Goal: Task Accomplishment & Management: Complete application form

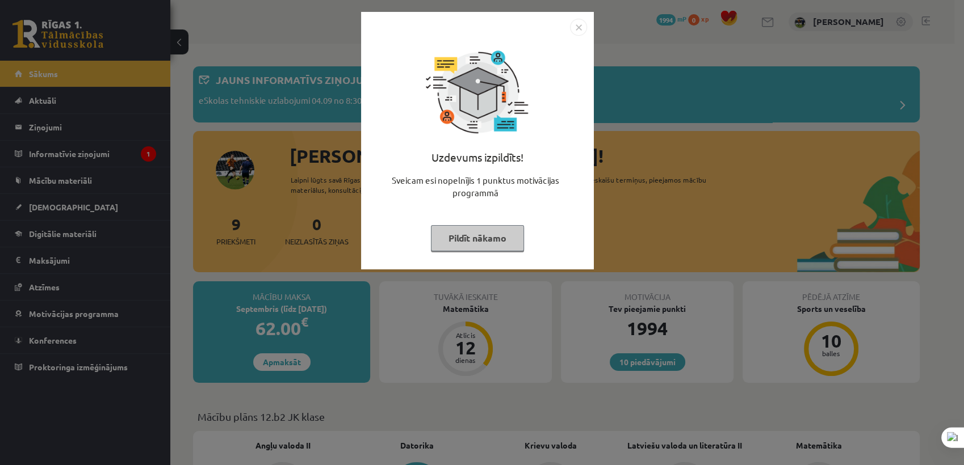
click at [509, 238] on button "Pildīt nākamo" at bounding box center [477, 238] width 93 height 26
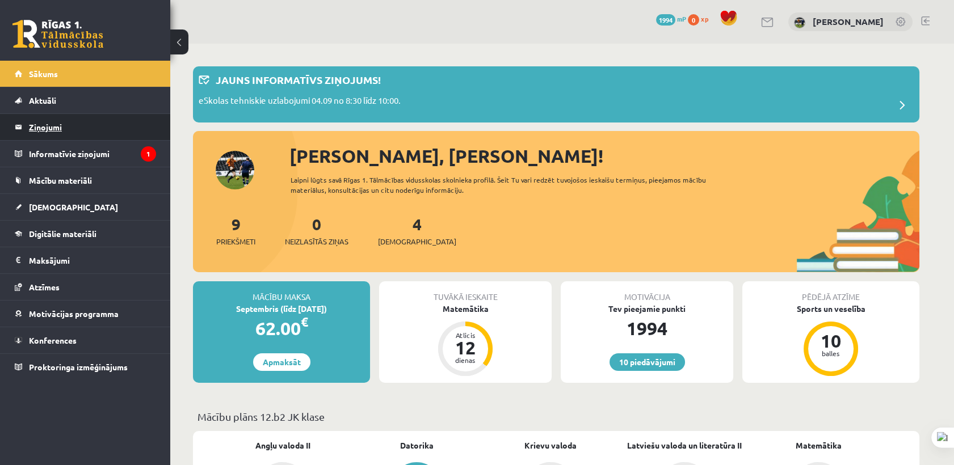
click at [89, 128] on legend "Ziņojumi 0" at bounding box center [92, 127] width 127 height 26
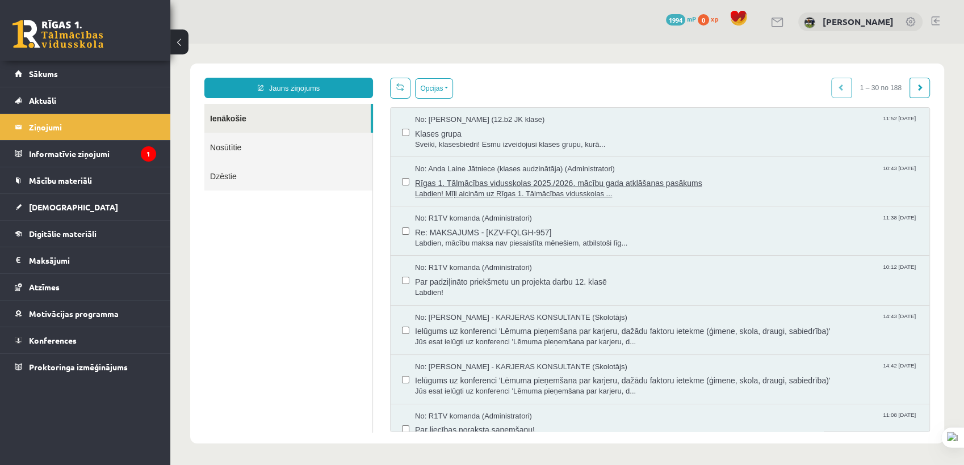
click at [481, 192] on span "Labdien! Mīļi aicinām uz Rīgas 1. Tālmācības vidusskolas ..." at bounding box center [666, 194] width 503 height 11
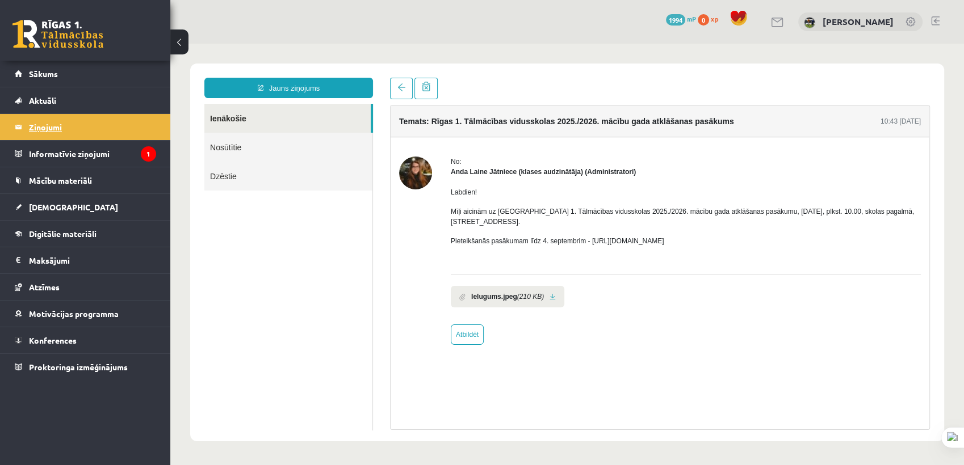
click at [82, 129] on legend "Ziņojumi 0" at bounding box center [92, 127] width 127 height 26
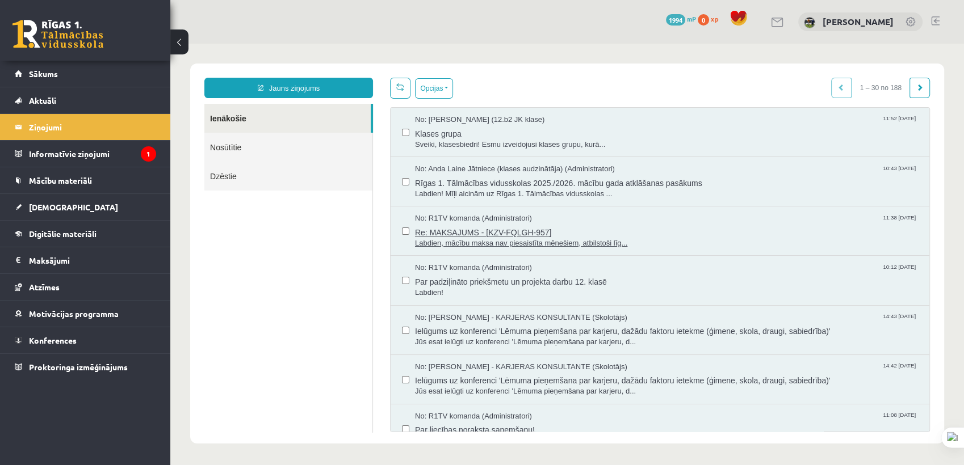
click at [486, 238] on span "Labdien, mācību maksa nav piesaistīta mēnešiem, atbilstoši līg..." at bounding box center [666, 243] width 503 height 11
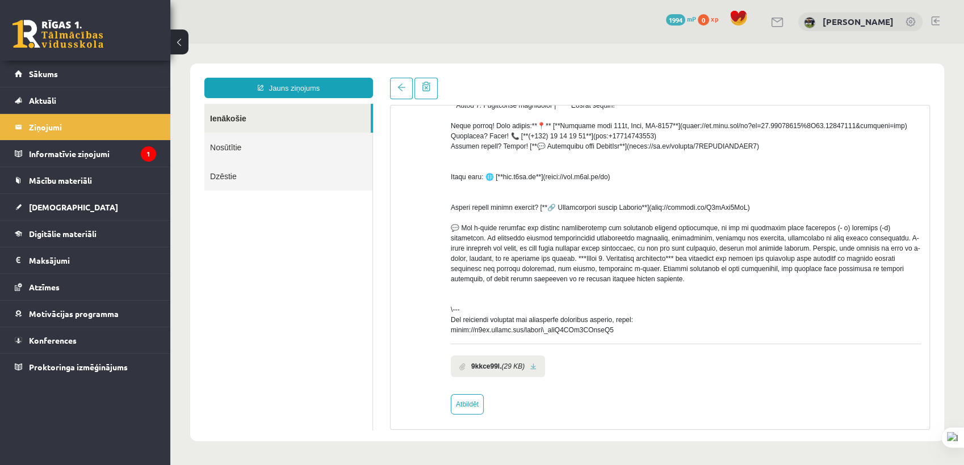
scroll to position [325, 0]
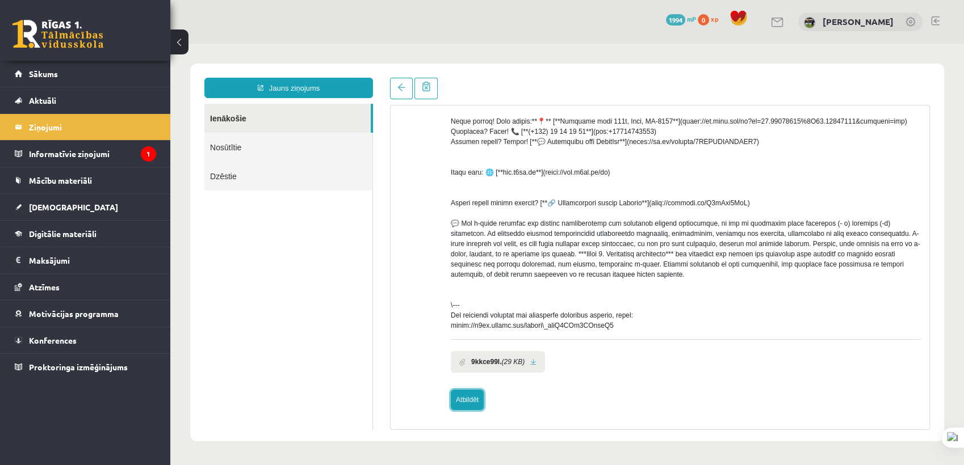
click at [481, 399] on link "Atbildēt" at bounding box center [467, 400] width 33 height 20
type input "**********"
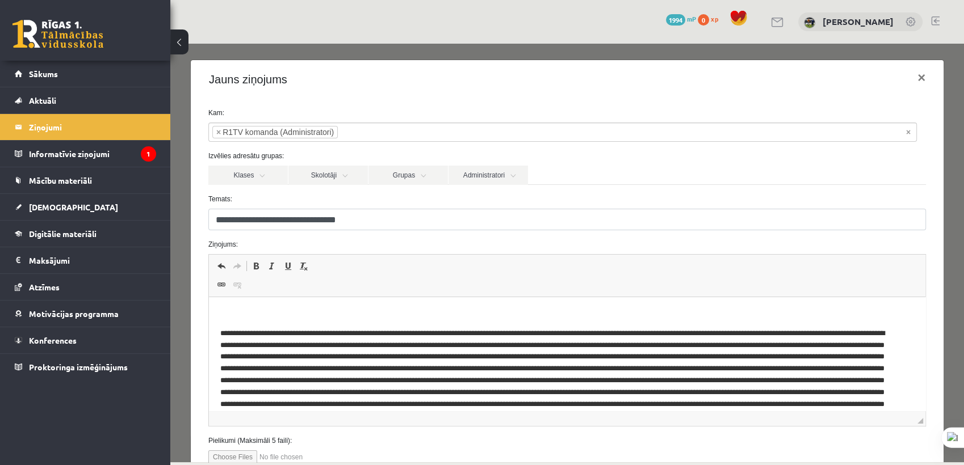
click at [314, 321] on body "Rich Text Editor, wiswyg-editor-47024841258340-1756977375-516" at bounding box center [567, 377] width 694 height 137
click at [304, 291] on span "Editor toolbars Undo Keyboard shortcut Ctrl+Z Redo Keyboard shortcut Ctrl+Y Bol…" at bounding box center [567, 276] width 716 height 43
click at [248, 301] on html at bounding box center [567, 377] width 716 height 160
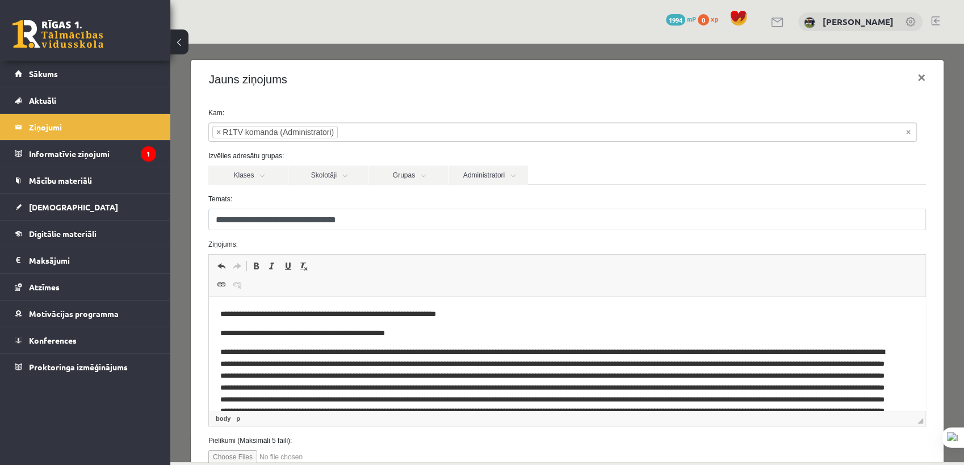
click at [247, 279] on span "Editor toolbars Undo Keyboard shortcut Ctrl+Z Redo Keyboard shortcut Ctrl+Y Bol…" at bounding box center [567, 276] width 716 height 43
click at [448, 342] on body "**********" at bounding box center [567, 387] width 694 height 156
click at [434, 329] on p "**********" at bounding box center [557, 334] width 675 height 12
drag, startPoint x: 417, startPoint y: 328, endPoint x: 415, endPoint y: 334, distance: 5.9
click at [415, 334] on p "**********" at bounding box center [557, 334] width 675 height 12
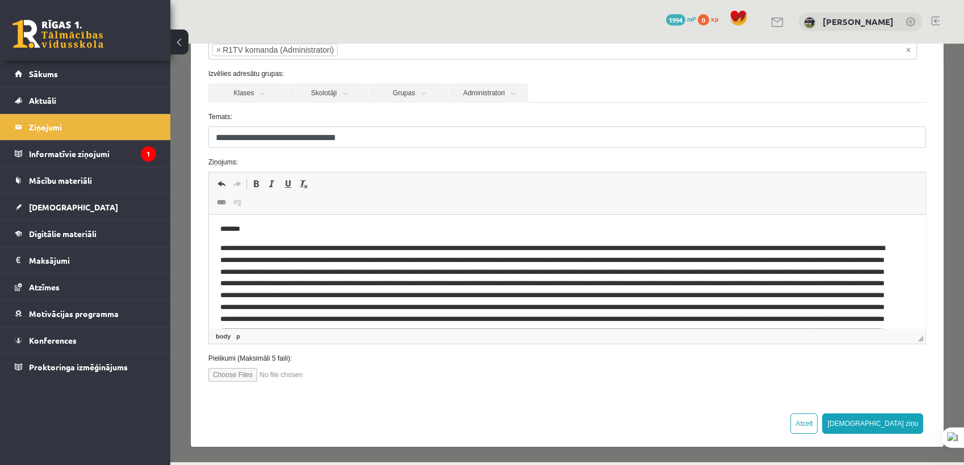
scroll to position [0, 0]
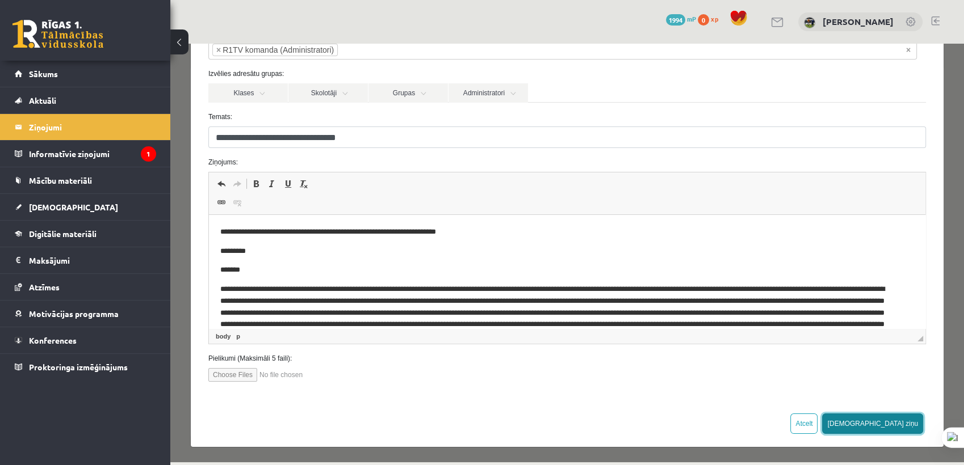
click at [889, 425] on button "Sūtīt ziņu" at bounding box center [872, 424] width 101 height 20
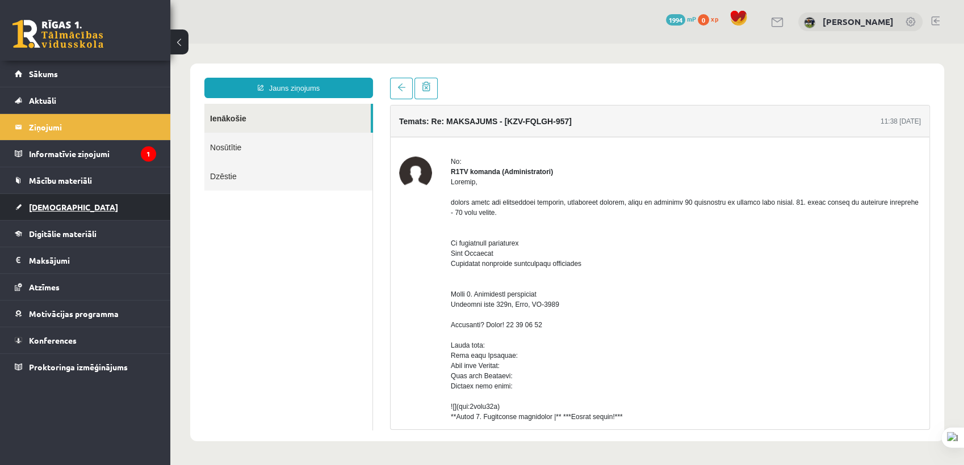
click at [89, 207] on link "[DEMOGRAPHIC_DATA]" at bounding box center [85, 207] width 141 height 26
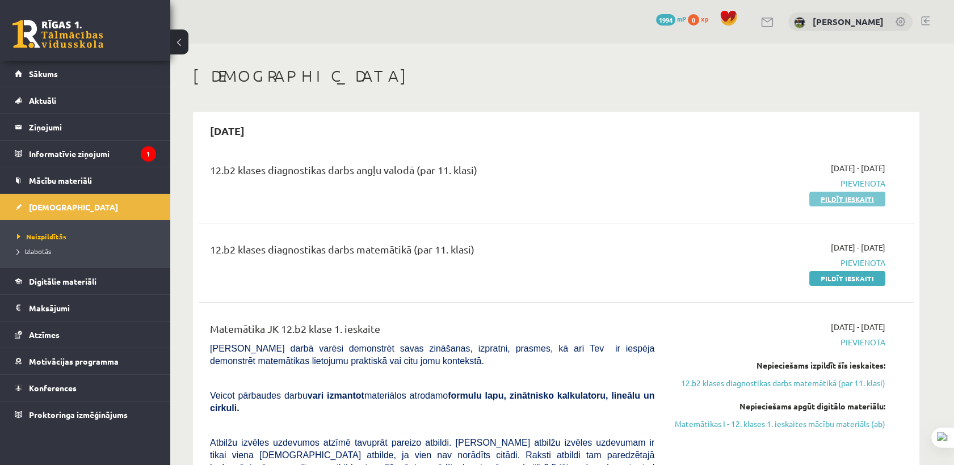
click at [879, 202] on link "Pildīt ieskaiti" at bounding box center [847, 199] width 76 height 15
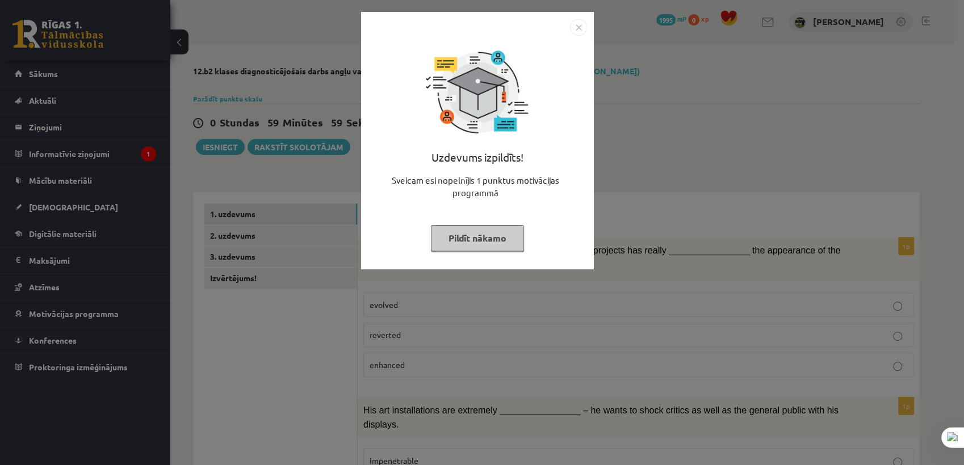
click at [470, 249] on button "Pildīt nākamo" at bounding box center [477, 238] width 93 height 26
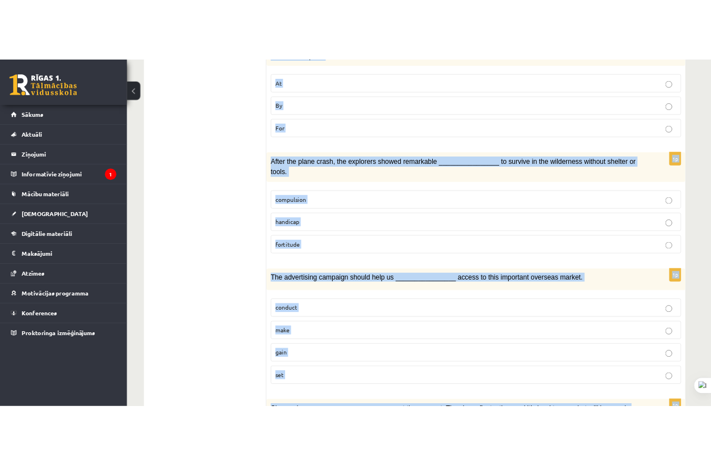
scroll to position [1603, 0]
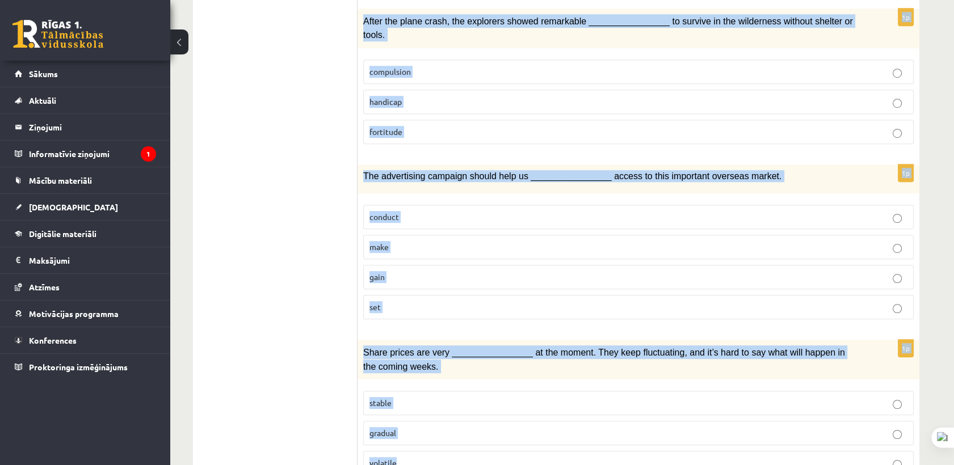
drag, startPoint x: 363, startPoint y: 119, endPoint x: 779, endPoint y: 426, distance: 517.1
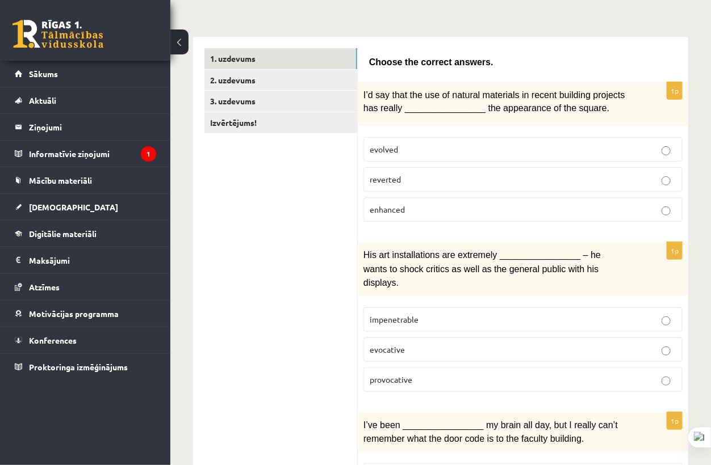
scroll to position [0, 0]
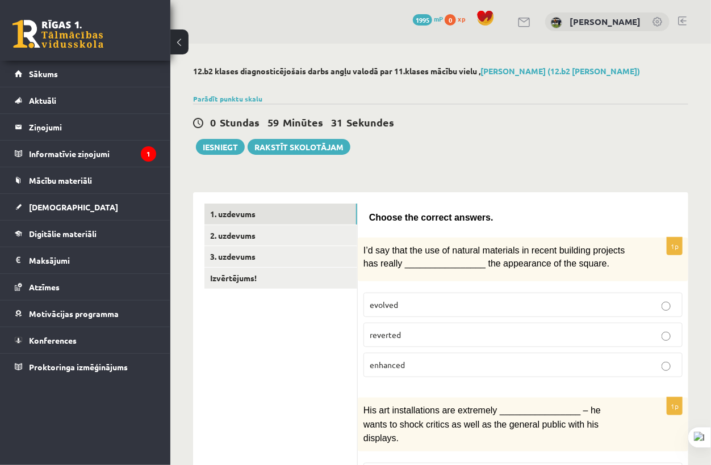
click at [470, 359] on p "enhanced" at bounding box center [522, 365] width 306 height 12
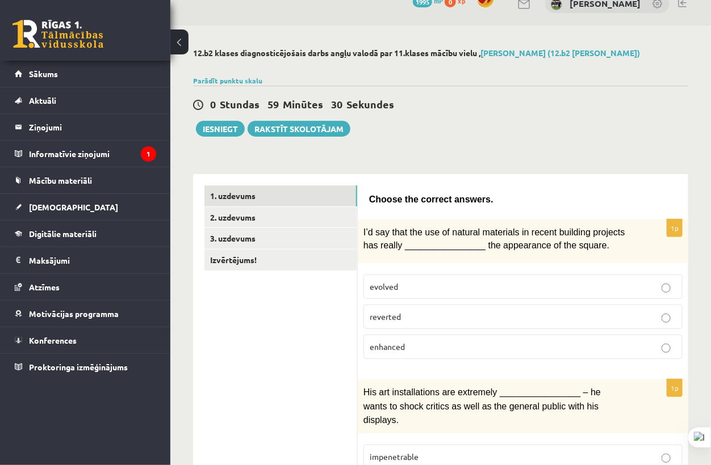
scroll to position [189, 0]
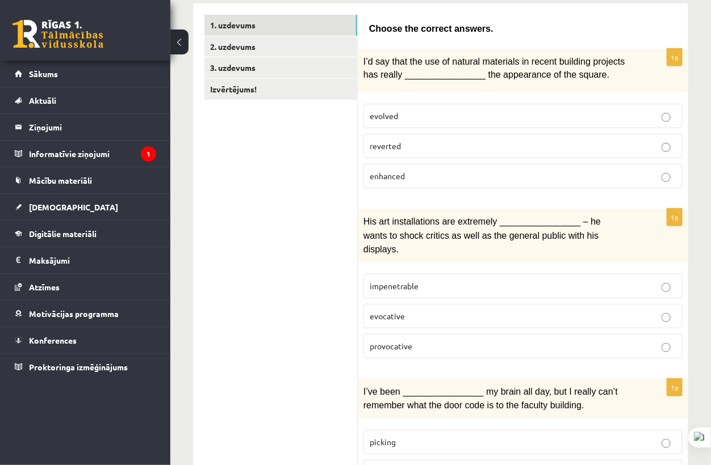
click at [435, 335] on label "provocative" at bounding box center [522, 346] width 319 height 24
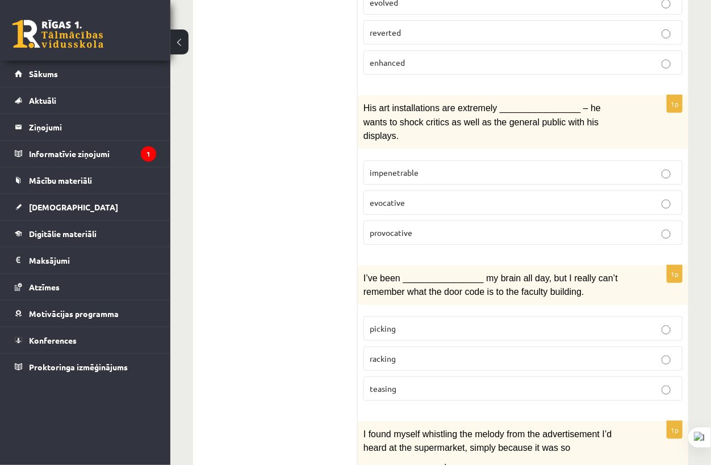
scroll to position [315, 0]
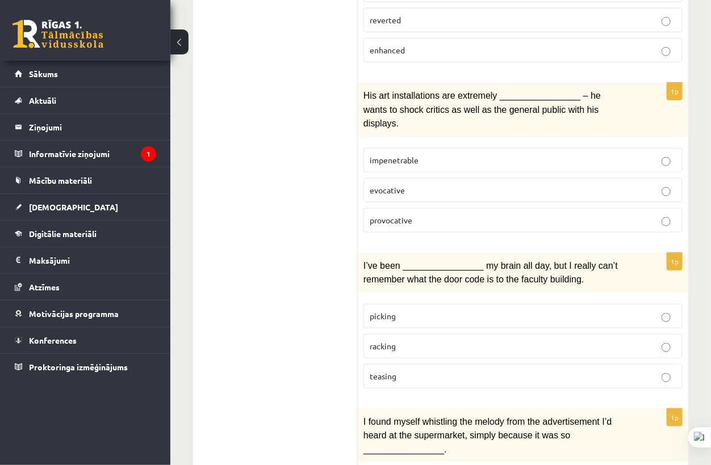
click at [431, 341] on p "racking" at bounding box center [522, 347] width 306 height 12
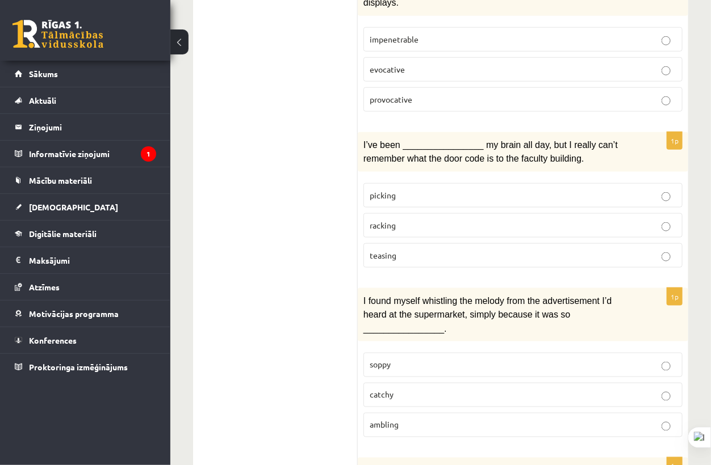
scroll to position [504, 0]
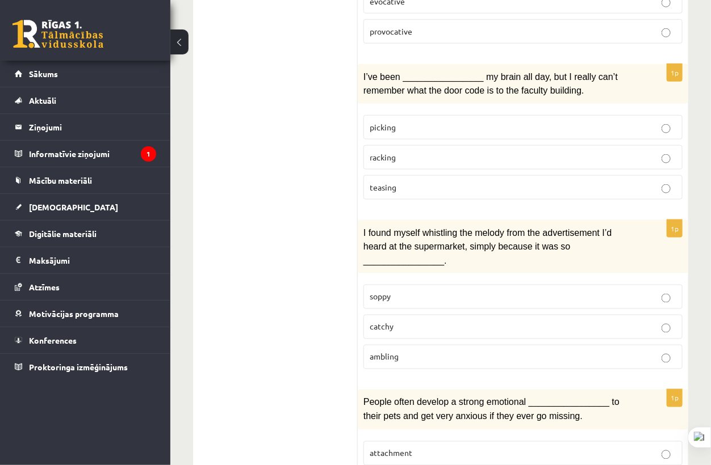
click at [390, 321] on p "catchy" at bounding box center [522, 327] width 306 height 12
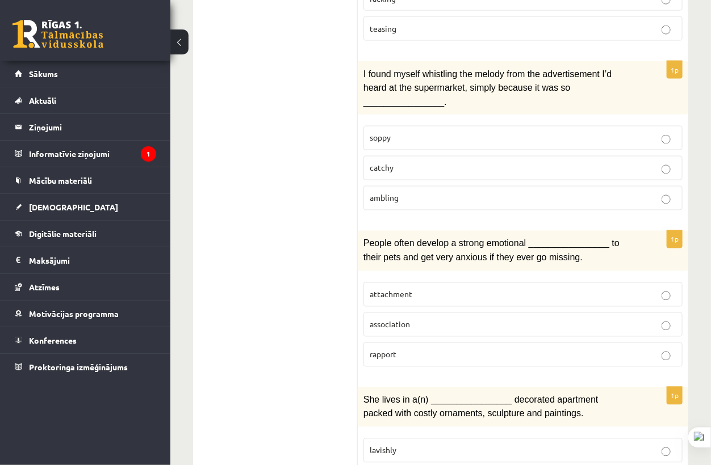
scroll to position [694, 0]
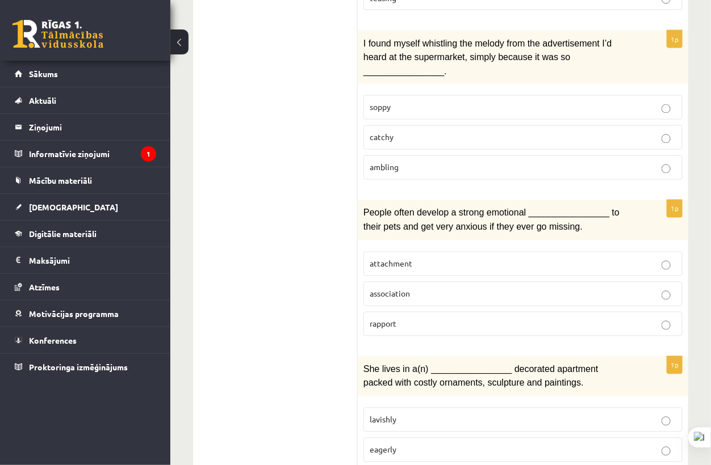
click at [407, 259] on span "attachment" at bounding box center [390, 264] width 43 height 10
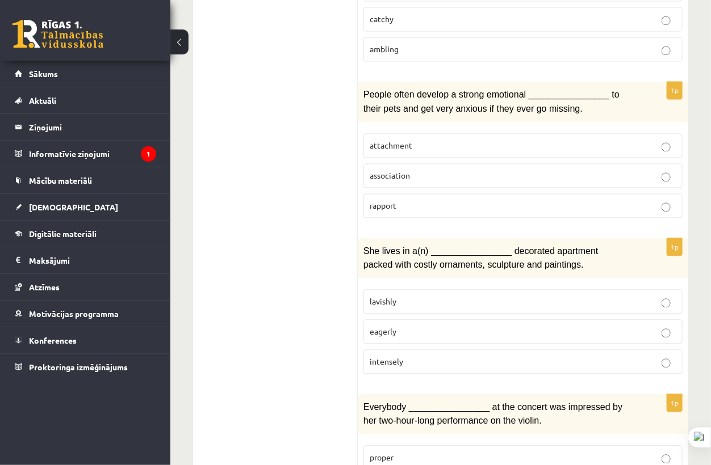
scroll to position [820, 0]
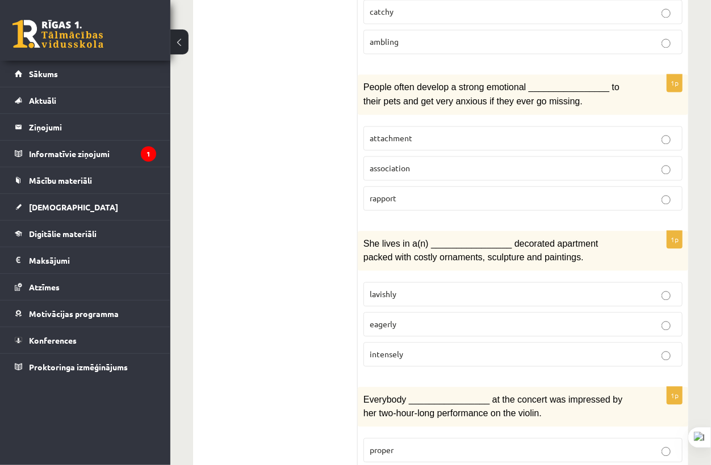
click at [481, 282] on label "lavishly" at bounding box center [522, 294] width 319 height 24
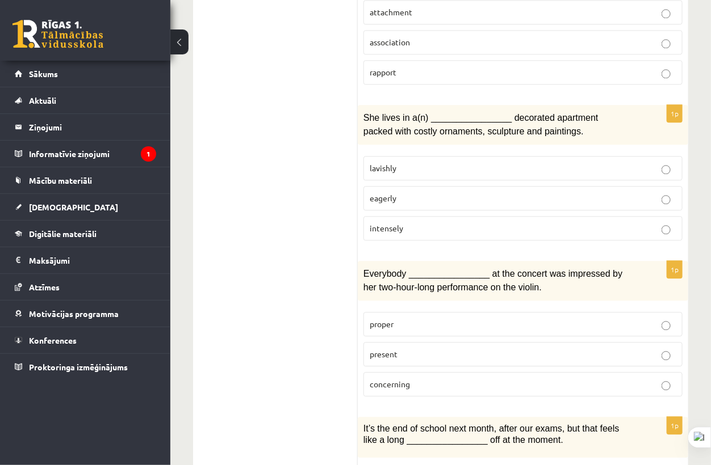
click at [445, 348] on p "present" at bounding box center [522, 354] width 306 height 12
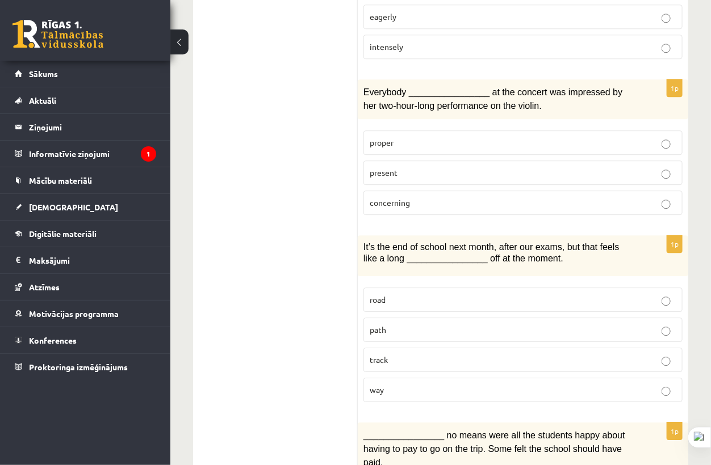
scroll to position [1135, 0]
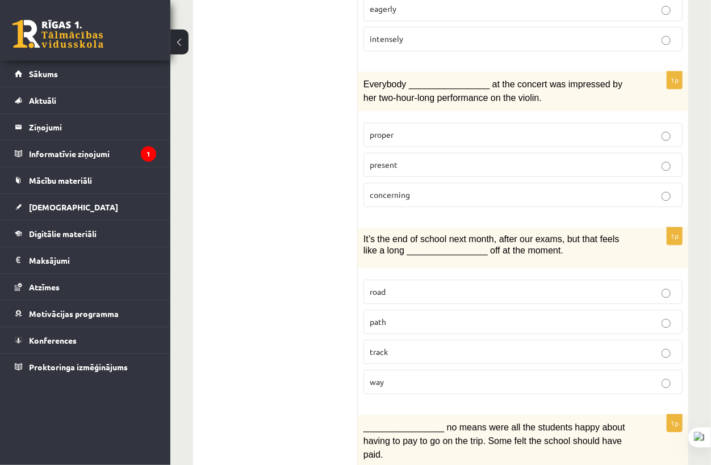
click at [430, 376] on p "way" at bounding box center [522, 382] width 306 height 12
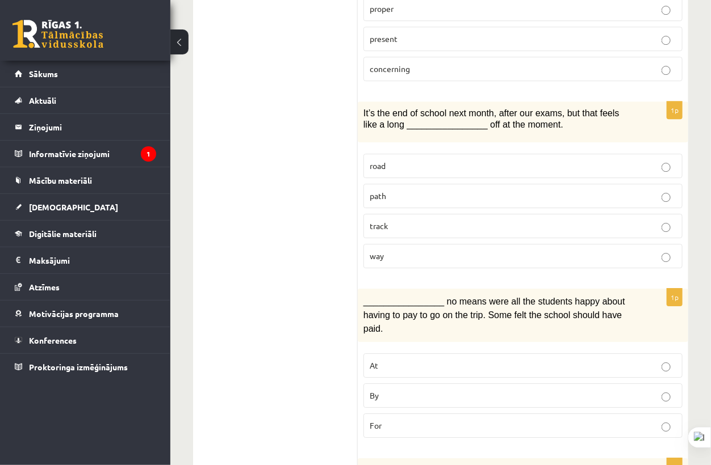
click at [422, 390] on p "By" at bounding box center [522, 396] width 306 height 12
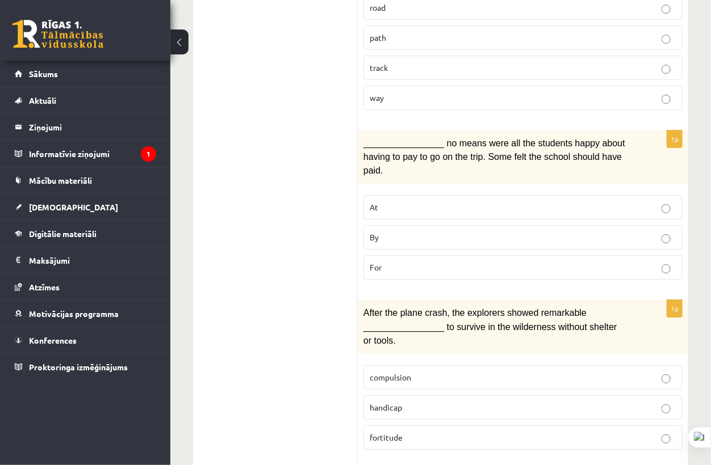
scroll to position [1450, 0]
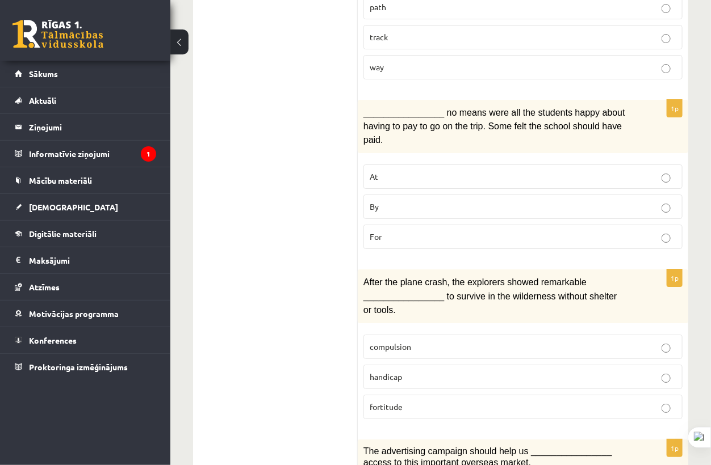
click at [475, 395] on label "fortitude" at bounding box center [522, 407] width 319 height 24
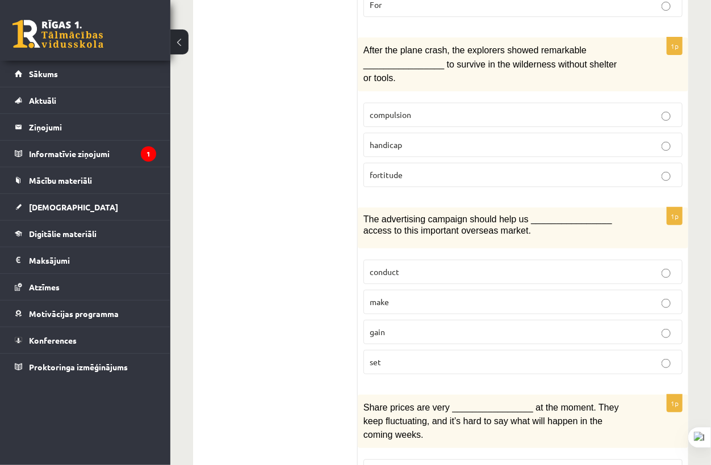
scroll to position [1731, 0]
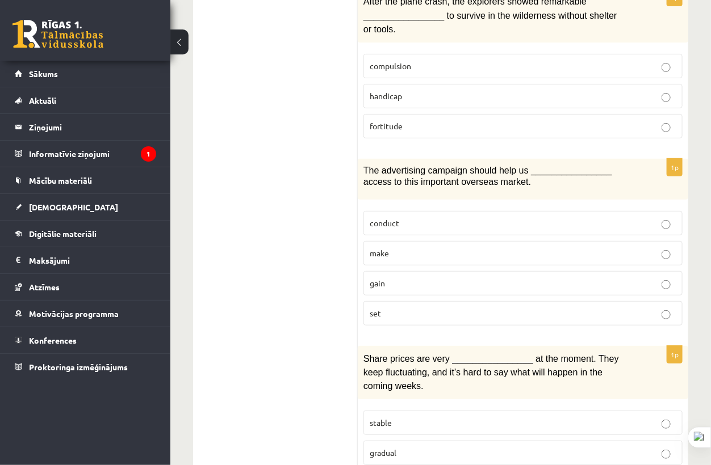
click at [409, 278] on p "gain" at bounding box center [522, 284] width 306 height 12
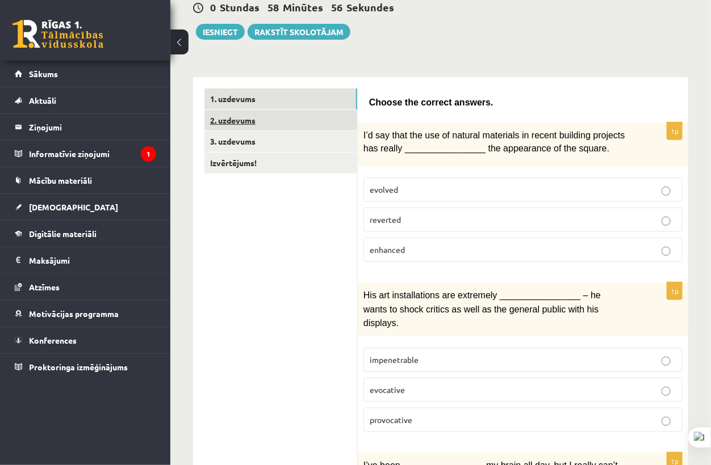
scroll to position [0, 0]
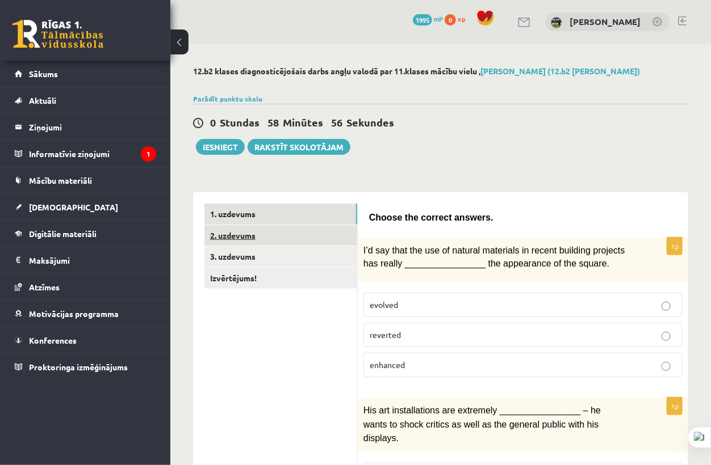
click at [213, 241] on link "2. uzdevums" at bounding box center [280, 235] width 153 height 21
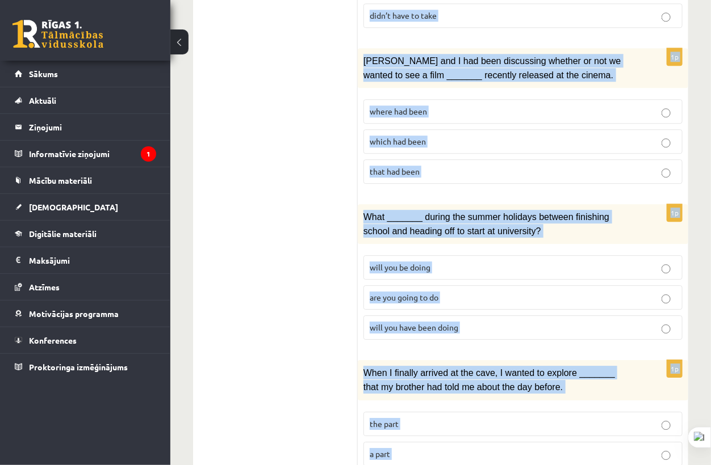
scroll to position [1339, 0]
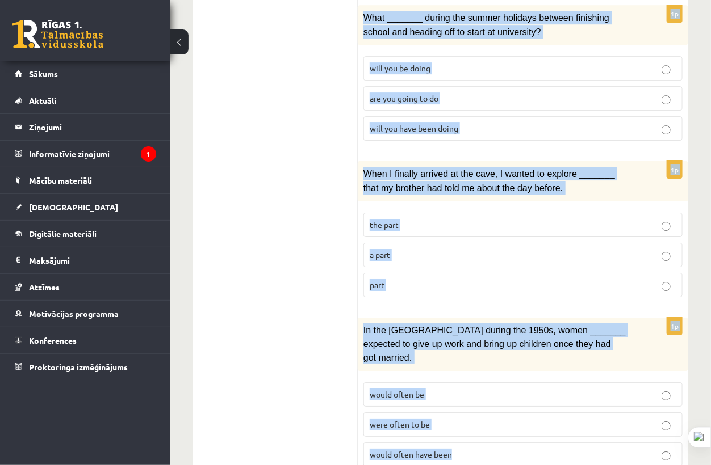
drag, startPoint x: 367, startPoint y: 152, endPoint x: 641, endPoint y: 477, distance: 425.7
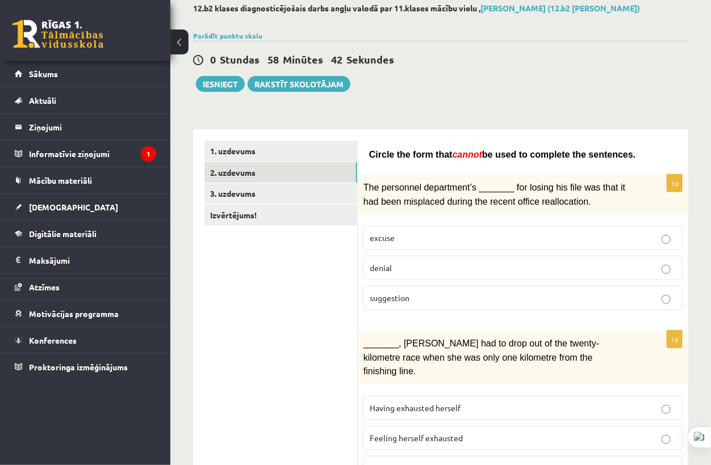
scroll to position [126, 0]
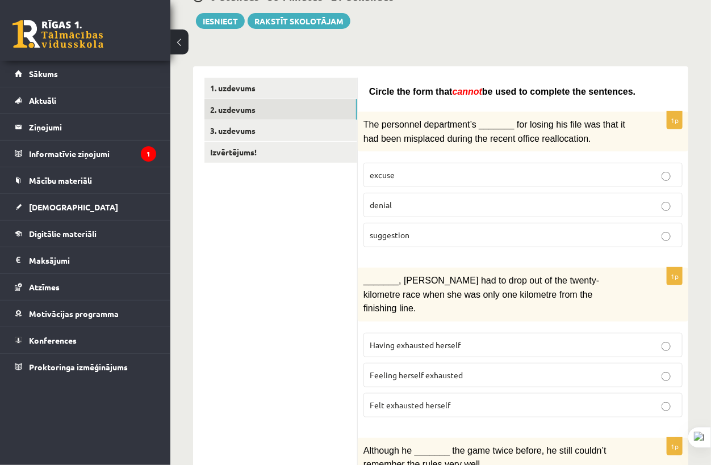
click at [422, 206] on p "denial" at bounding box center [522, 205] width 306 height 12
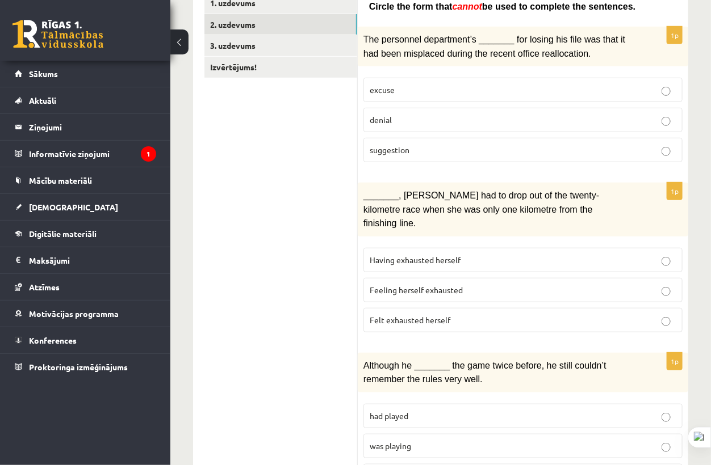
scroll to position [189, 0]
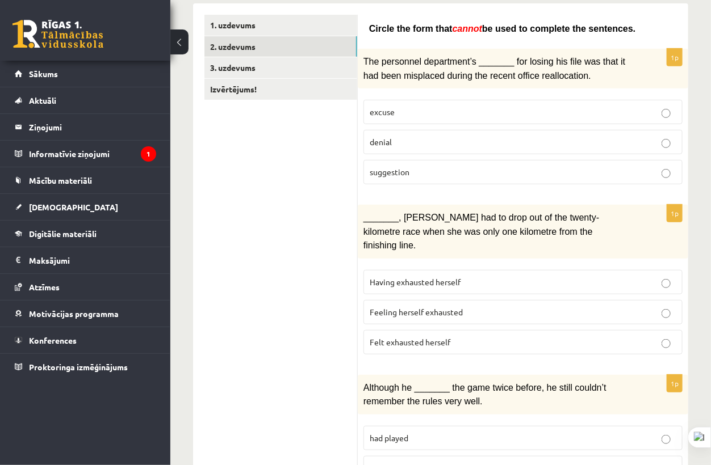
click at [680, 165] on label "suggestion" at bounding box center [522, 172] width 319 height 24
click at [669, 148] on label "denial" at bounding box center [522, 142] width 319 height 24
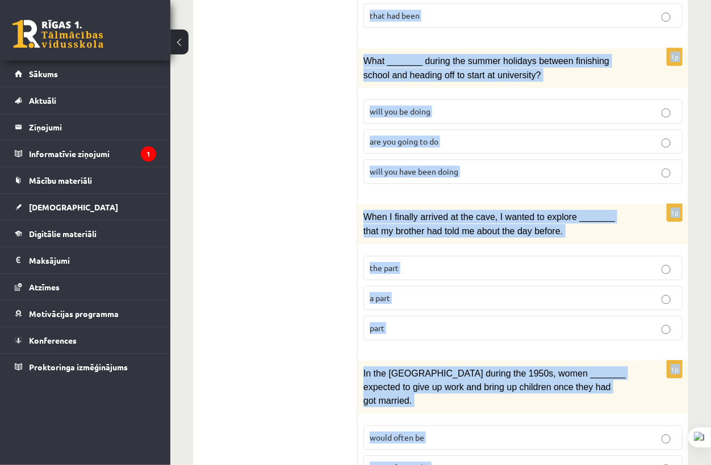
scroll to position [1339, 0]
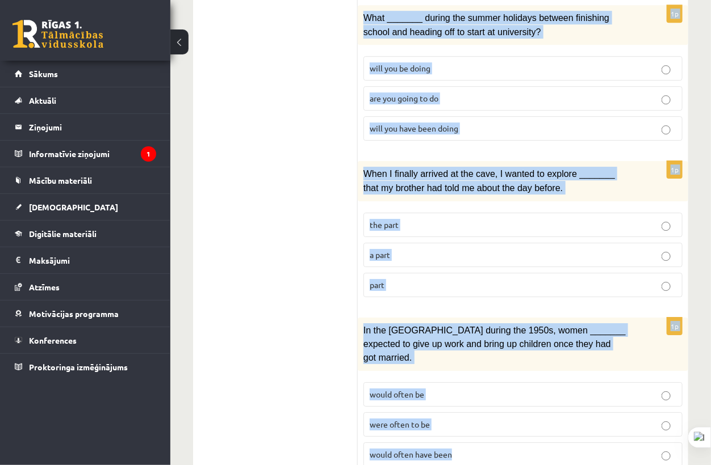
drag, startPoint x: 367, startPoint y: 217, endPoint x: 619, endPoint y: 410, distance: 317.4
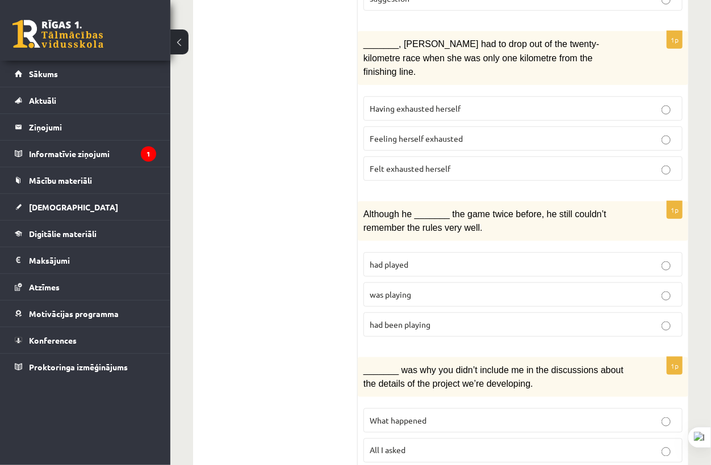
scroll to position [141, 0]
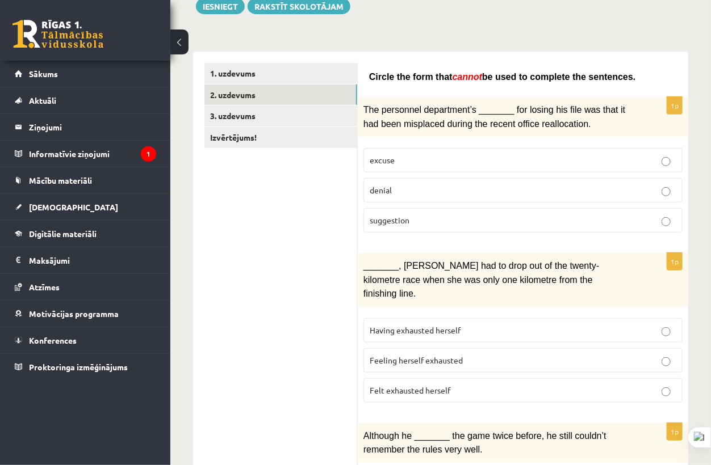
click at [410, 220] on p "suggestion" at bounding box center [522, 221] width 306 height 12
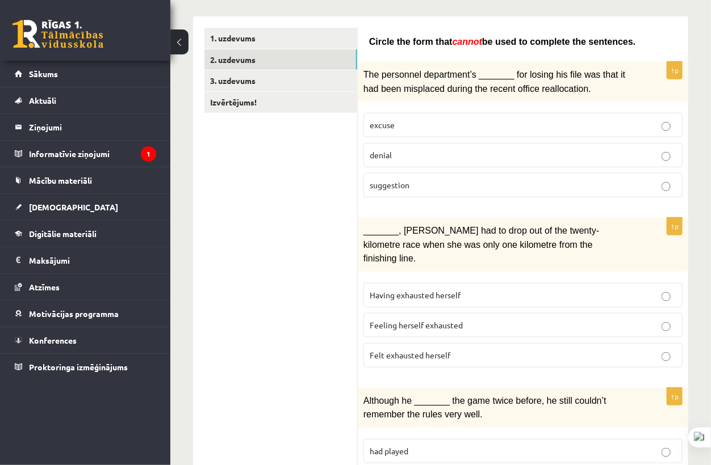
scroll to position [204, 0]
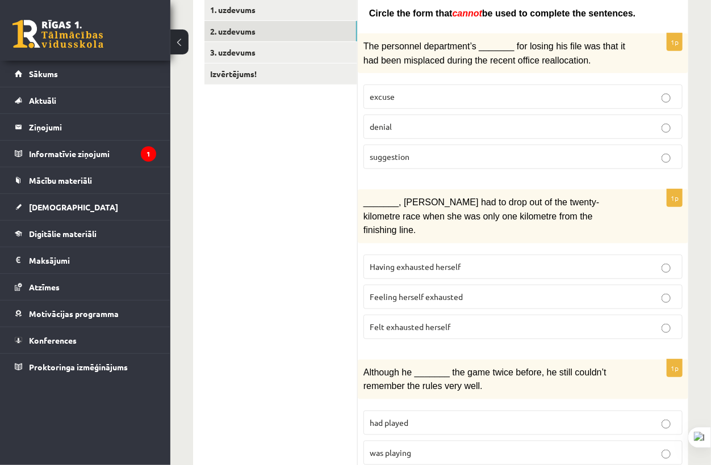
click at [438, 322] on span "Felt exhausted herself" at bounding box center [409, 327] width 81 height 10
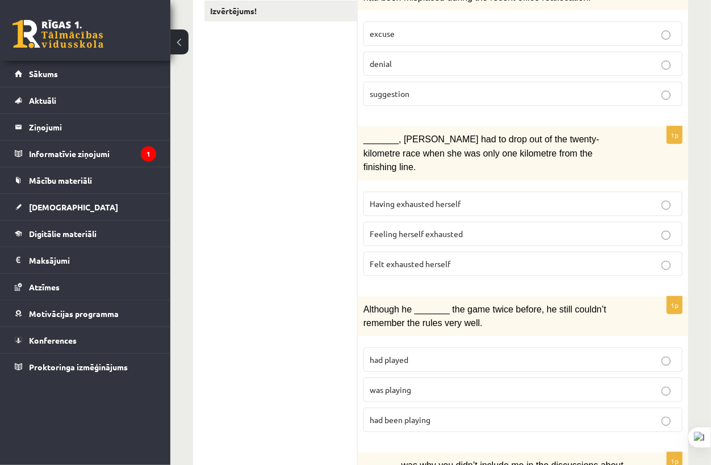
click at [389, 384] on p "was playing" at bounding box center [522, 390] width 306 height 12
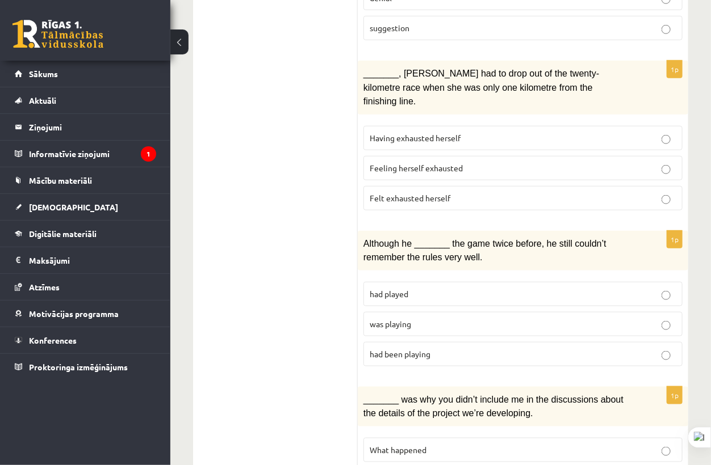
scroll to position [456, 0]
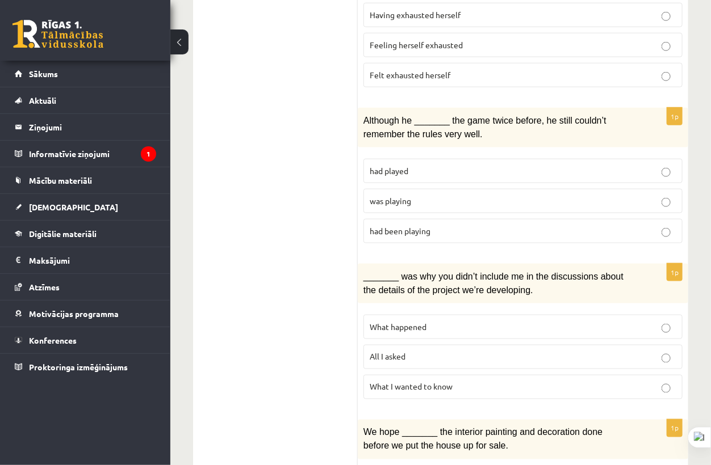
click at [418, 345] on label "All I asked" at bounding box center [522, 357] width 319 height 24
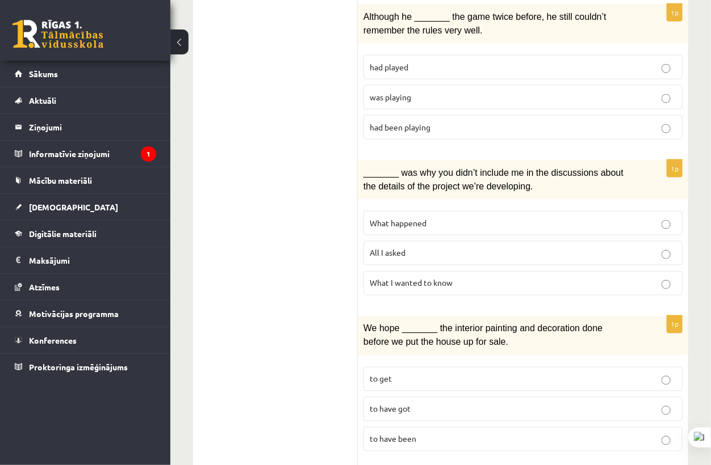
scroll to position [582, 0]
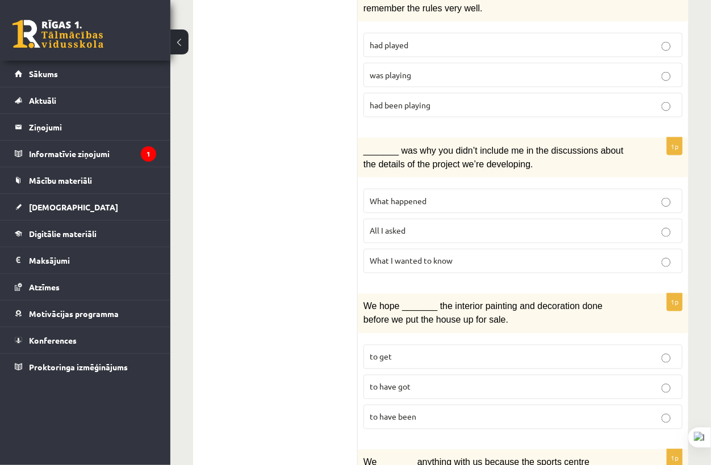
click at [414, 375] on label "to have got" at bounding box center [522, 387] width 319 height 24
click at [417, 411] on p "to have been" at bounding box center [522, 417] width 306 height 12
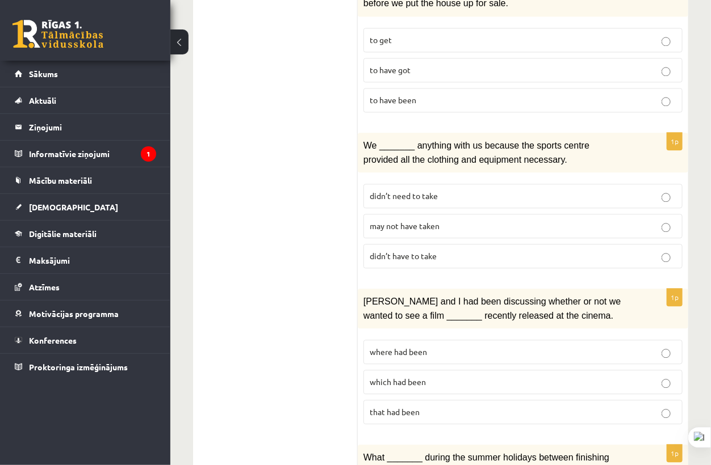
scroll to position [961, 0]
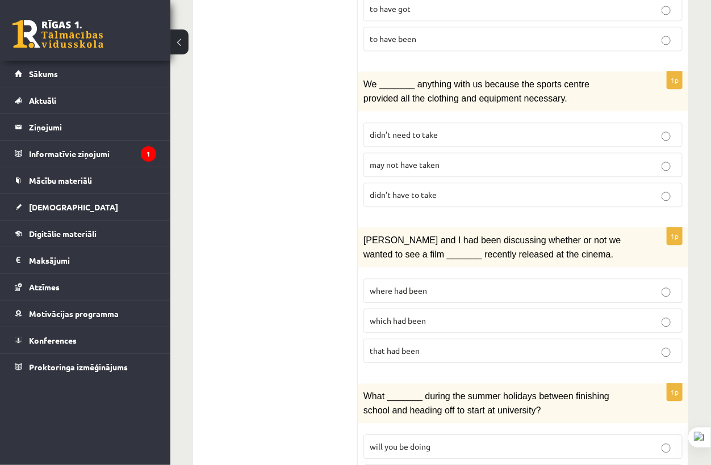
click at [452, 123] on label "didn’t need to take" at bounding box center [522, 135] width 319 height 24
click at [448, 159] on p "may not have taken" at bounding box center [522, 165] width 306 height 12
click at [438, 285] on p "where had been" at bounding box center [522, 291] width 306 height 12
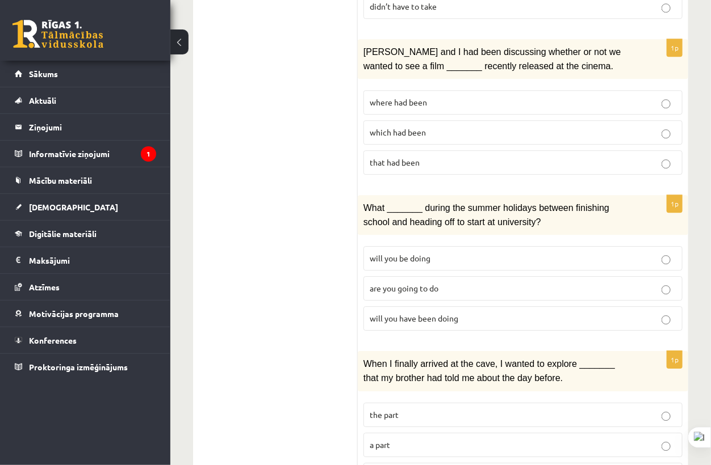
scroll to position [1150, 0]
click at [426, 313] on span "will you have been doing" at bounding box center [413, 318] width 89 height 10
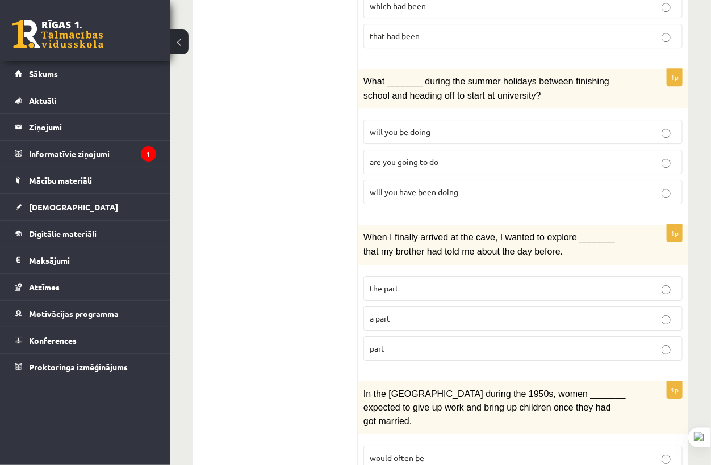
scroll to position [1276, 0]
click at [416, 337] on label "part" at bounding box center [522, 349] width 319 height 24
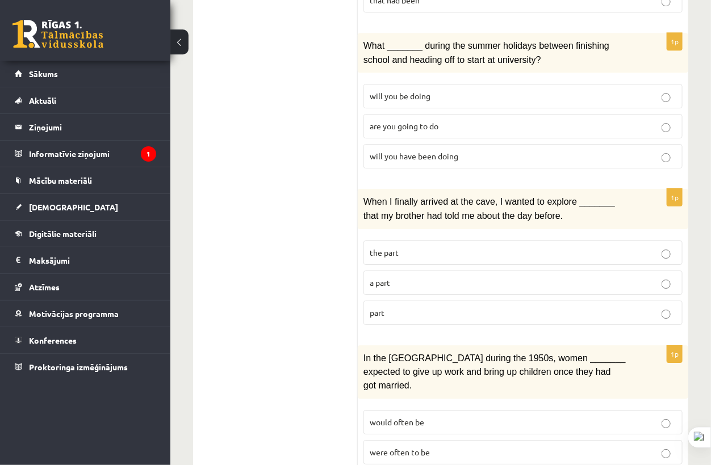
scroll to position [1339, 0]
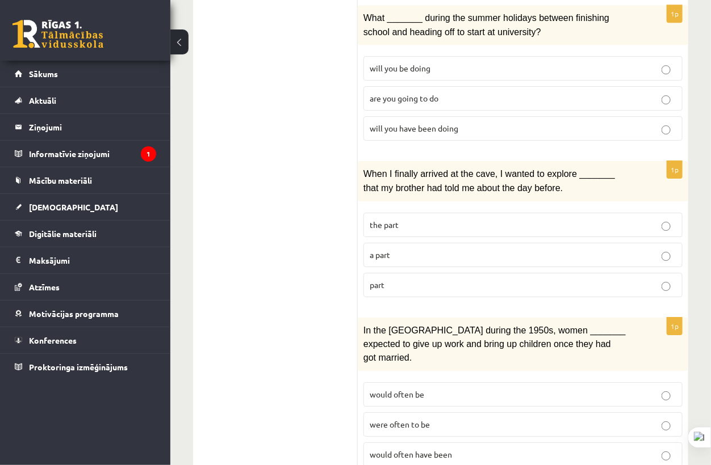
click at [388, 449] on p "would often have been" at bounding box center [522, 455] width 306 height 12
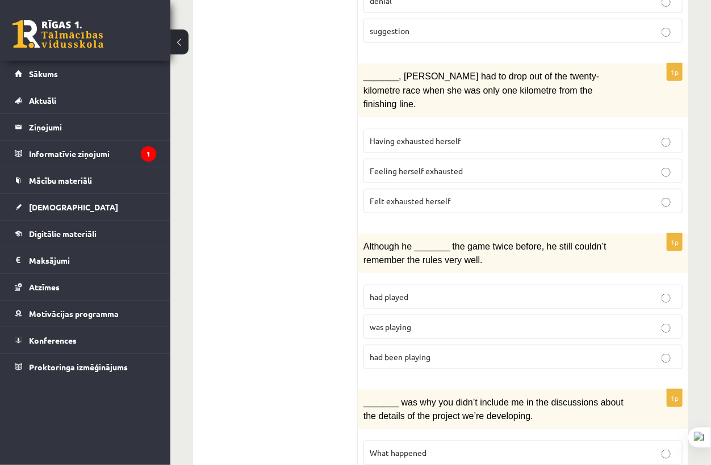
scroll to position [0, 0]
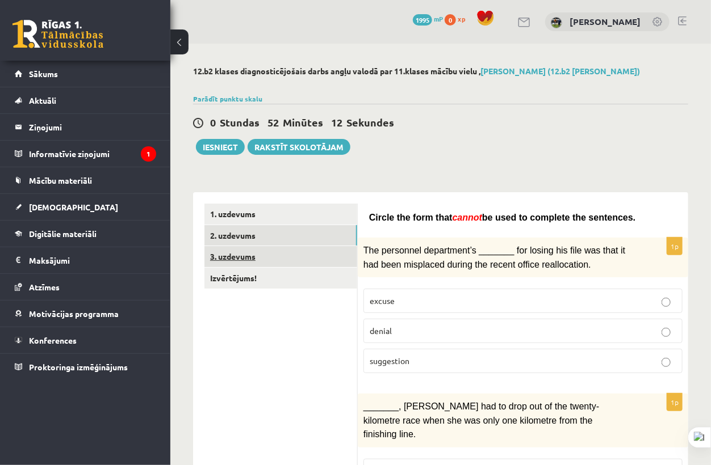
click at [241, 263] on link "3. uzdevums" at bounding box center [280, 256] width 153 height 21
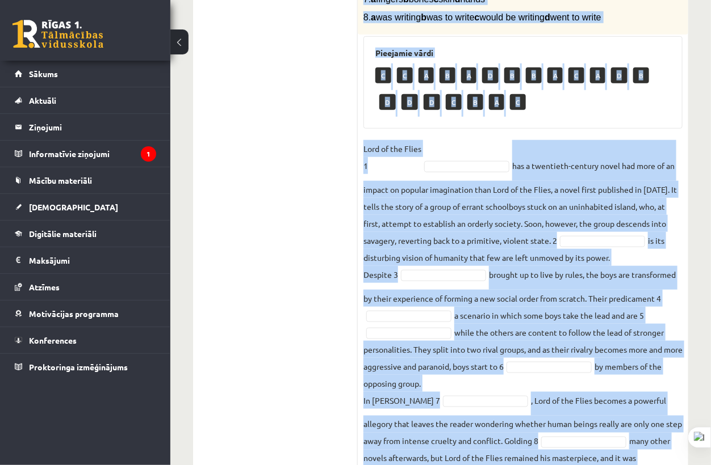
scroll to position [461, 0]
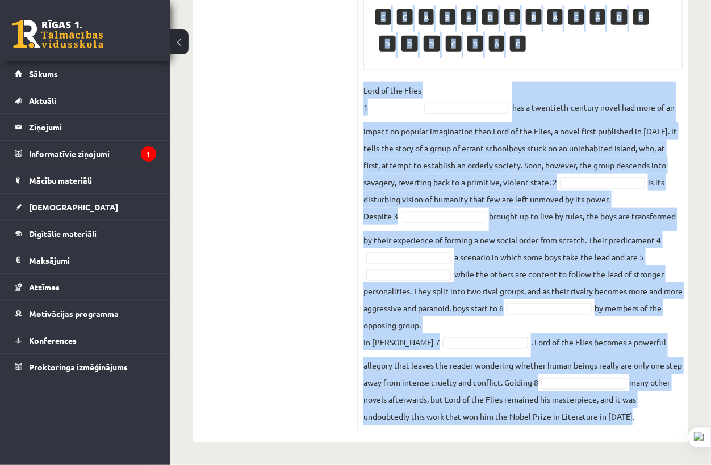
drag, startPoint x: 363, startPoint y: 131, endPoint x: 627, endPoint y: 420, distance: 390.9
click at [627, 425] on div "8p Complete the text with the correct words (a–d). 1. a No sooner b Rarely c On…" at bounding box center [523, 103] width 330 height 655
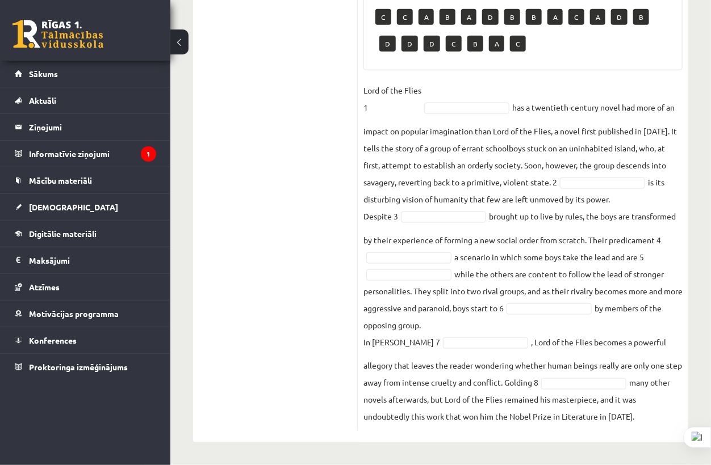
click at [254, 202] on ul "1. uzdevums 2. uzdevums 3. uzdevums Izvērtējums!" at bounding box center [280, 98] width 153 height 666
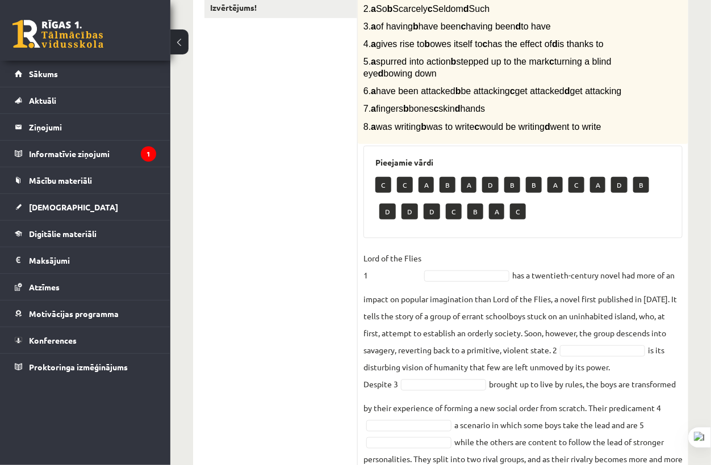
scroll to position [335, 0]
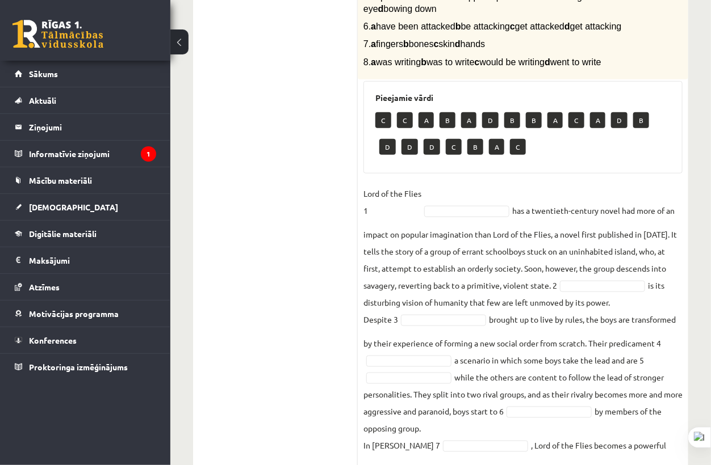
click at [418, 219] on p "Lord of the Flies 1" at bounding box center [392, 202] width 58 height 34
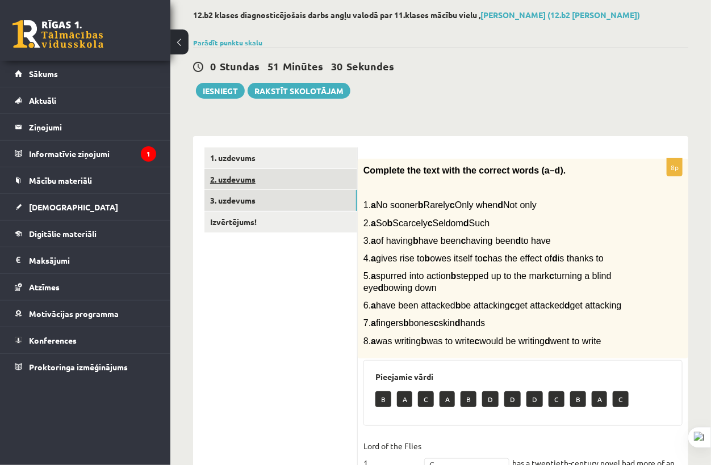
scroll to position [0, 0]
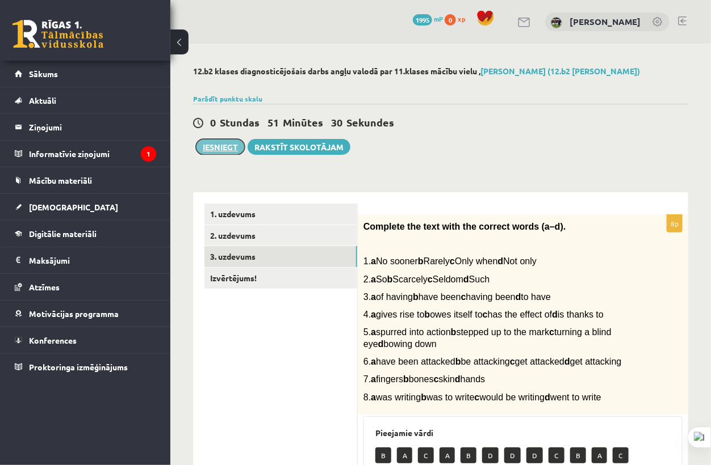
click at [220, 145] on button "Iesniegt" at bounding box center [220, 147] width 49 height 16
click at [267, 271] on link "Izvērtējums!" at bounding box center [280, 278] width 153 height 21
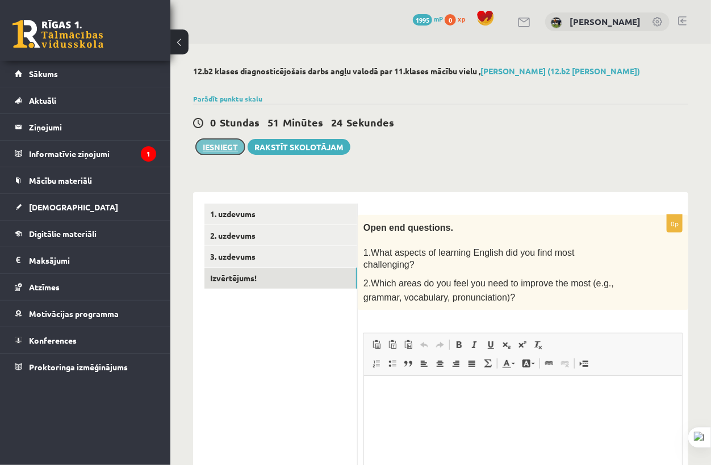
click at [234, 148] on button "Iesniegt" at bounding box center [220, 147] width 49 height 16
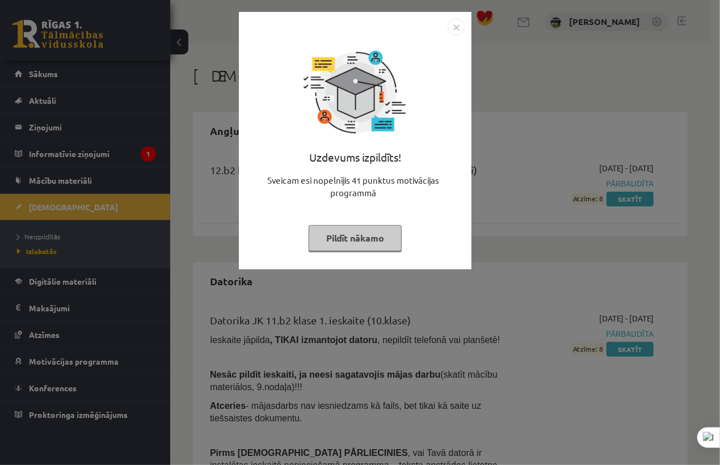
click at [368, 228] on button "Pildīt nākamo" at bounding box center [355, 238] width 93 height 26
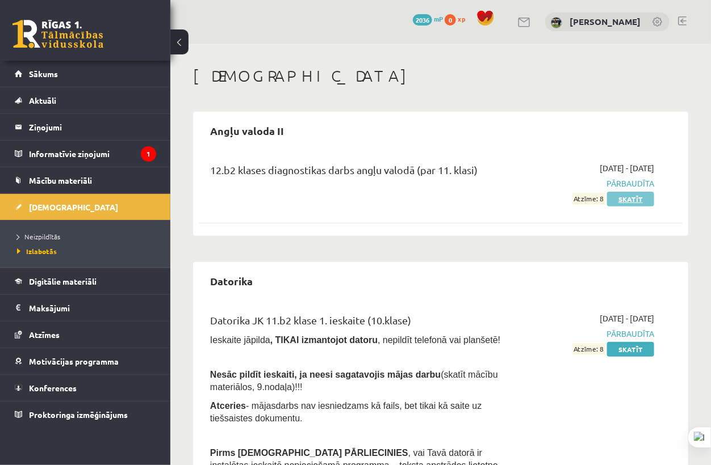
click at [618, 204] on link "Skatīt" at bounding box center [630, 199] width 47 height 15
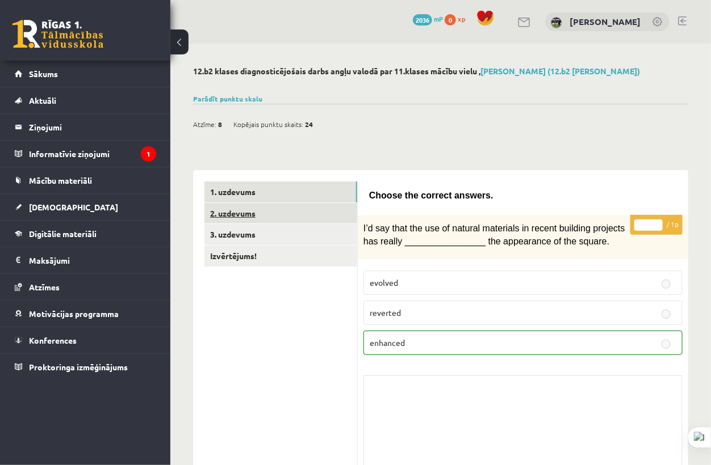
click at [271, 221] on link "2. uzdevums" at bounding box center [280, 213] width 153 height 21
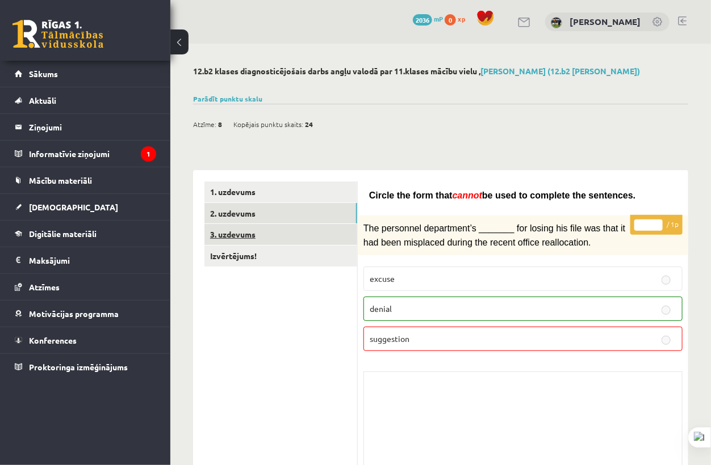
click at [247, 236] on link "3. uzdevums" at bounding box center [280, 234] width 153 height 21
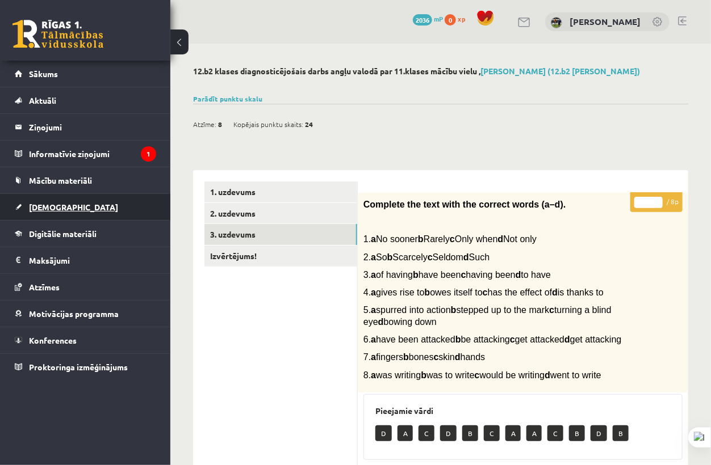
click at [104, 202] on link "[DEMOGRAPHIC_DATA]" at bounding box center [85, 207] width 141 height 26
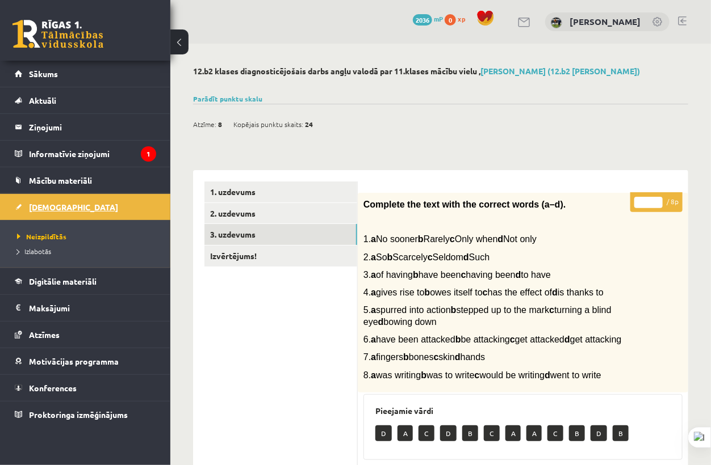
click at [71, 199] on link "[DEMOGRAPHIC_DATA]" at bounding box center [85, 207] width 141 height 26
click at [36, 75] on span "Sākums" at bounding box center [43, 74] width 29 height 10
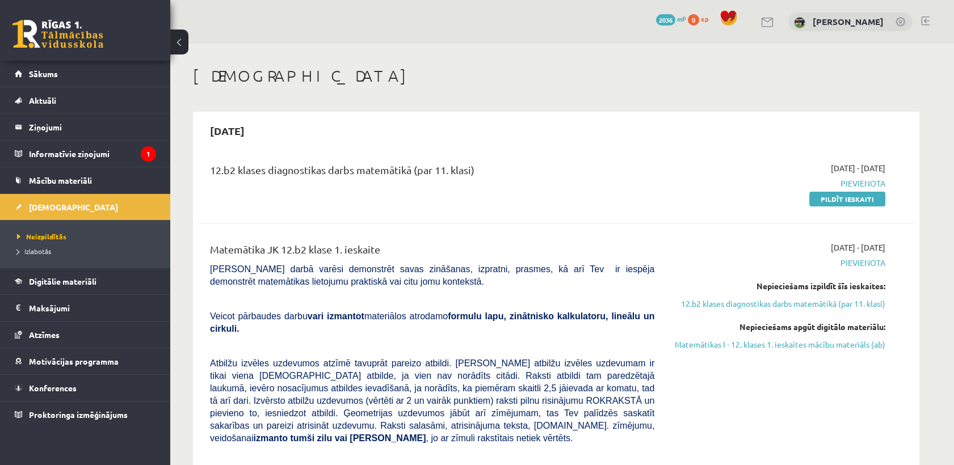
click at [509, 175] on div "12.b2 klases diagnostikas darbs matemātikā (par 11. klasi)" at bounding box center [432, 172] width 444 height 21
click at [814, 202] on link "Pildīt ieskaiti" at bounding box center [847, 199] width 76 height 15
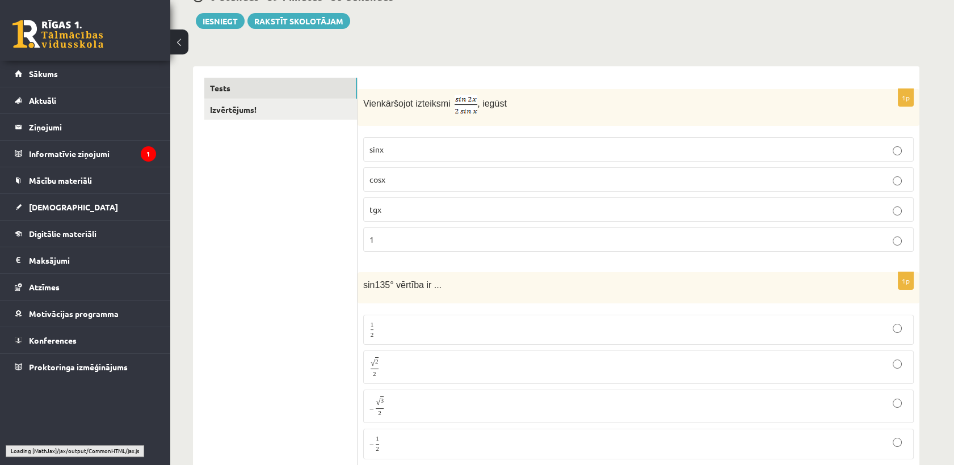
scroll to position [126, 0]
click at [360, 104] on div "Vienkāršojot izteiksmi , iegūst" at bounding box center [639, 107] width 562 height 37
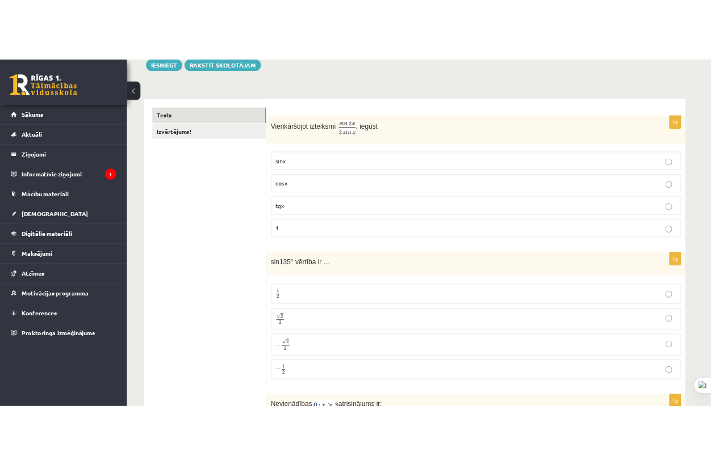
scroll to position [566, 0]
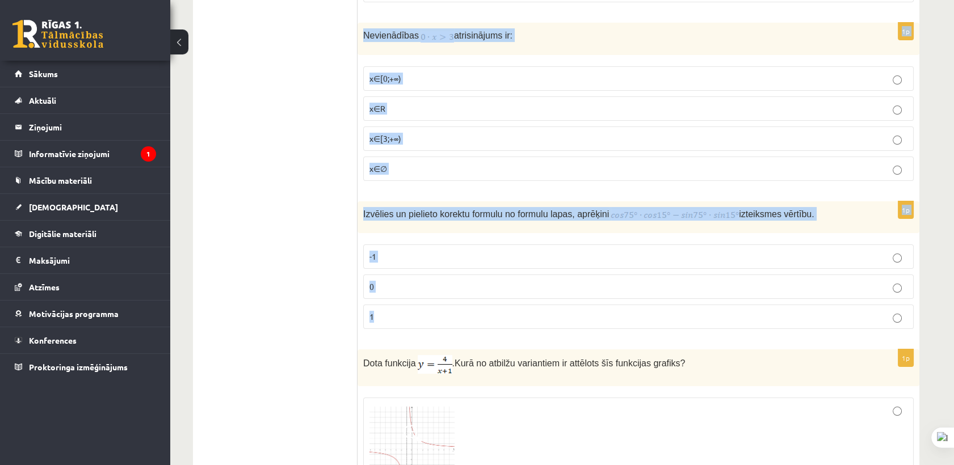
drag, startPoint x: 363, startPoint y: 106, endPoint x: 673, endPoint y: 303, distance: 367.7
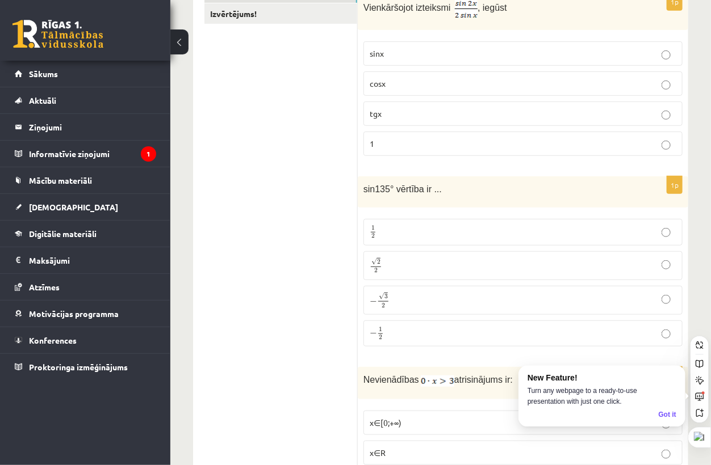
scroll to position [252, 0]
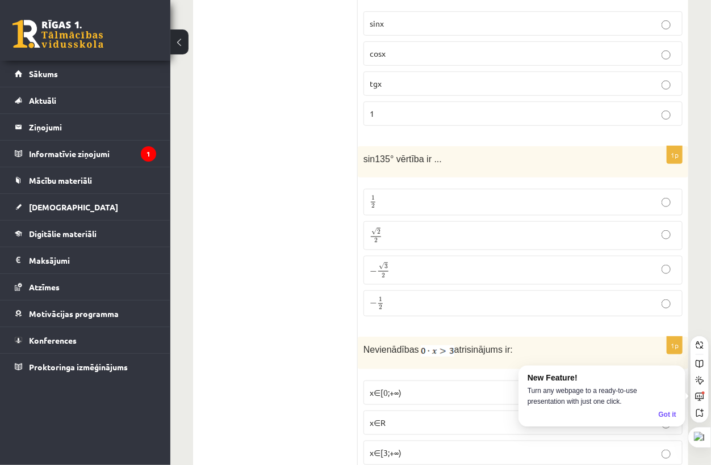
click at [445, 242] on p "√ 2 2 2 2" at bounding box center [522, 236] width 306 height 16
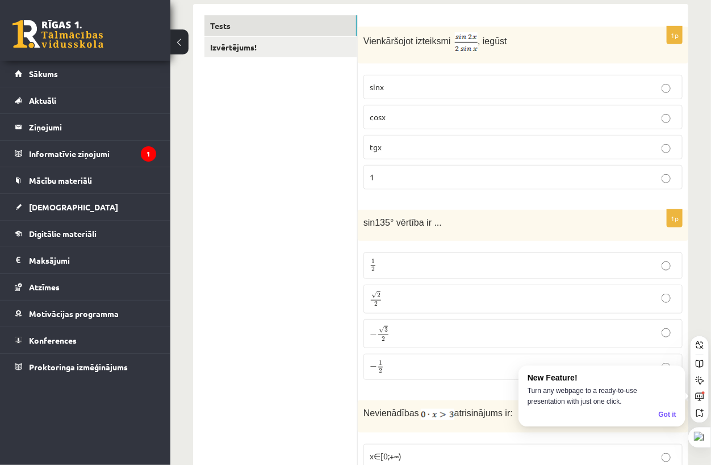
scroll to position [189, 0]
click at [397, 112] on p "cosx" at bounding box center [522, 117] width 306 height 12
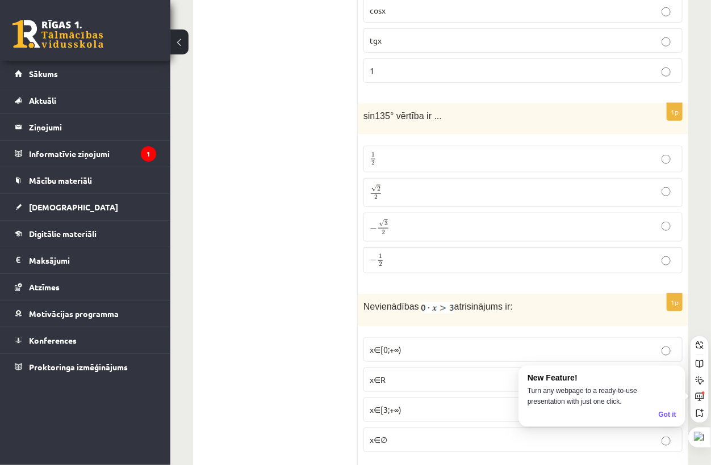
scroll to position [378, 0]
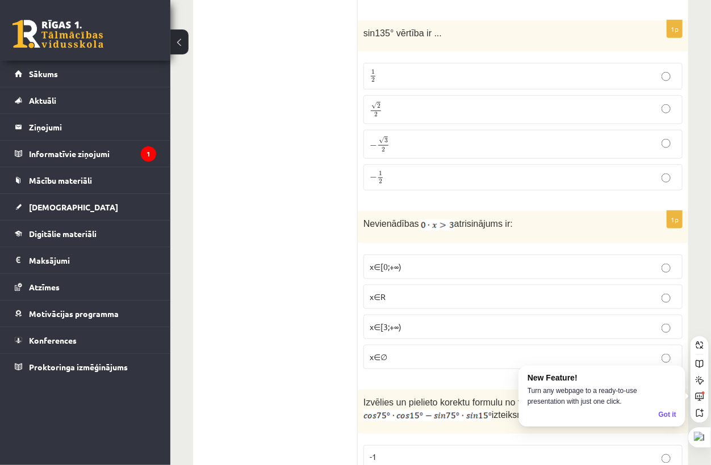
click at [415, 356] on p "x∈∅" at bounding box center [522, 357] width 306 height 12
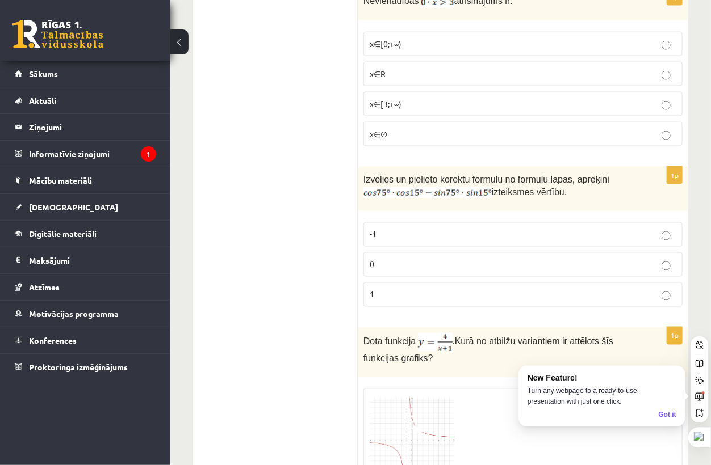
scroll to position [631, 0]
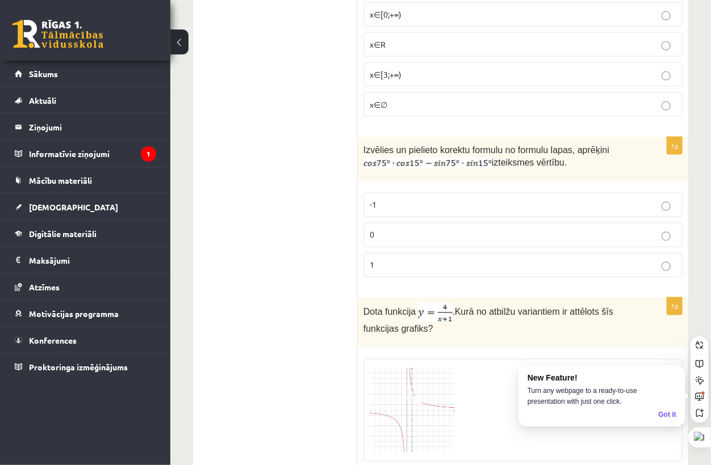
click at [381, 229] on p "0" at bounding box center [522, 235] width 306 height 12
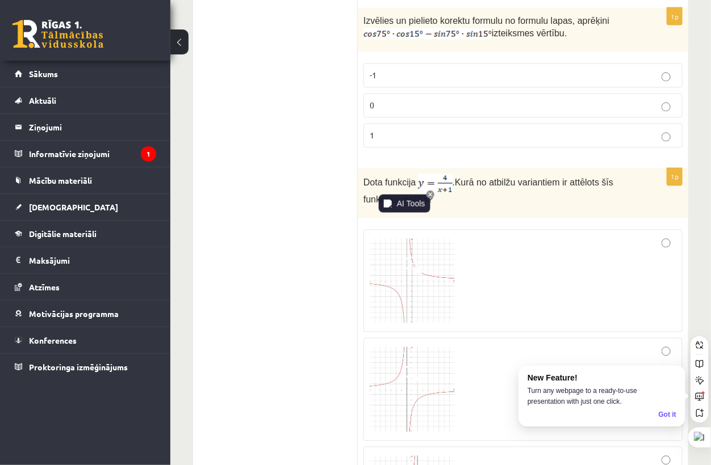
scroll to position [883, 0]
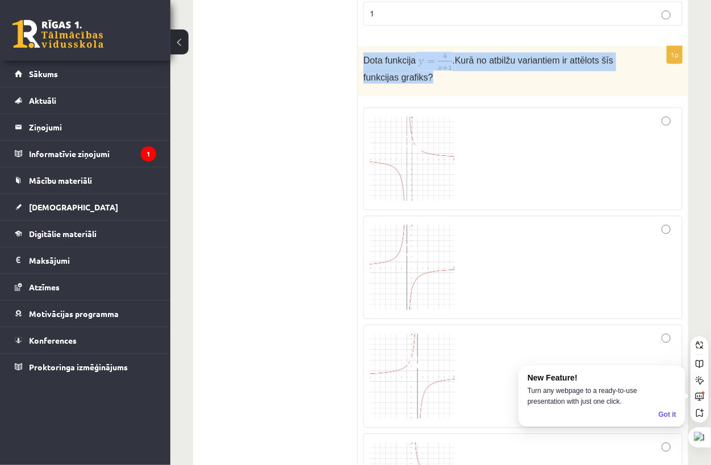
drag, startPoint x: 360, startPoint y: 57, endPoint x: 442, endPoint y: 72, distance: 83.0
click at [453, 77] on div "Dota funkcija . Kurā no atbilžu variantiem ir attēlots šīs funkcijas grafiks?" at bounding box center [523, 71] width 330 height 50
copy p "Dota funkcija . Kurā no atbilžu variantiem ir attēlots šīs funkcijas grafiks?"
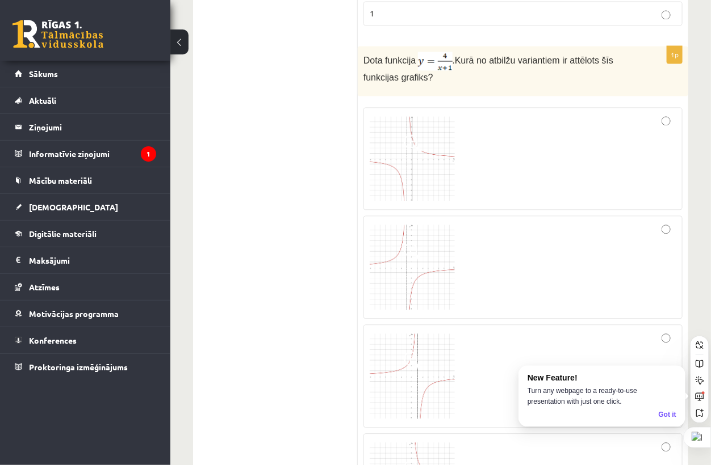
click at [526, 102] on fieldset at bounding box center [522, 321] width 319 height 439
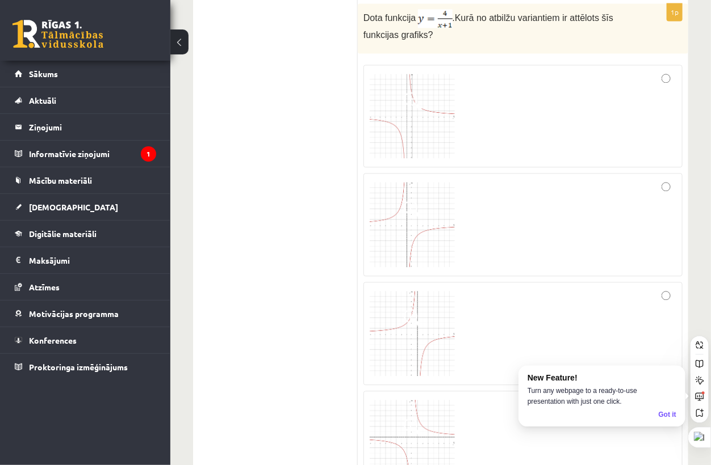
scroll to position [946, 0]
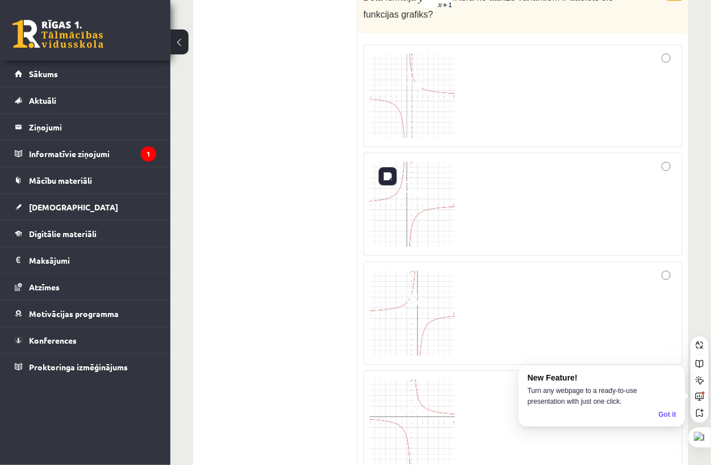
click at [450, 153] on label at bounding box center [522, 204] width 319 height 103
click at [454, 125] on img at bounding box center [411, 95] width 85 height 85
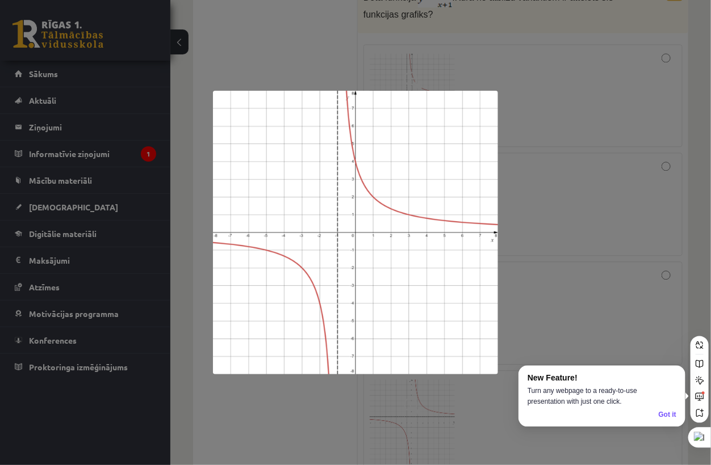
click at [555, 115] on div at bounding box center [355, 232] width 711 height 465
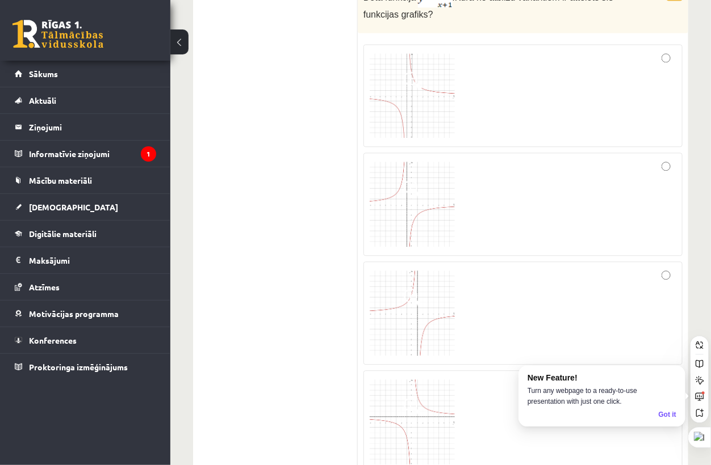
click at [666, 64] on div at bounding box center [522, 96] width 306 height 91
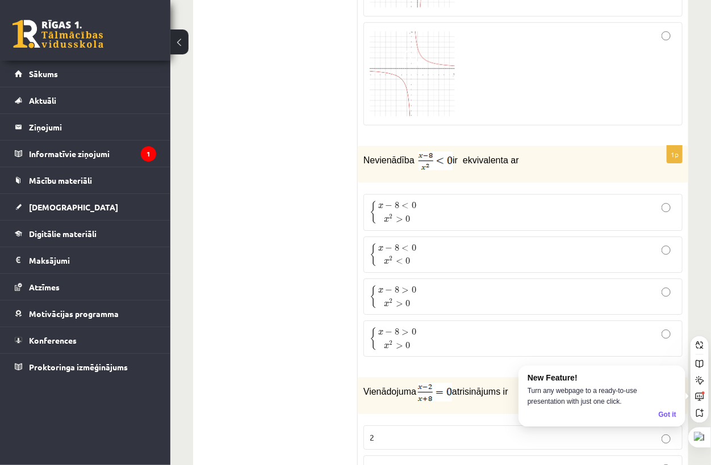
scroll to position [1324, 0]
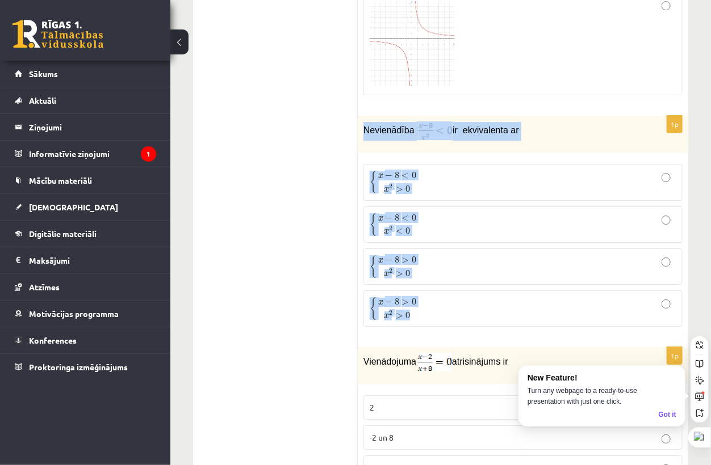
drag, startPoint x: 377, startPoint y: 121, endPoint x: 505, endPoint y: 306, distance: 224.0
click at [508, 307] on div "1p Nevienādība ir ekvivalenta ar { x − 8 < 0 x 2 > 0 { x − 8 < 0 x 2 > 0 { x − …" at bounding box center [523, 226] width 330 height 220
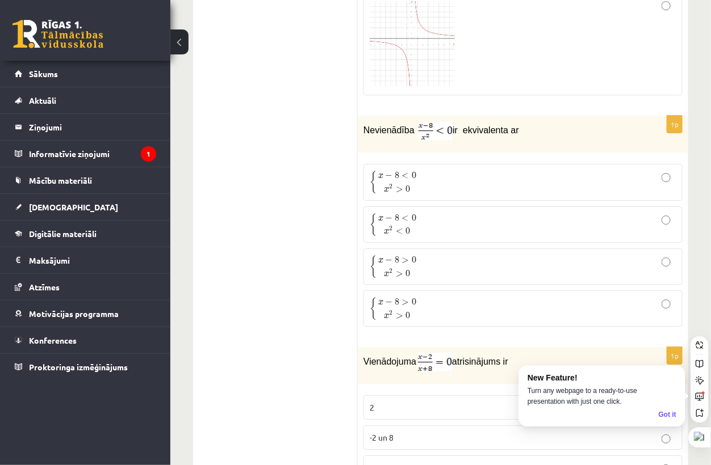
drag, startPoint x: 505, startPoint y: 305, endPoint x: 368, endPoint y: 117, distance: 232.4
click at [368, 117] on div "Nevienādība ir ekvivalenta ar" at bounding box center [523, 134] width 330 height 37
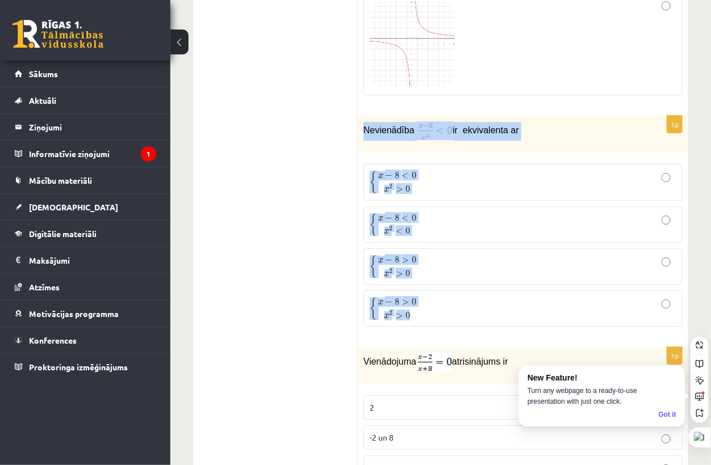
drag, startPoint x: 367, startPoint y: 126, endPoint x: 489, endPoint y: 297, distance: 210.4
click at [489, 297] on div "1p Nevienādība ir ekvivalenta ar { x − 8 < 0 x 2 > 0 { x − 8 < 0 x 2 > 0 { x − …" at bounding box center [523, 226] width 330 height 220
copy div "Nevienādība ir ekvivalenta ar { x − 8 < 0 x 2 > 0 { x − 8 < 0 x 2 > 0 { x − 8 <…"
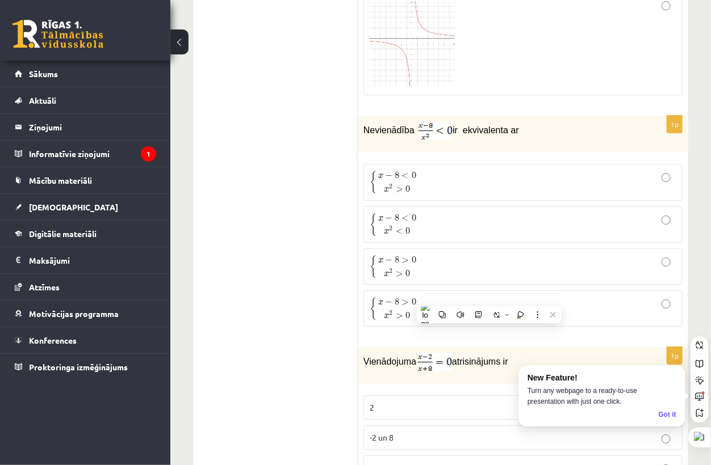
click at [406, 188] on span "0" at bounding box center [407, 189] width 5 height 7
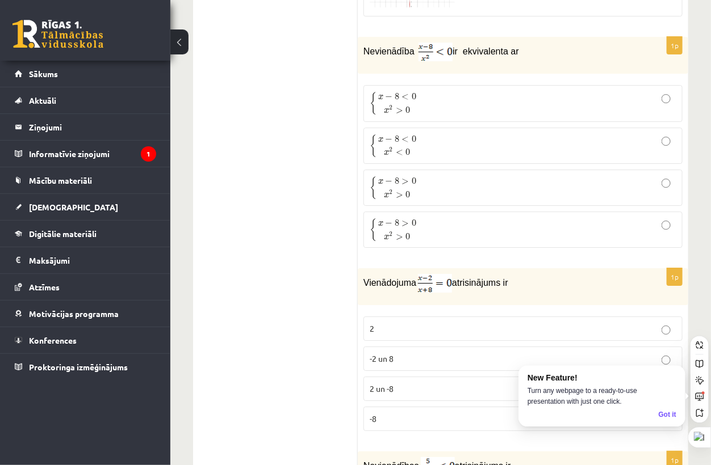
scroll to position [1513, 0]
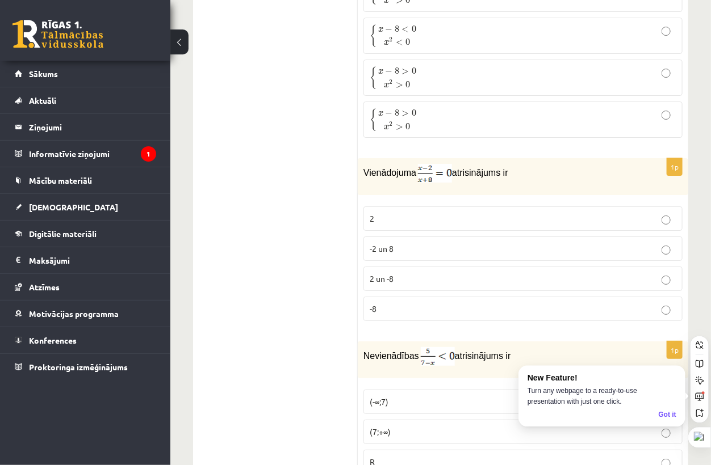
drag, startPoint x: 366, startPoint y: 169, endPoint x: 550, endPoint y: 173, distance: 184.5
click at [552, 174] on p "Vienādojuma atrisinājums ir" at bounding box center [494, 173] width 262 height 19
click at [534, 164] on p "Vienādojuma atrisinājums ir" at bounding box center [494, 173] width 262 height 19
drag, startPoint x: 439, startPoint y: 158, endPoint x: 531, endPoint y: 166, distance: 92.9
click at [532, 167] on div "Vienādojuma atrisinājums ir" at bounding box center [523, 176] width 330 height 37
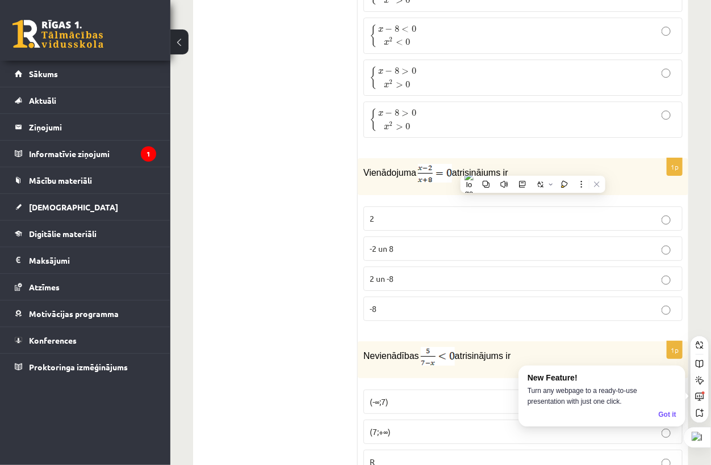
drag, startPoint x: 531, startPoint y: 166, endPoint x: 519, endPoint y: 175, distance: 15.4
click at [530, 167] on p "Vienādojuma atrisinājums ir" at bounding box center [494, 173] width 262 height 19
click at [367, 183] on div "Vienādojuma atrisinājums ir" at bounding box center [523, 176] width 330 height 37
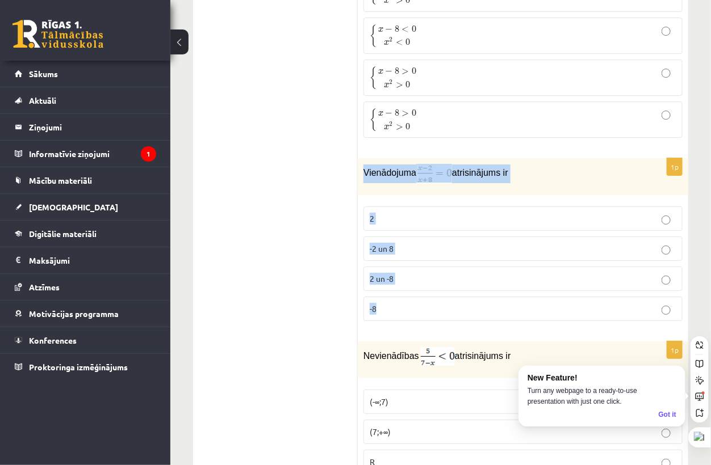
drag, startPoint x: 359, startPoint y: 165, endPoint x: 463, endPoint y: 309, distance: 177.2
click at [462, 310] on div "1p Vienādojuma atrisinājums ir 2 -2 un 8 2 un -8 -8" at bounding box center [523, 244] width 330 height 172
copy div "Vienādojuma atrisinājums ir 2 -2 un 8 2 un -8 -8"
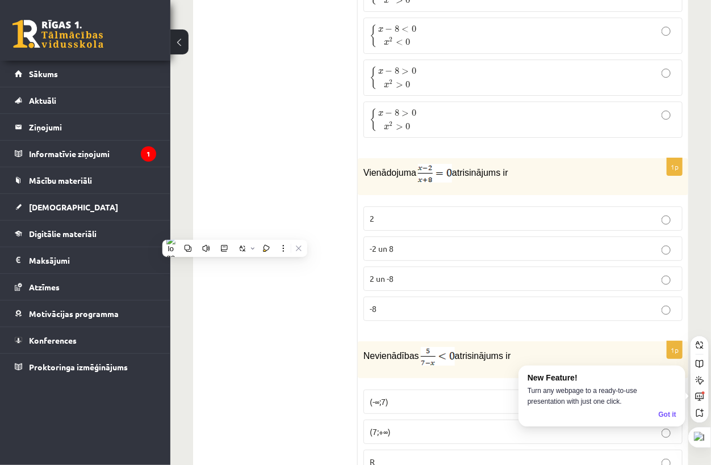
click at [476, 220] on p "2" at bounding box center [522, 219] width 306 height 12
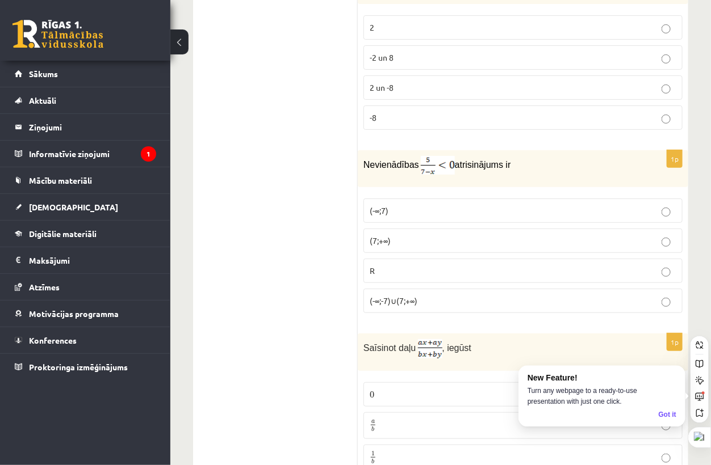
scroll to position [1703, 0]
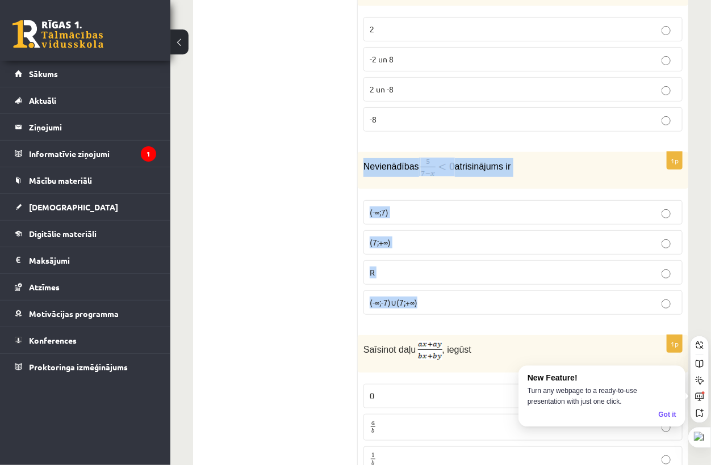
drag, startPoint x: 363, startPoint y: 166, endPoint x: 542, endPoint y: 297, distance: 222.0
click at [545, 296] on div "1p Nevienādības atrisinājums ir (-∞;7) (7;+∞) R (-∞;-7)∪(7;+∞)" at bounding box center [523, 238] width 330 height 172
copy div "Nevienādības atrisinājums ir (-∞;7) (7;+∞) R (-∞;-7)∪(7;+∞)"
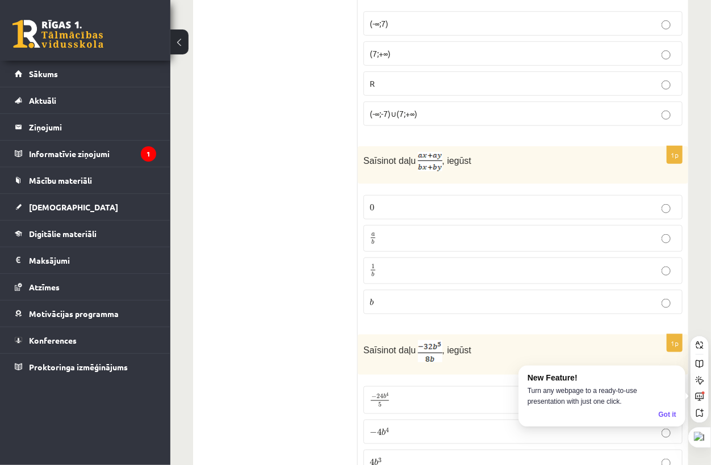
scroll to position [1829, 0]
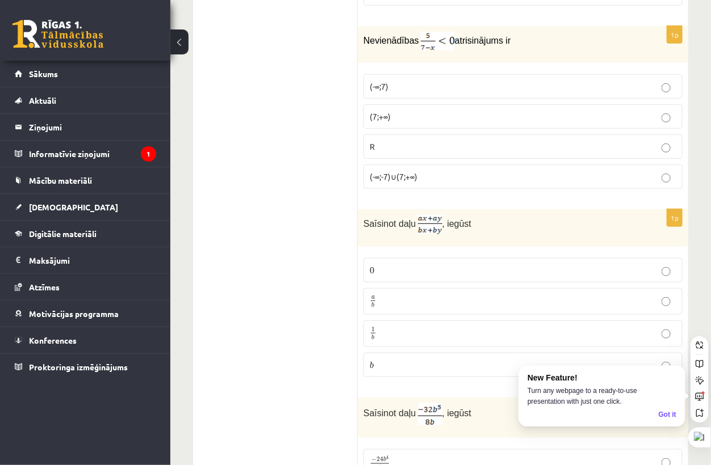
click at [402, 111] on p "(7;+∞)" at bounding box center [522, 117] width 306 height 12
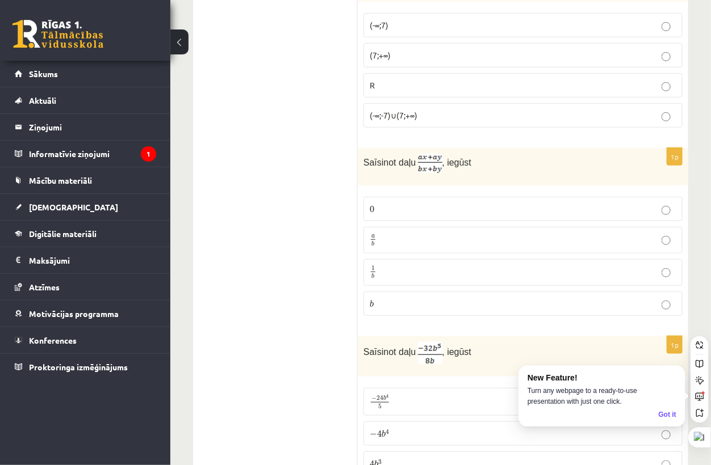
scroll to position [1955, 0]
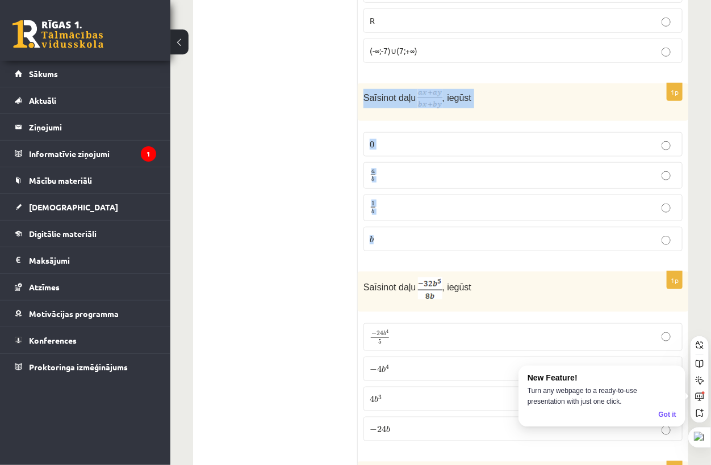
drag, startPoint x: 363, startPoint y: 93, endPoint x: 518, endPoint y: 233, distance: 208.1
click at [518, 236] on div "1p Saīsinot daļu , iegūst 0 0 a b a b 1 b 1 b b b" at bounding box center [523, 171] width 330 height 177
copy div "Saīsinot daļu , iegūst 0 0 a b a b 1 b 1 b b"
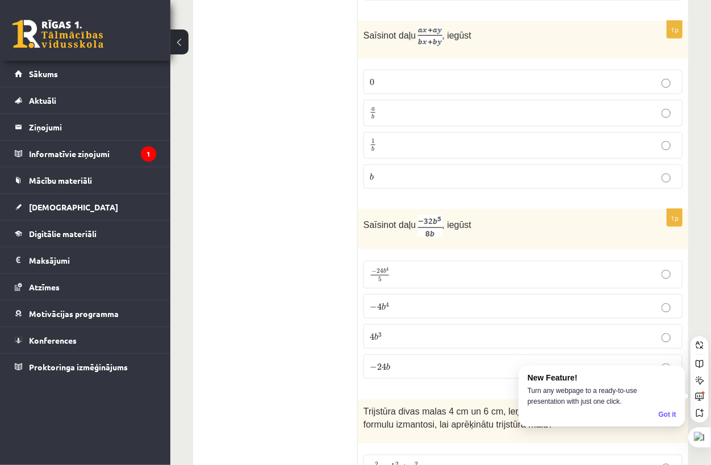
scroll to position [2018, 0]
click at [429, 106] on p "a b a b" at bounding box center [522, 113] width 306 height 14
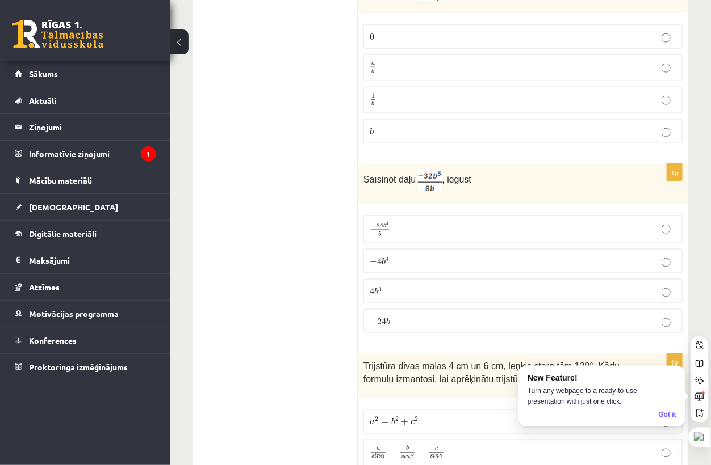
scroll to position [2144, 0]
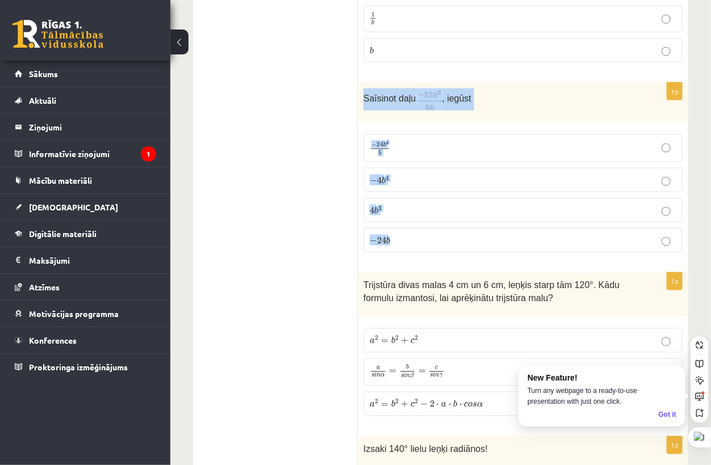
drag, startPoint x: 365, startPoint y: 94, endPoint x: 486, endPoint y: 220, distance: 174.6
click at [489, 223] on div "1p Saīsinot daļu , iegūst − 24 b 4 5 − 24 b 4 5 − 4 b 4 − 4 b 4 4 b 3 4 b 3 − 2…" at bounding box center [523, 172] width 330 height 179
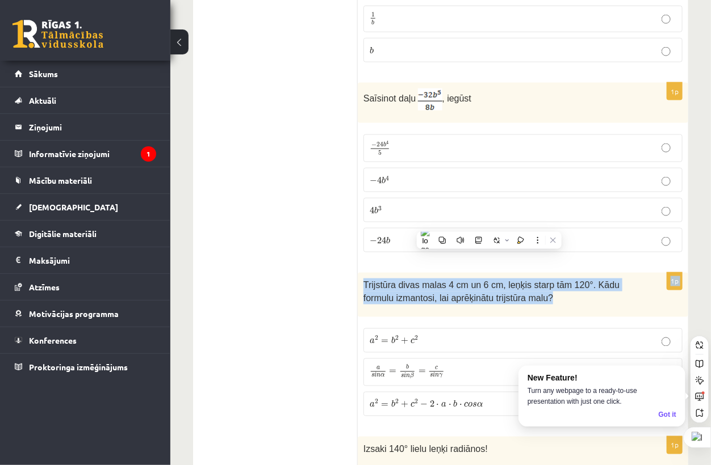
copy form "− 24 b 1p Trijstūra divas malas 4 cm un 6 cm, leņķis starp tām 120°. Kādu formu…"
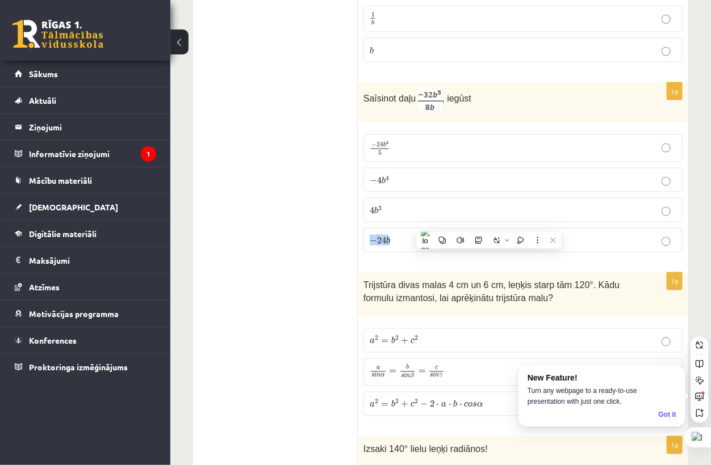
drag, startPoint x: 486, startPoint y: 220, endPoint x: 345, endPoint y: 141, distance: 161.1
click at [398, 206] on fieldset "− 24 b 4 5 − 24 b 4 5 − 4 b 4 − 4 b 4 4 b 3 4 b 3 − 24 b − 24 b" at bounding box center [522, 193] width 319 height 128
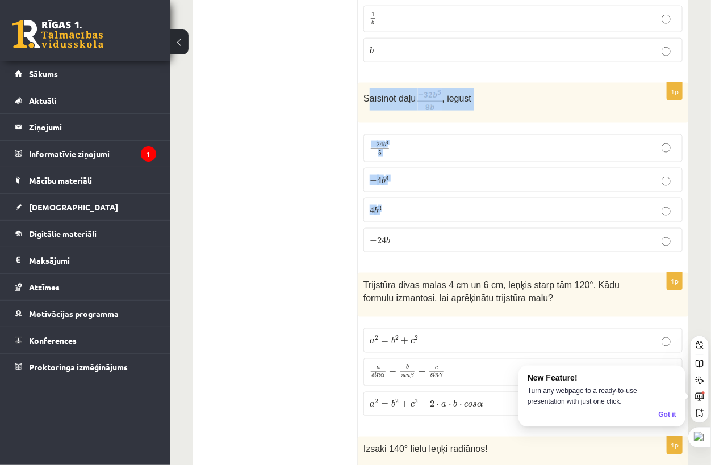
drag, startPoint x: 368, startPoint y: 89, endPoint x: 406, endPoint y: 108, distance: 42.6
click at [500, 173] on div "1p Saīsinot daļu , iegūst − 24 b 4 5 − 24 b 4 5 − 4 b 4 − 4 b 4 4 b 3 4 b 3 − 2…" at bounding box center [523, 172] width 330 height 179
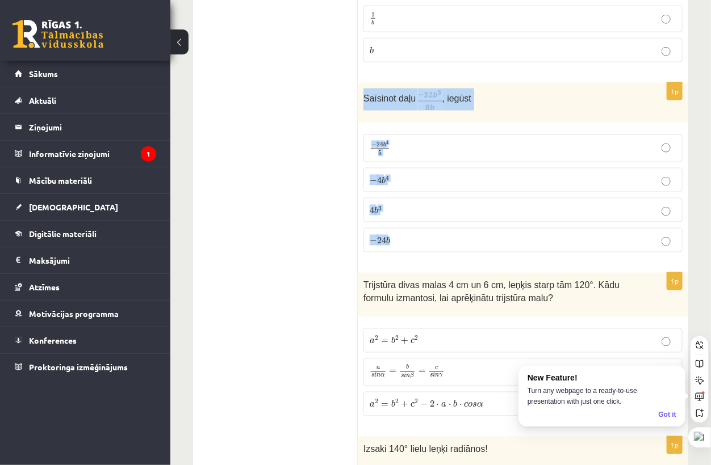
drag, startPoint x: 363, startPoint y: 91, endPoint x: 465, endPoint y: 227, distance: 169.8
click at [464, 228] on div "1p Saīsinot daļu , iegūst − 24 b 4 5 − 24 b 4 5 − 4 b 4 − 4 b 4 4 b 3 4 b 3 − 2…" at bounding box center [523, 172] width 330 height 179
copy div "Saīsinot daļu , iegūst − 24 b 4 5 − 24 b 4 5 − 4 b 4 − 4 b 4 4 b 3 4 b 3 − 24 b"
click at [506, 104] on p "Saīsinot daļu , iegūst" at bounding box center [494, 100] width 262 height 22
click at [404, 174] on p "− 4 b 4 − 4 b 4" at bounding box center [522, 180] width 306 height 12
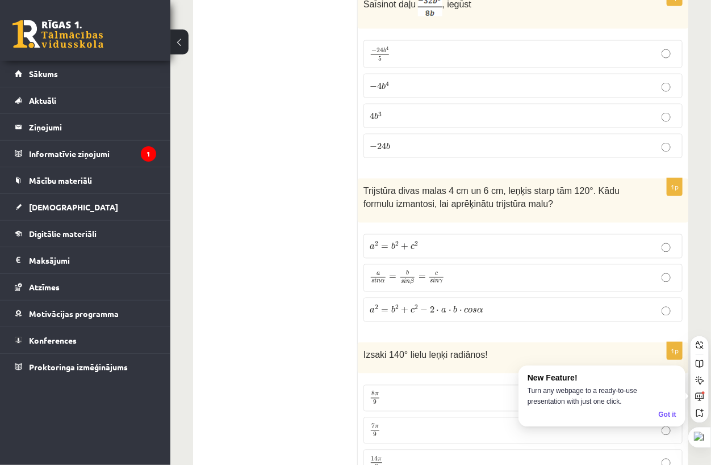
scroll to position [2270, 0]
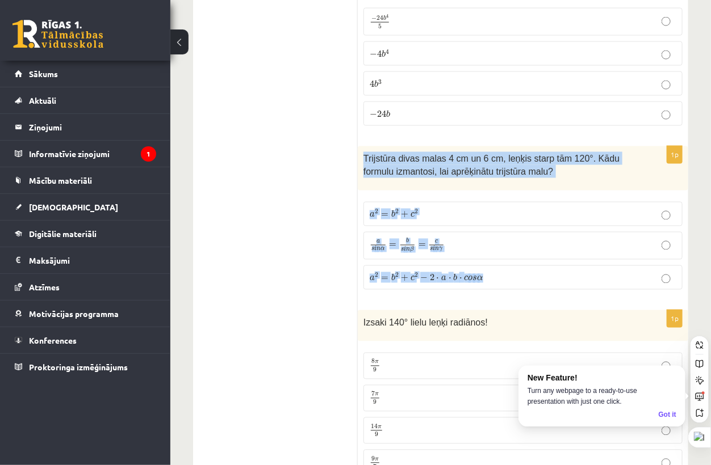
drag, startPoint x: 363, startPoint y: 151, endPoint x: 518, endPoint y: 267, distance: 193.4
click at [518, 267] on div "1p Trijstūra divas malas 4 cm un 6 cm, leņķis starp tām 120°. Kādu formulu izma…" at bounding box center [523, 222] width 330 height 153
copy div "Trijstūra divas malas 4 cm un 6 cm, leņķis starp tām 120°. Kādu formulu izmanto…"
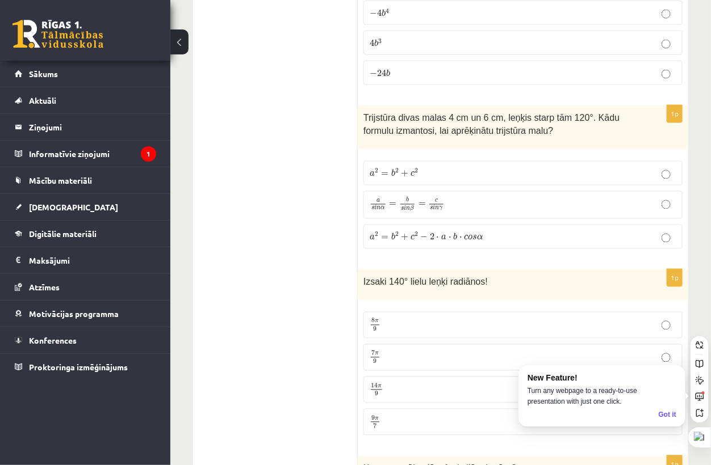
scroll to position [2333, 0]
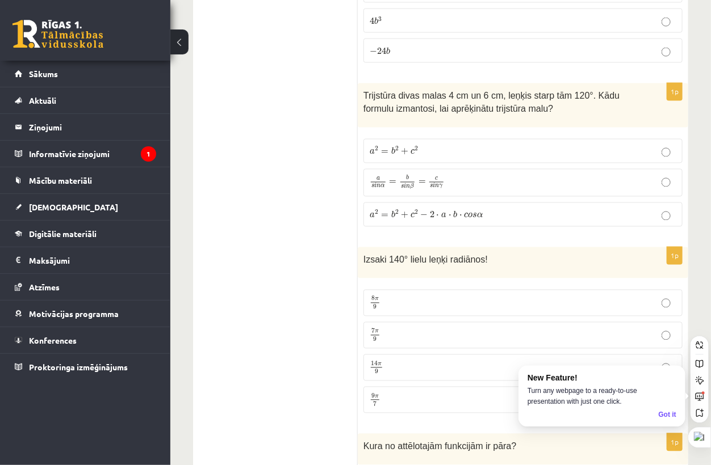
click at [509, 211] on p "a 2 = b 2 + c 2 − 2 ⋅ a ⋅ b ⋅ c o s α a 2 = b 2 + c 2 − 2 ⋅ a ⋅ b ⋅ c o s α" at bounding box center [522, 215] width 306 height 12
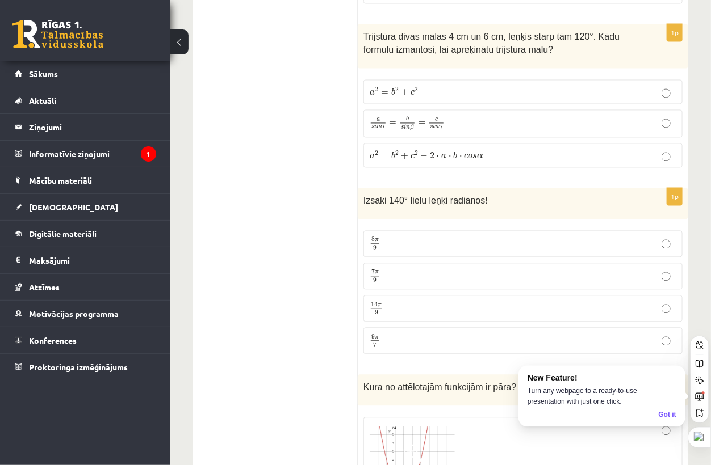
scroll to position [2459, 0]
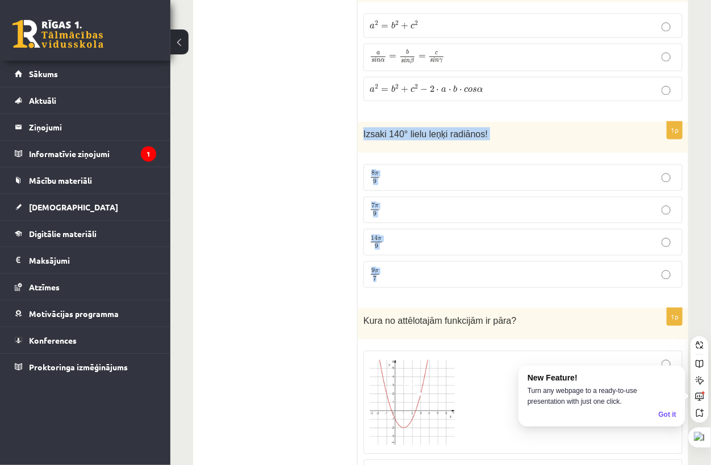
drag, startPoint x: 362, startPoint y: 125, endPoint x: 494, endPoint y: 250, distance: 182.3
click at [494, 250] on div "1p Izsaki 140° lielu leņķi radiānos! 8 π 9 8 π 9 7 π 9 7 π 9 14 π 9 14 π 9 9 π …" at bounding box center [523, 208] width 330 height 175
copy div "Izsaki 140° lielu leņķi radiānos! 8 π 9 8 π 9 7 π 9 7 π 9 14 π 9 14 π 9 9 π 7"
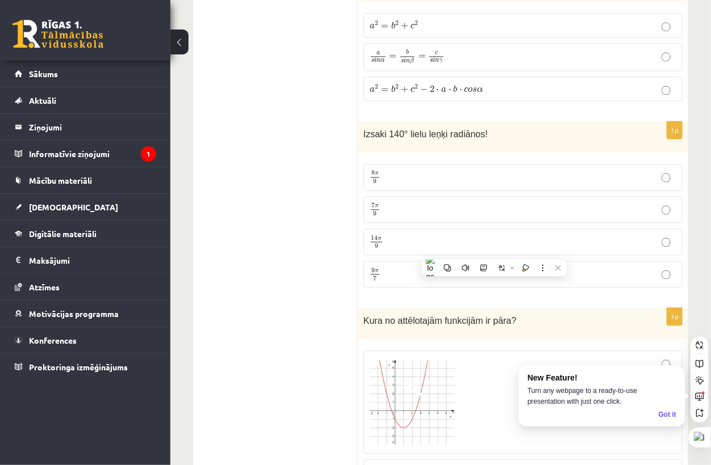
click at [394, 203] on p "7 π 9 7 π 9" at bounding box center [522, 210] width 306 height 14
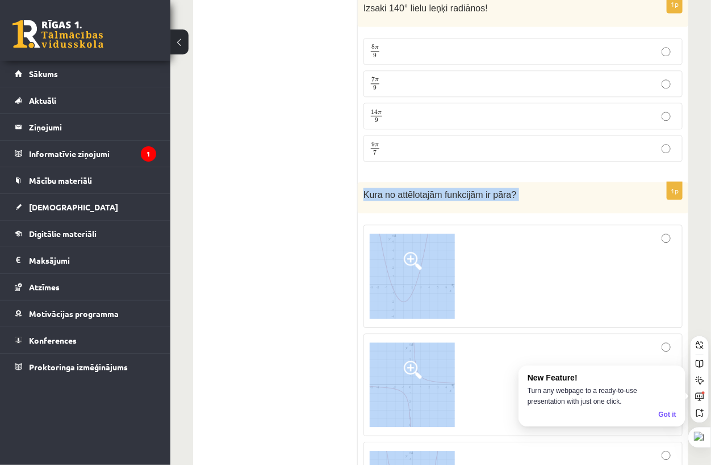
scroll to position [2608, 0]
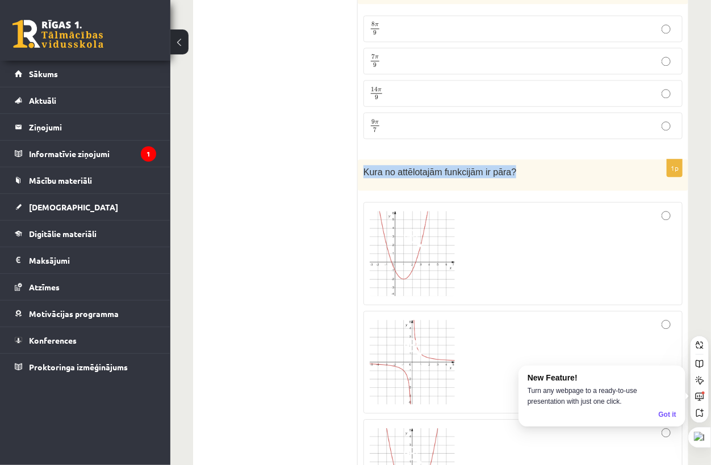
drag, startPoint x: 363, startPoint y: 189, endPoint x: 524, endPoint y: 163, distance: 163.3
click at [524, 163] on div "Kura no attēlotajām funkcijām ir pāra?" at bounding box center [523, 174] width 330 height 31
copy span "Kura no attēlotajām funkcijām ir pāra?"
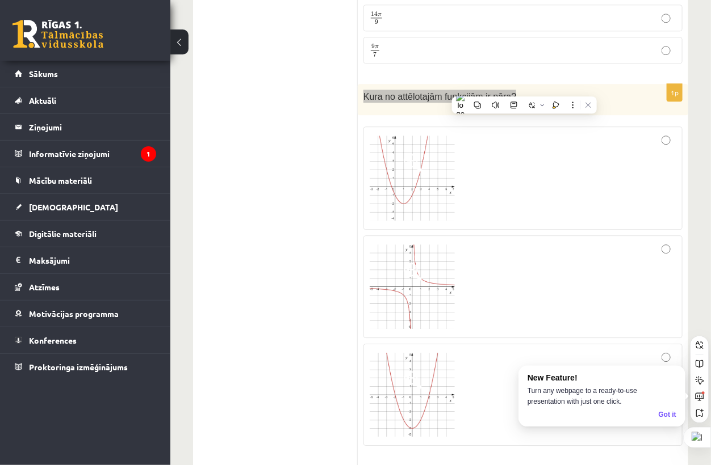
scroll to position [2671, 0]
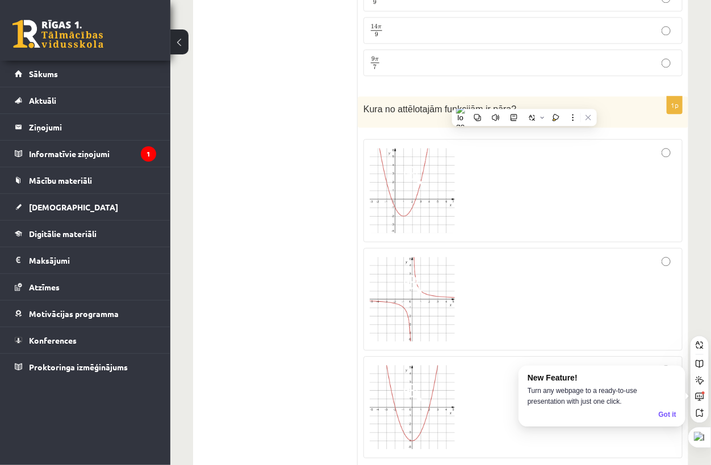
click at [303, 213] on ul "Tests Izvērtējums!" at bounding box center [280, 438] width 153 height 5810
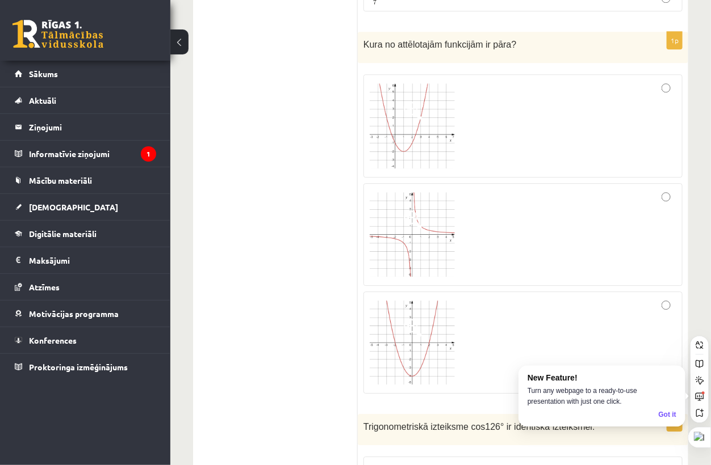
scroll to position [2734, 0]
click at [467, 347] on div at bounding box center [522, 345] width 306 height 90
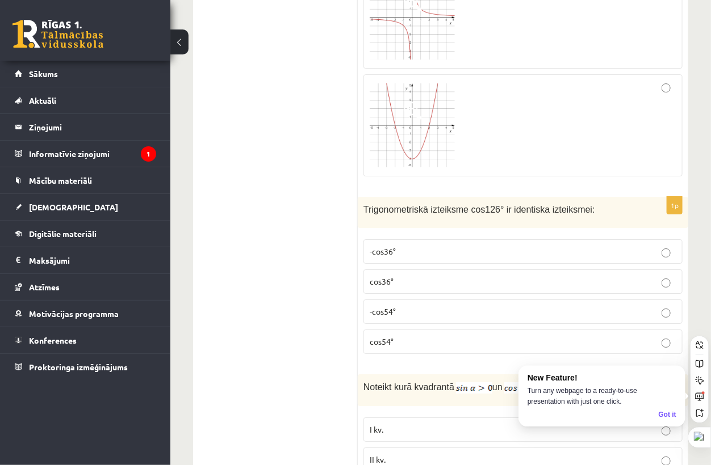
scroll to position [2986, 0]
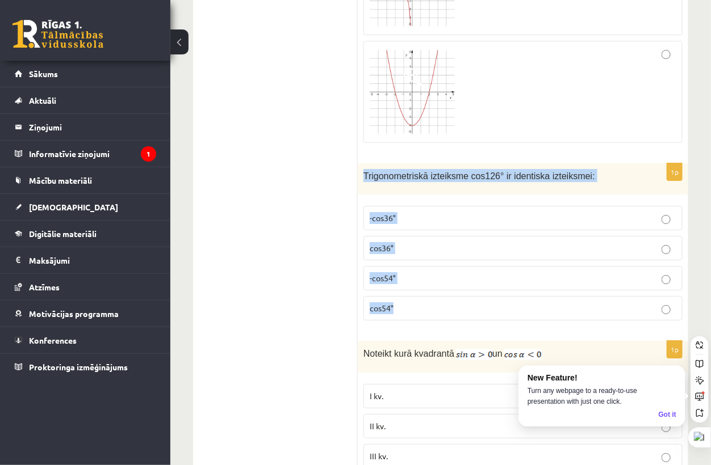
drag, startPoint x: 362, startPoint y: 167, endPoint x: 535, endPoint y: 284, distance: 209.0
click at [537, 288] on div "1p Trigonometriskā izteiksme cos126° ir identiska izteiksmei: -cos36° cos36° -c…" at bounding box center [523, 246] width 330 height 166
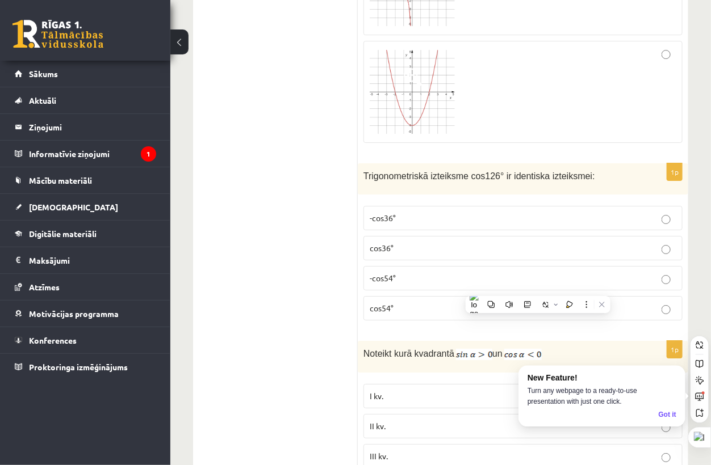
click at [303, 242] on ul "Tests Izvērtējums!" at bounding box center [280, 122] width 153 height 5810
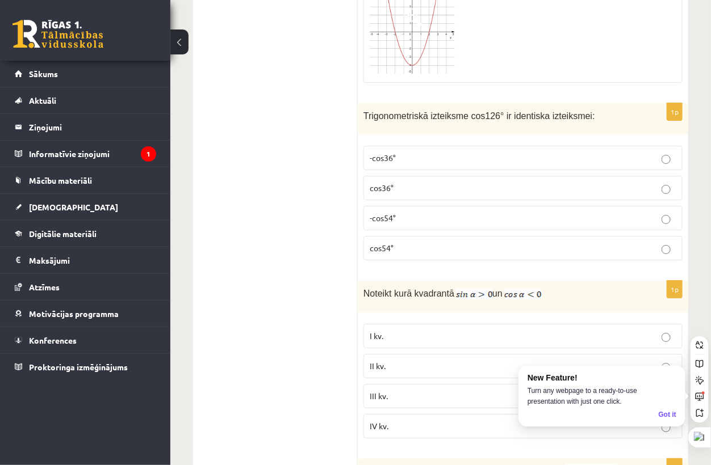
scroll to position [3019, 0]
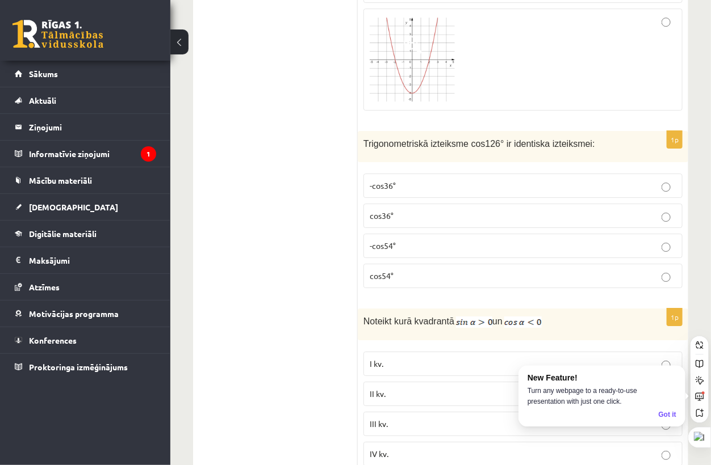
click at [413, 245] on label "-cos54°" at bounding box center [522, 246] width 319 height 24
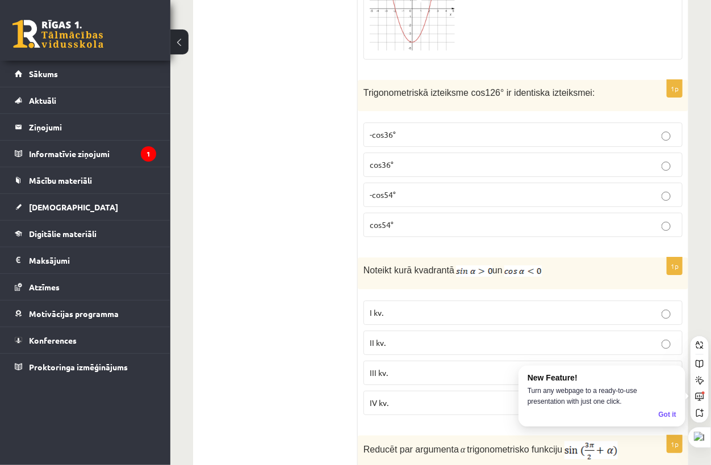
scroll to position [3145, 0]
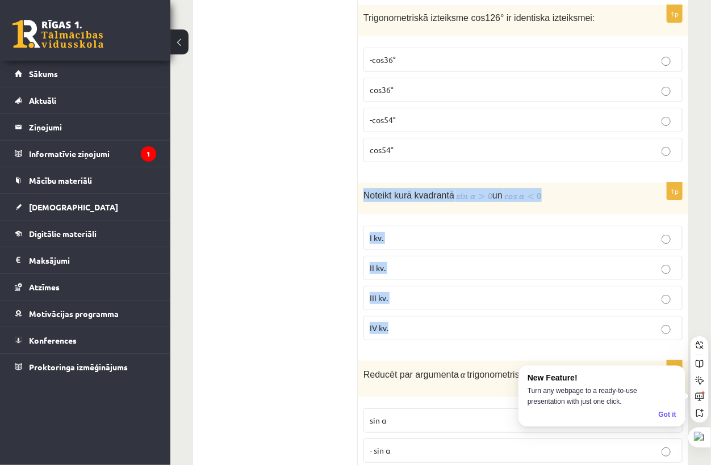
drag, startPoint x: 365, startPoint y: 186, endPoint x: 472, endPoint y: 310, distance: 164.2
click at [473, 311] on div "1p Noteikt kurā kvadrantā un I kv. II kv. III kv. IV kv." at bounding box center [523, 266] width 330 height 167
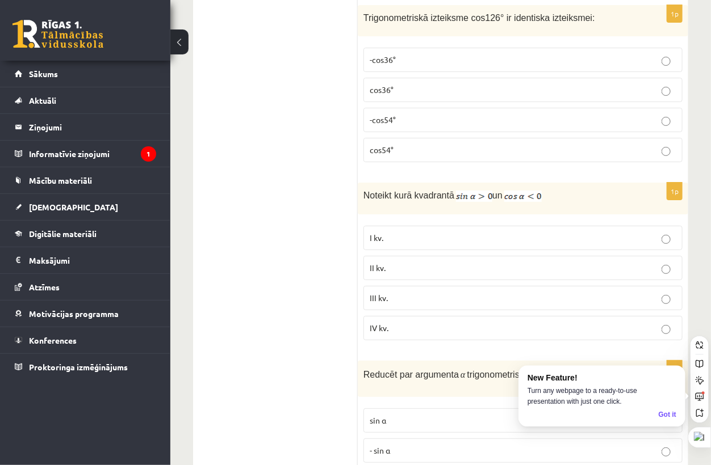
click at [375, 256] on label "II kv." at bounding box center [522, 268] width 319 height 24
click at [377, 256] on label "II kv." at bounding box center [522, 268] width 319 height 24
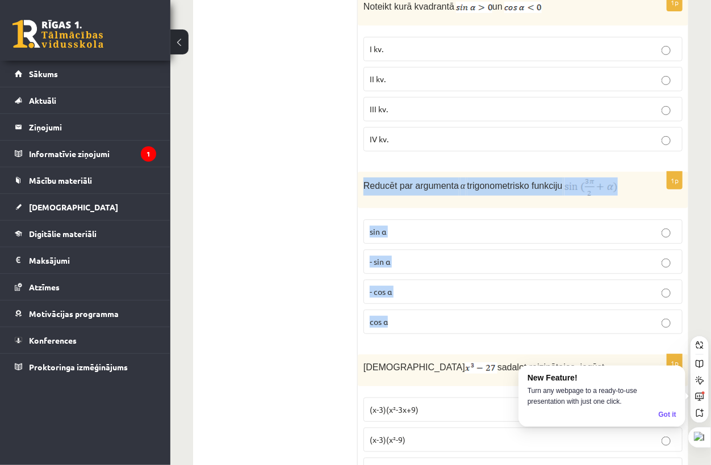
drag, startPoint x: 364, startPoint y: 175, endPoint x: 510, endPoint y: 311, distance: 199.6
click at [512, 312] on div "1p Reducēt par argumenta α trigonometrisko funkciju sin⁡ α - sin ⁡α - cos ⁡α co…" at bounding box center [523, 257] width 330 height 171
click at [624, 178] on p "Reducēt par argumenta α trigonometrisko funkciju" at bounding box center [494, 187] width 262 height 18
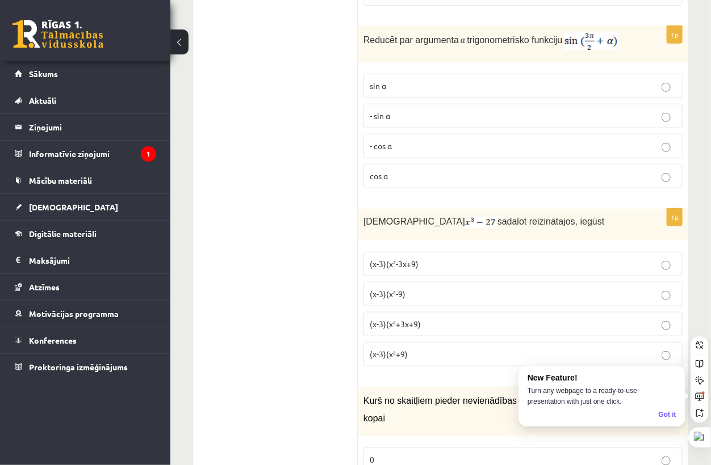
scroll to position [3460, 0]
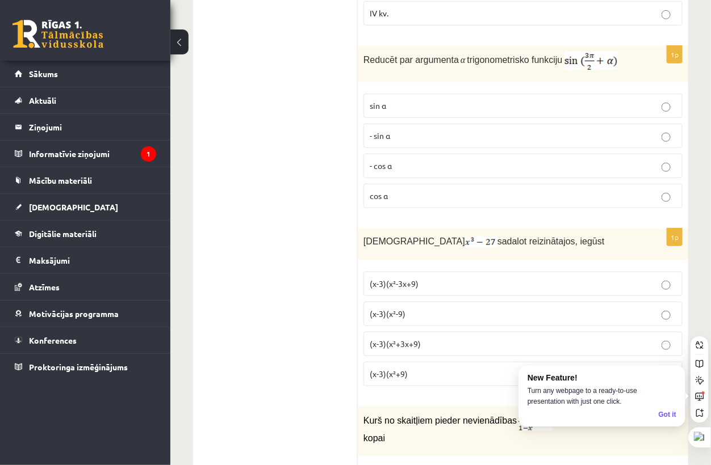
click at [490, 160] on p "- cos ⁡α" at bounding box center [522, 166] width 306 height 12
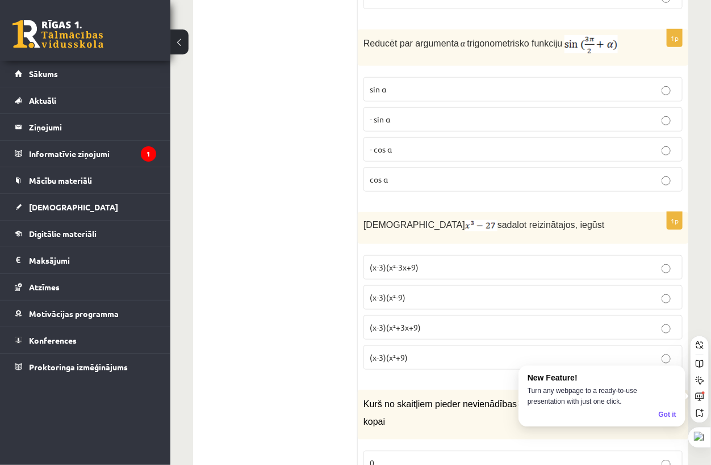
scroll to position [3523, 0]
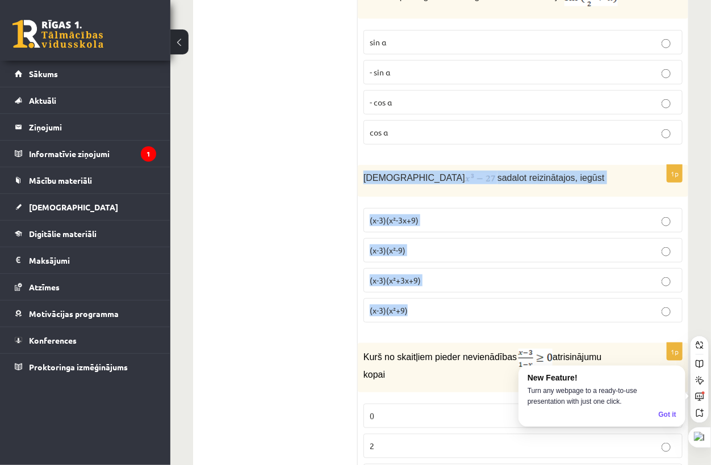
drag, startPoint x: 360, startPoint y: 169, endPoint x: 446, endPoint y: 284, distance: 143.9
click at [448, 287] on div "1p Izteiksmi sadalot reizinātajos, iegūst (x-3)(x²-3x+9) (x-3)(x²-9) (x-3)(x²+3…" at bounding box center [523, 248] width 330 height 167
drag, startPoint x: 593, startPoint y: 164, endPoint x: 516, endPoint y: 156, distance: 76.5
click at [593, 171] on p "Izteiksmi sadalot reizinātajos, iegūst" at bounding box center [494, 178] width 262 height 14
click at [420, 165] on div "Izteiksmi sadalot reizinātajos, iegūst" at bounding box center [523, 181] width 330 height 32
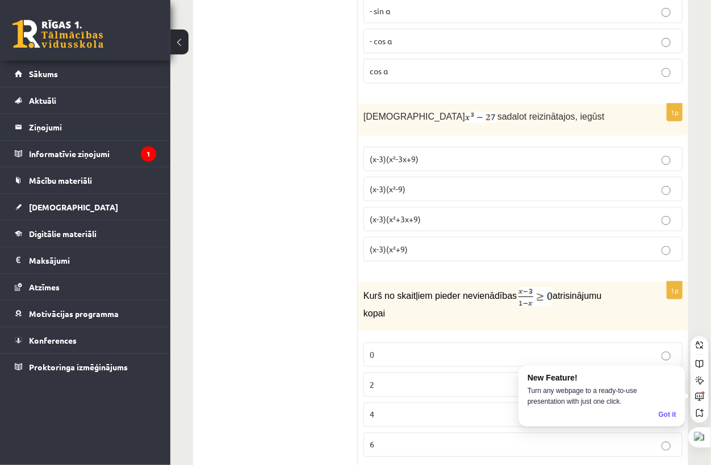
scroll to position [3586, 0]
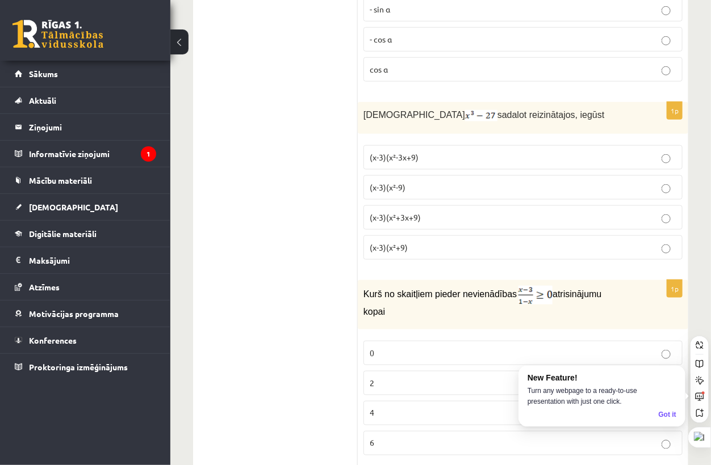
click at [447, 212] on p "(x-3)(x²+3x+9)" at bounding box center [522, 218] width 306 height 12
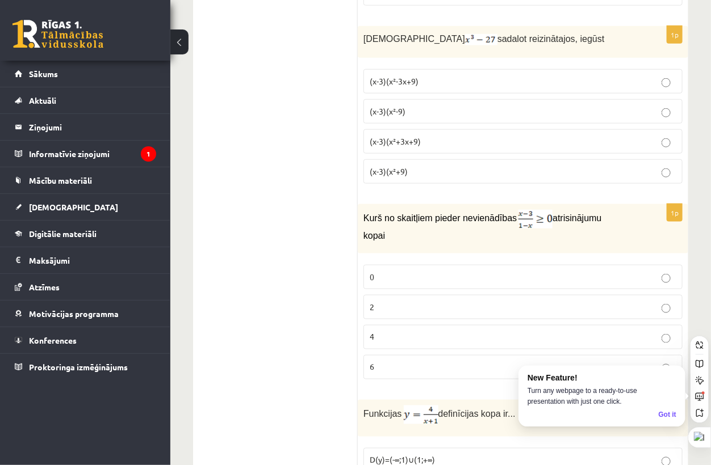
scroll to position [3712, 0]
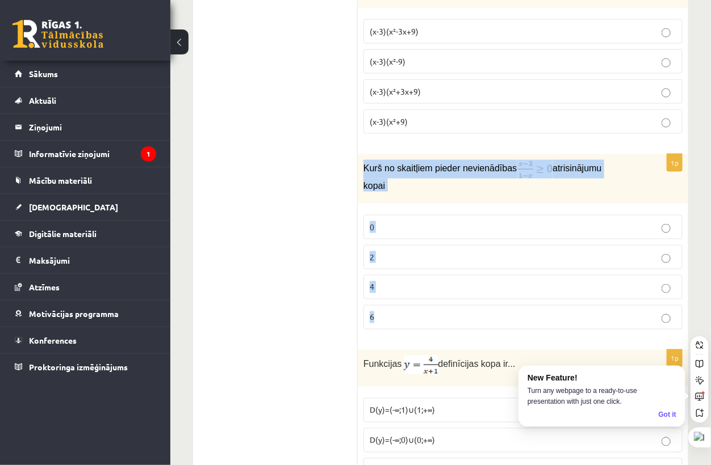
drag, startPoint x: 369, startPoint y: 159, endPoint x: 617, endPoint y: 298, distance: 283.6
click at [628, 307] on div "1p Kurš no skaitļiem pieder nevienādības atrisinājumu kopai 0 2 4 6" at bounding box center [523, 246] width 330 height 185
drag, startPoint x: 500, startPoint y: 145, endPoint x: 513, endPoint y: 152, distance: 14.5
click at [501, 154] on div "Kurš no skaitļiem pieder nevienādības atrisinājumu kopai" at bounding box center [523, 179] width 330 height 50
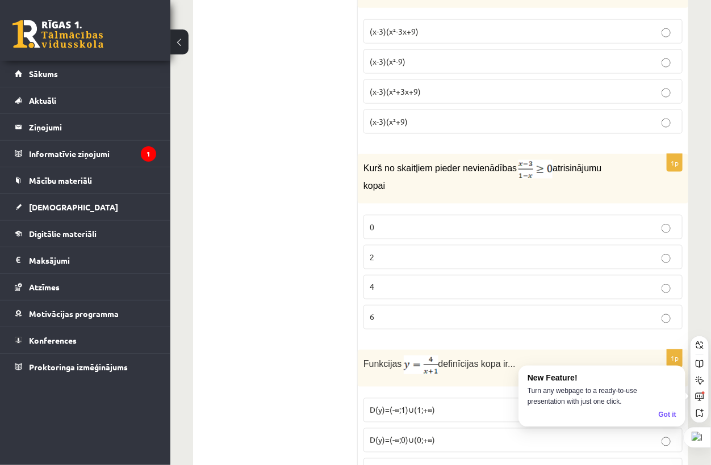
click at [545, 126] on fieldset "(x-3)(x²-3x+9) (x-3)(x²-9) (x-3)(x²+3x+9) (x-3)(x²+9)" at bounding box center [522, 76] width 319 height 124
click at [478, 249] on fieldset "0 2 4 6" at bounding box center [522, 271] width 319 height 124
click at [477, 245] on label "2" at bounding box center [522, 257] width 319 height 24
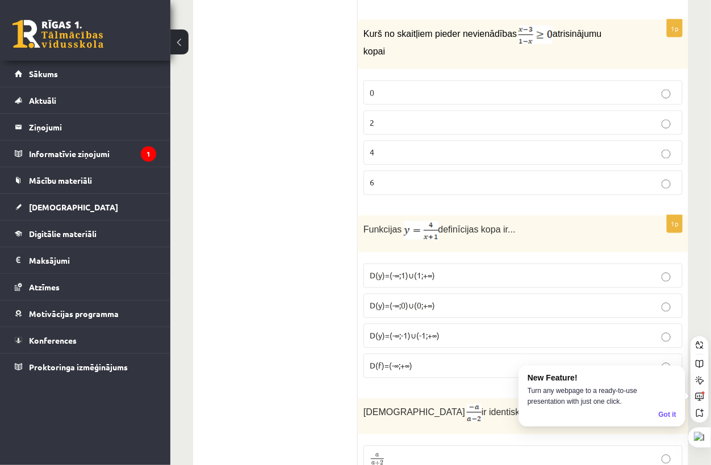
scroll to position [3901, 0]
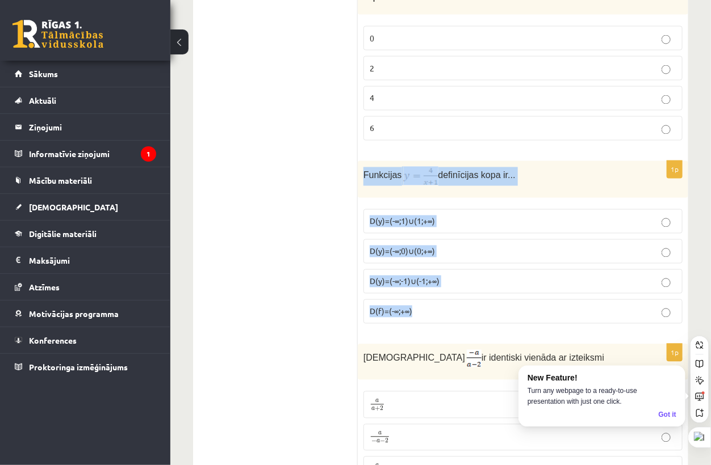
drag, startPoint x: 364, startPoint y: 149, endPoint x: 464, endPoint y: 275, distance: 160.7
click at [464, 275] on div "1p Funkcijas definīcijas kopa ir... D(y)=(-∞;1)∪(1;+∞) D(y)=(-∞;0)∪(0;+∞) D(y)=…" at bounding box center [523, 247] width 330 height 172
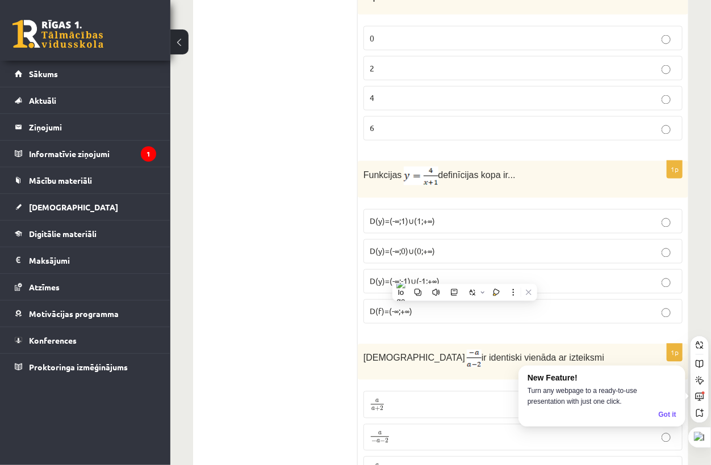
click at [535, 167] on p "Funkcijas definīcijas kopa ir..." at bounding box center [494, 176] width 262 height 19
click at [427, 276] on span "D(y)=(-∞;-1)∪(-1;+∞)" at bounding box center [404, 281] width 70 height 10
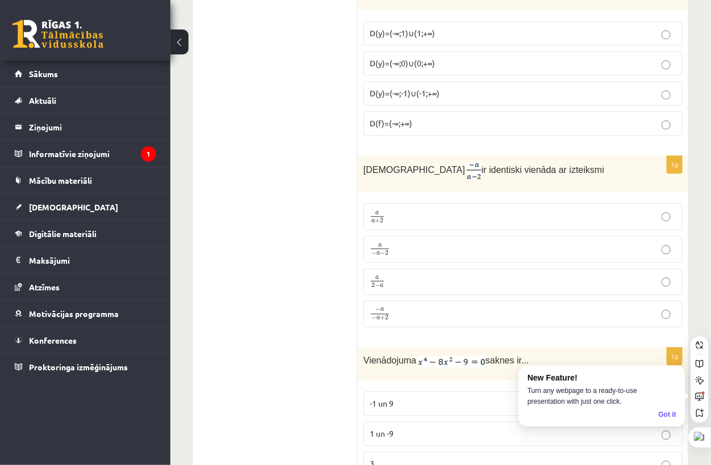
scroll to position [4091, 0]
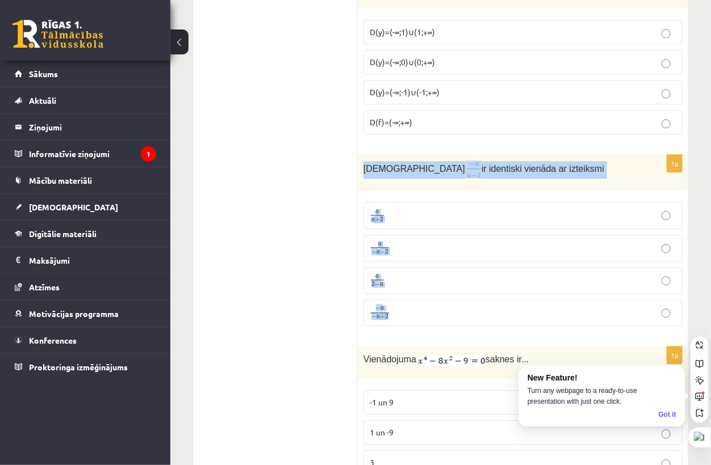
drag, startPoint x: 363, startPoint y: 142, endPoint x: 468, endPoint y: 284, distance: 176.1
click at [471, 286] on div "1p Izteiksme ir identiski vienāda ar izteiksmi a a + 2 a a + 2 a − a − 2 a − a …" at bounding box center [523, 245] width 330 height 180
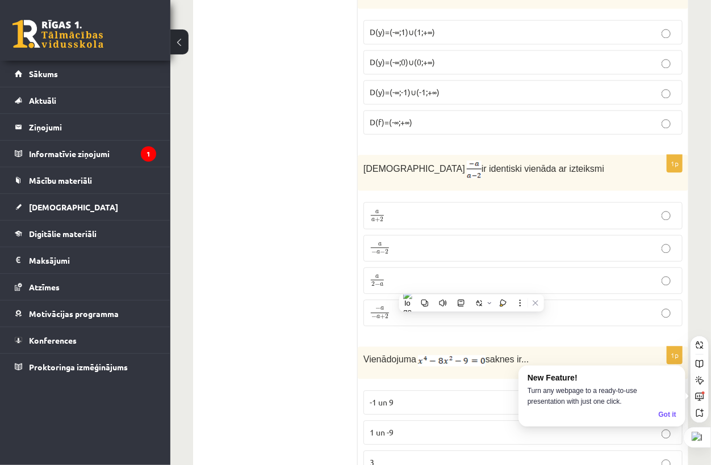
click at [460, 300] on label "− a − a + 2 − a − a + 2" at bounding box center [522, 313] width 319 height 27
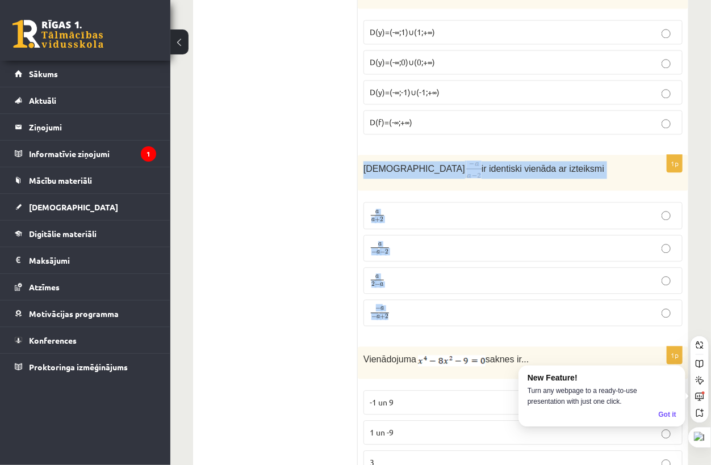
drag, startPoint x: 358, startPoint y: 146, endPoint x: 490, endPoint y: 281, distance: 189.0
click at [492, 283] on div "1p Izteiksme ir identiski vienāda ar izteiksmi a a + 2 a a + 2 a − a − 2 a − a …" at bounding box center [523, 245] width 330 height 180
click at [561, 155] on div "Izteiksme ir identiski vienāda ar izteiksmi" at bounding box center [523, 173] width 330 height 36
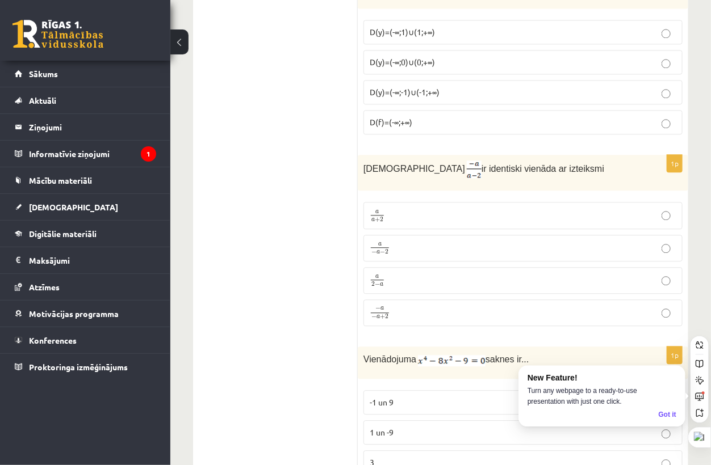
click at [383, 315] on span "+" at bounding box center [382, 317] width 5 height 5
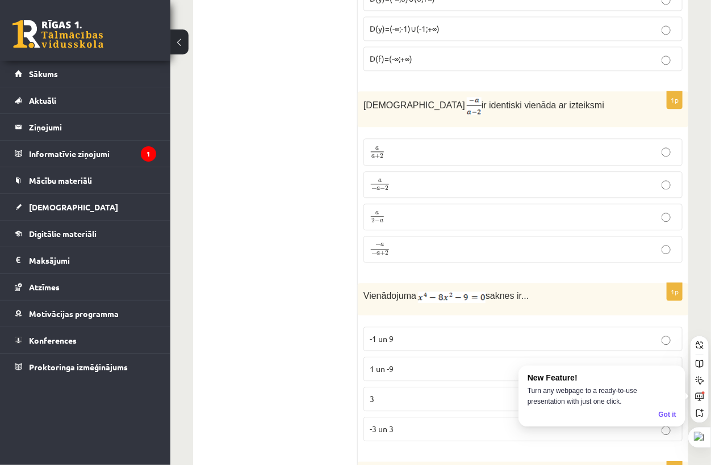
scroll to position [4217, 0]
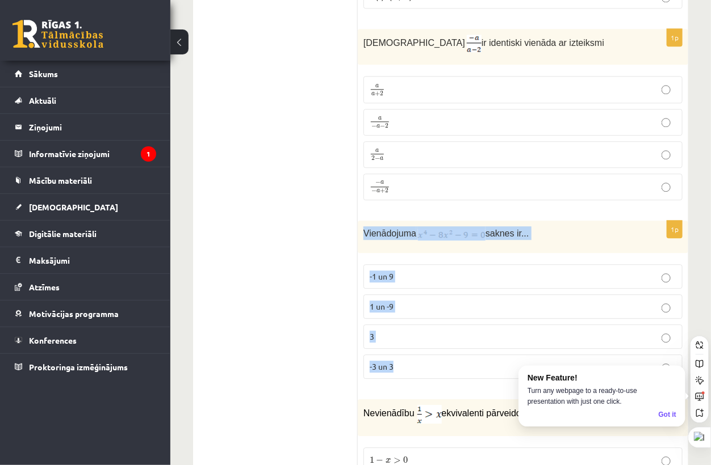
drag, startPoint x: 362, startPoint y: 208, endPoint x: 448, endPoint y: 330, distance: 149.9
click at [456, 329] on div "1p Vienādojuma saknes ir... -1 un 9 1 un -9 3 -3 un 3" at bounding box center [523, 304] width 330 height 167
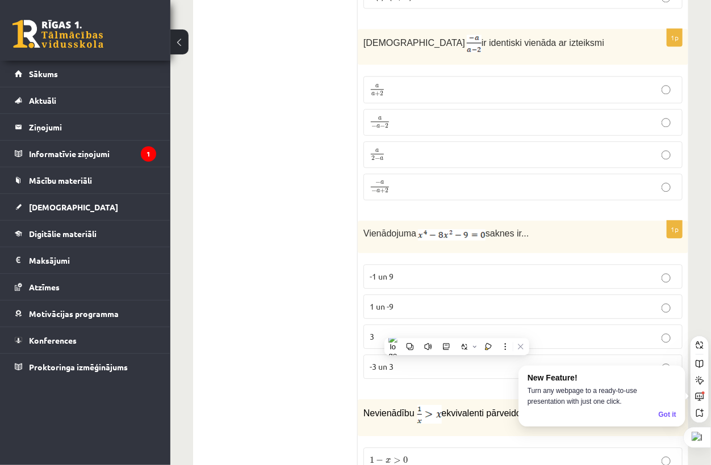
click at [572, 183] on div "1p Izteiksme ir identiski vienāda ar izteiksmi a a + 2 a a + 2 a − a − 2 a − a …" at bounding box center [523, 119] width 330 height 180
click at [437, 361] on p "-3 un 3" at bounding box center [522, 367] width 306 height 12
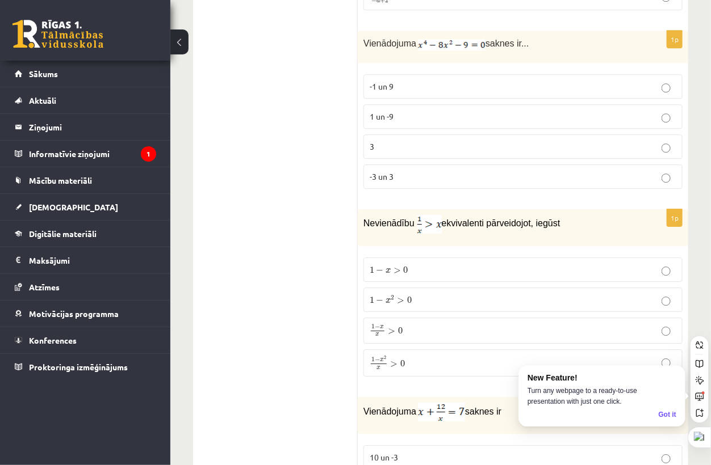
scroll to position [4532, 0]
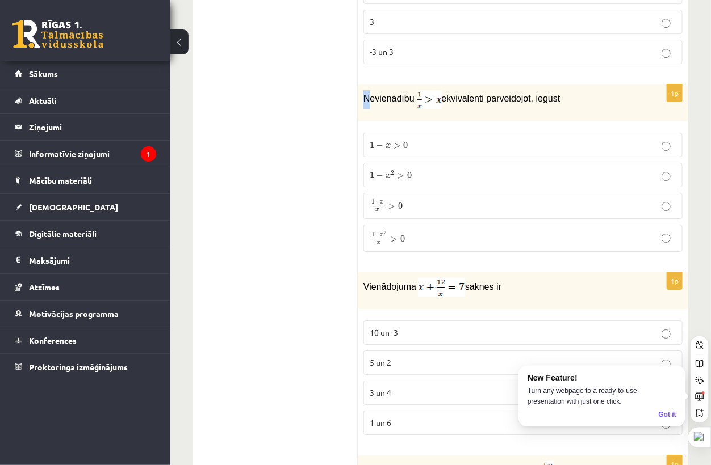
click at [365, 94] on span "Nevienādību" at bounding box center [388, 99] width 51 height 10
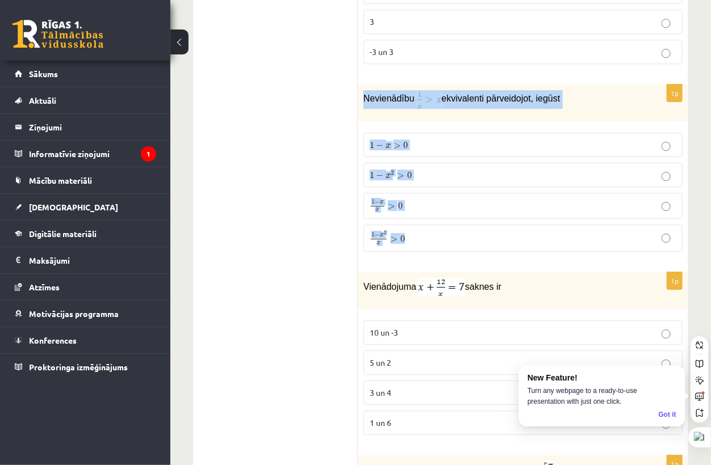
drag, startPoint x: 362, startPoint y: 69, endPoint x: 515, endPoint y: 197, distance: 199.4
click at [517, 196] on div "1p Nevienādību ekvivalenti pārveidojot, iegūst 1 − x > 0 1 − x > 0 1 − x 2 > 0 …" at bounding box center [523, 173] width 330 height 177
drag, startPoint x: 463, startPoint y: 98, endPoint x: 458, endPoint y: 94, distance: 6.0
click at [461, 98] on div "1p Nevienādību ekvivalenti pārveidojot, iegūst 1 − x > 0 1 − x > 0 1 − x 2 > 0 …" at bounding box center [523, 173] width 330 height 177
click at [447, 87] on div "Nevienādību ekvivalenti pārveidojot, iegūst" at bounding box center [523, 103] width 330 height 37
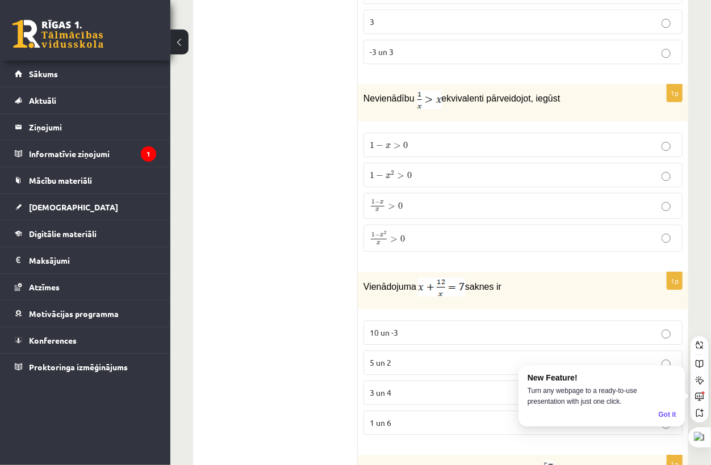
click at [421, 199] on p "1 − x x > 0 1 − x x > 0" at bounding box center [522, 206] width 306 height 14
click at [421, 231] on p "1 − x 2 x > 0 1 − x 2 x > 0" at bounding box center [522, 238] width 306 height 15
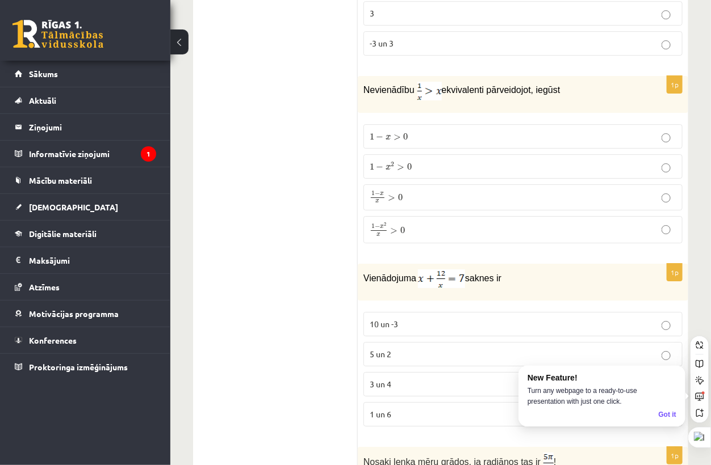
scroll to position [4658, 0]
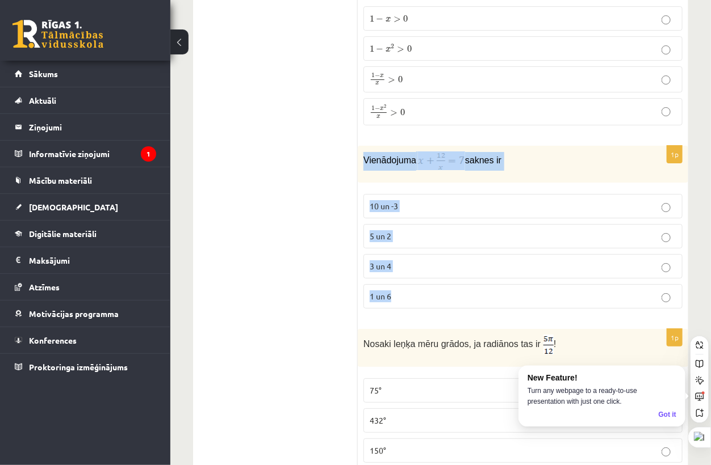
drag, startPoint x: 363, startPoint y: 134, endPoint x: 444, endPoint y: 257, distance: 147.2
click at [446, 261] on div "1p Vienādojuma saknes ir 10 un -3 5 un 2 3 un 4 1 un 6" at bounding box center [523, 232] width 330 height 172
click at [537, 152] on p "Vienādojuma saknes ir" at bounding box center [494, 161] width 262 height 19
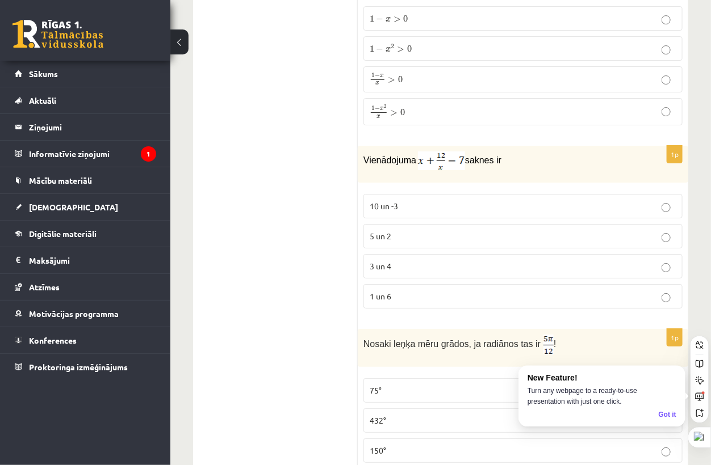
click at [390, 261] on span "3 un 4" at bounding box center [380, 266] width 22 height 10
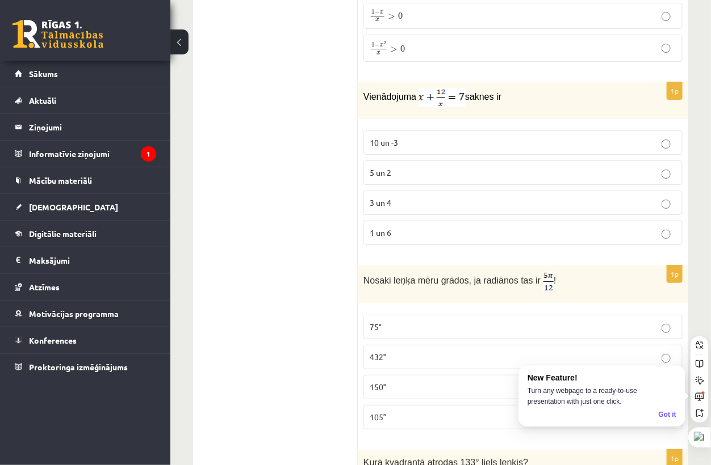
scroll to position [4784, 0]
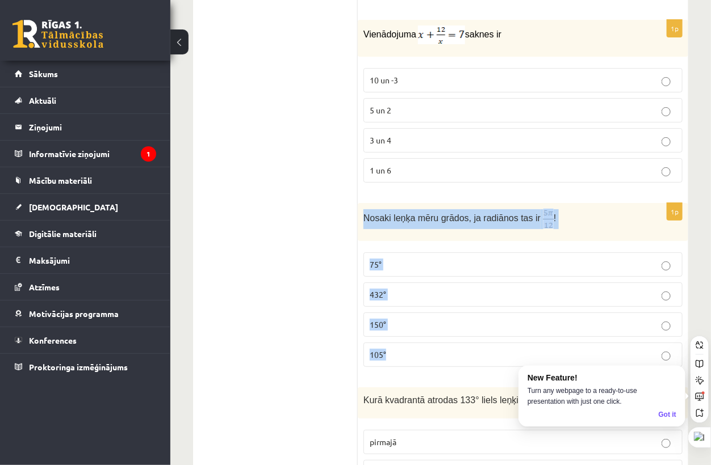
drag, startPoint x: 370, startPoint y: 191, endPoint x: 490, endPoint y: 320, distance: 176.7
click at [491, 320] on div "1p Nosaki leņķa mēru grādos, ja radiānos tas ir ! 75° 432° 150° 105°" at bounding box center [523, 289] width 330 height 173
click at [567, 209] on p "Nosaki leņķa mēru grādos, ja radiānos tas ir !" at bounding box center [494, 219] width 262 height 20
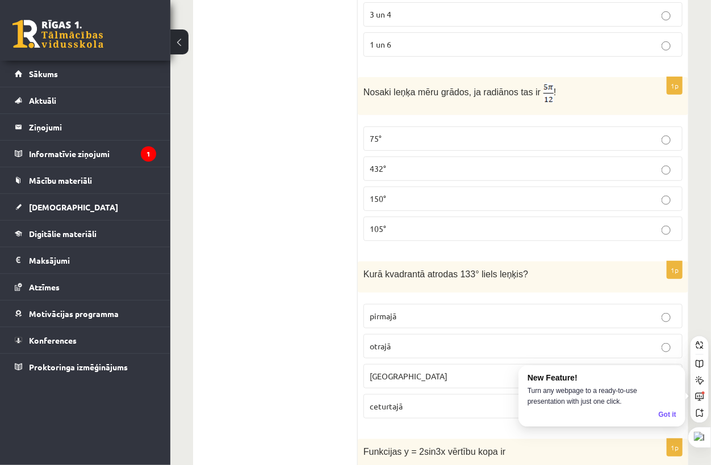
scroll to position [4973, 0]
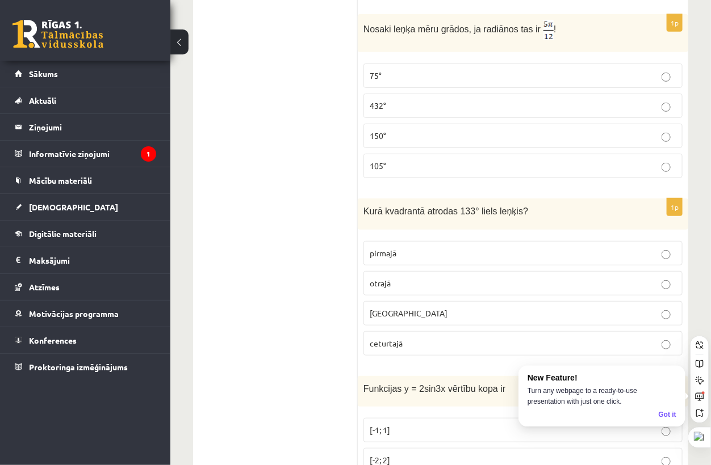
click at [430, 308] on p "trešajā" at bounding box center [522, 314] width 306 height 12
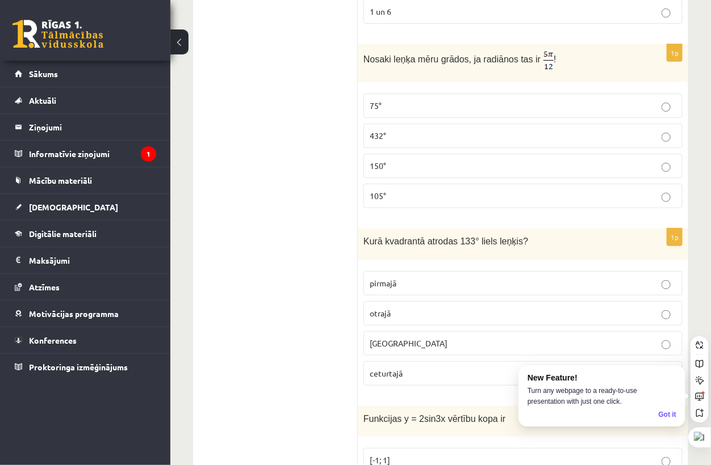
scroll to position [4910, 0]
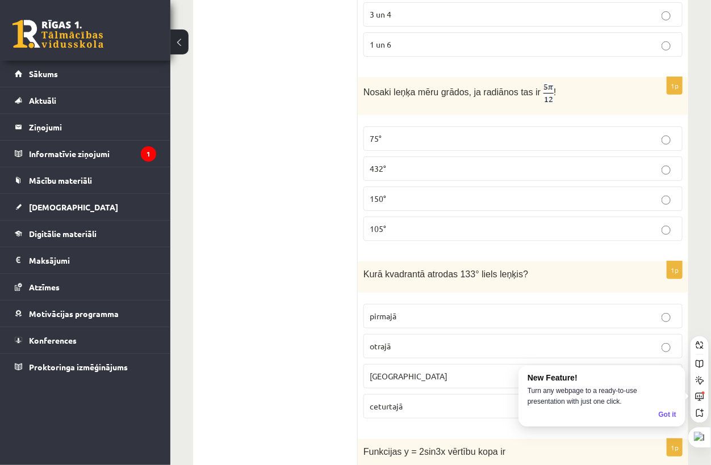
click at [383, 133] on p "75°" at bounding box center [522, 139] width 306 height 12
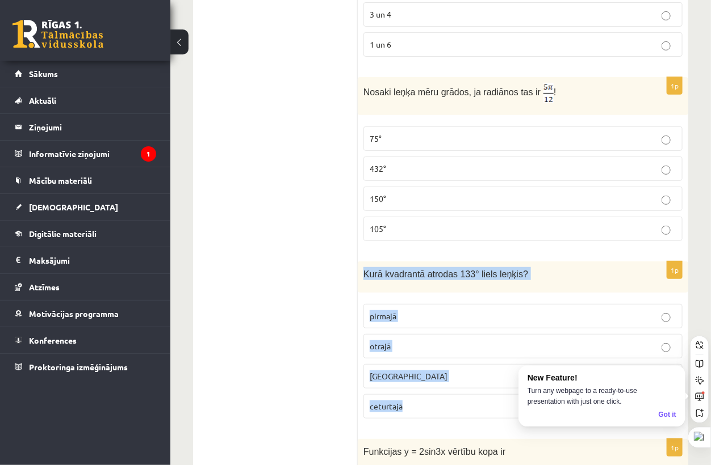
drag, startPoint x: 362, startPoint y: 247, endPoint x: 498, endPoint y: 367, distance: 181.8
click at [499, 368] on div "1p Kurā kvadrantā atrodas 133° liels leņķis? pirmajā otrajā trešajā ceturtajā" at bounding box center [523, 345] width 330 height 166
click at [576, 267] on p "Kurā kvadrantā atrodas 133° liels leņķis?" at bounding box center [494, 273] width 262 height 13
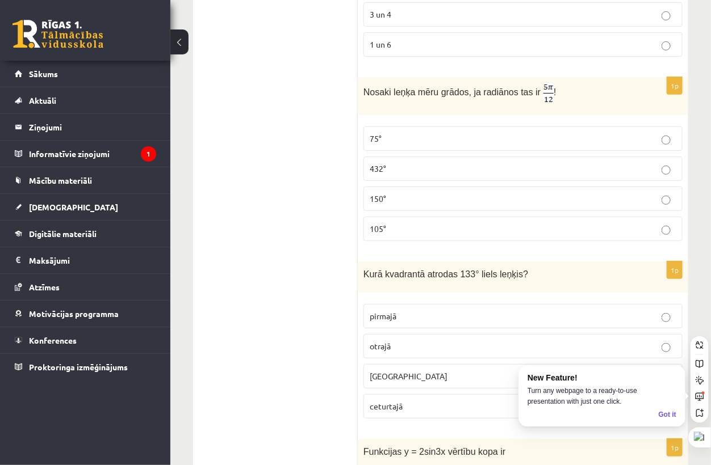
click at [434, 341] on p "otrajā" at bounding box center [522, 347] width 306 height 12
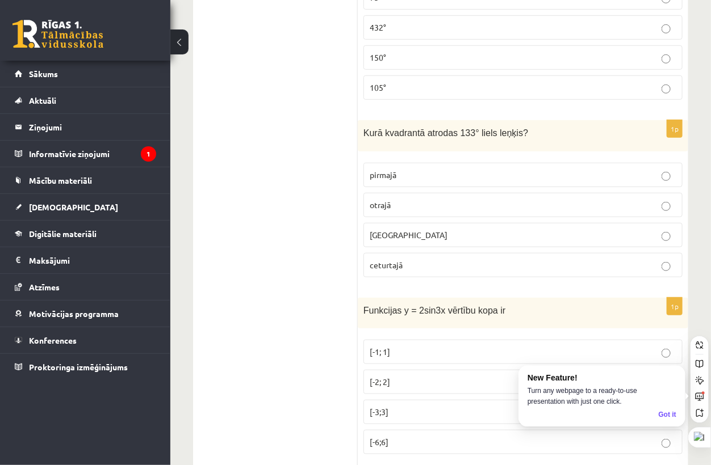
scroll to position [5099, 0]
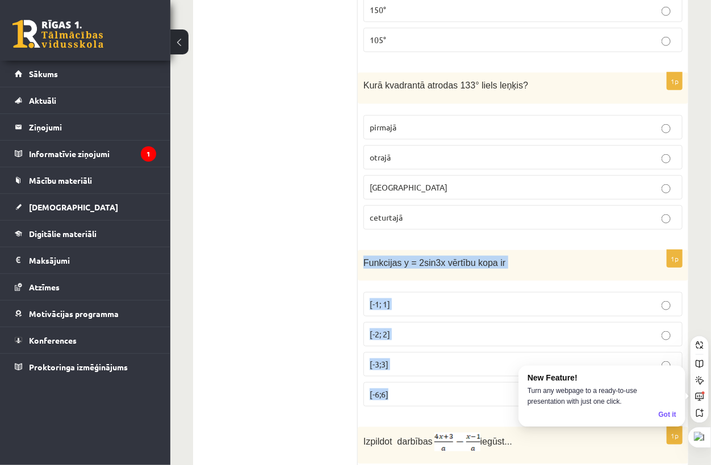
drag, startPoint x: 362, startPoint y: 232, endPoint x: 481, endPoint y: 364, distance: 177.6
click at [481, 364] on div "1p Funkcijas y = 2sin3x vērtību kopa ir [-1; 1] [-2; 2] [-3;3] [-6;6]" at bounding box center [523, 333] width 330 height 166
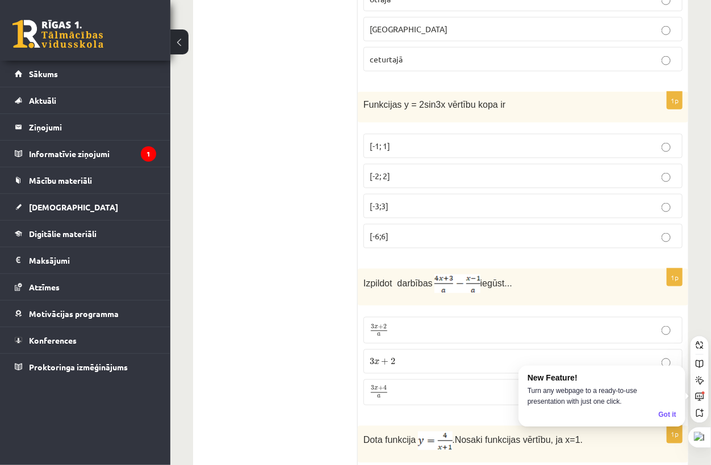
scroll to position [5289, 0]
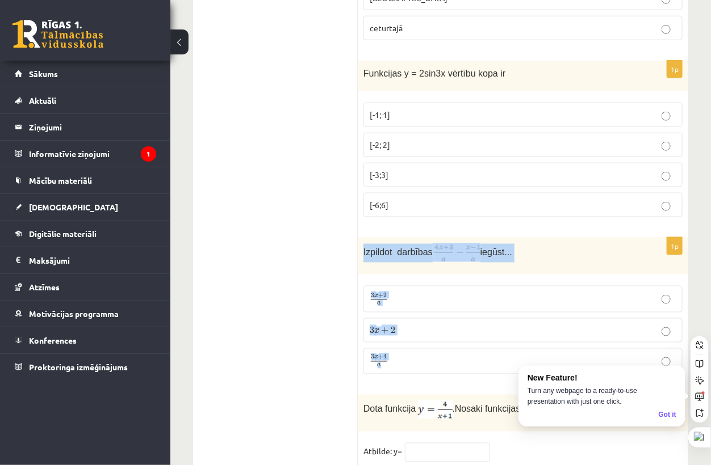
drag, startPoint x: 363, startPoint y: 222, endPoint x: 518, endPoint y: 321, distance: 184.0
click at [521, 322] on div "1p Izpildot darbības iegūst... 3 x + 2 a 3 x + 2 a 3 x + 2 3 x + 2 3 x + 4 a 3 …" at bounding box center [523, 311] width 330 height 146
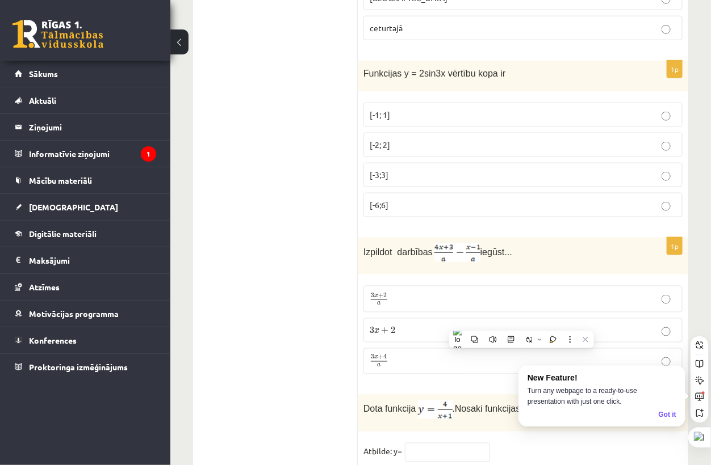
click at [380, 139] on p "[-2; 2]" at bounding box center [522, 145] width 306 height 12
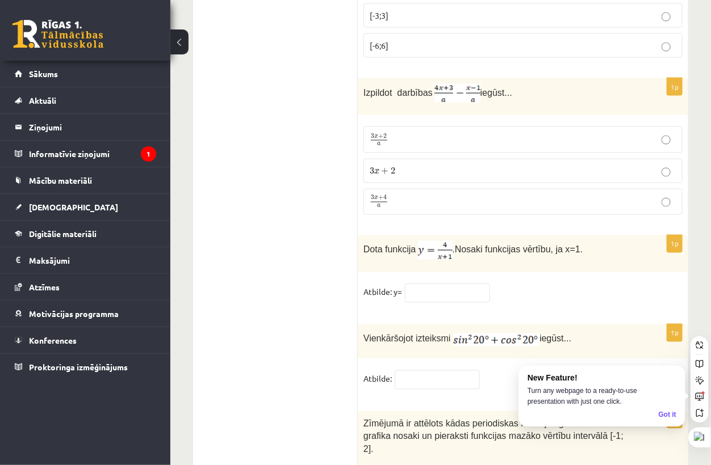
scroll to position [5478, 0]
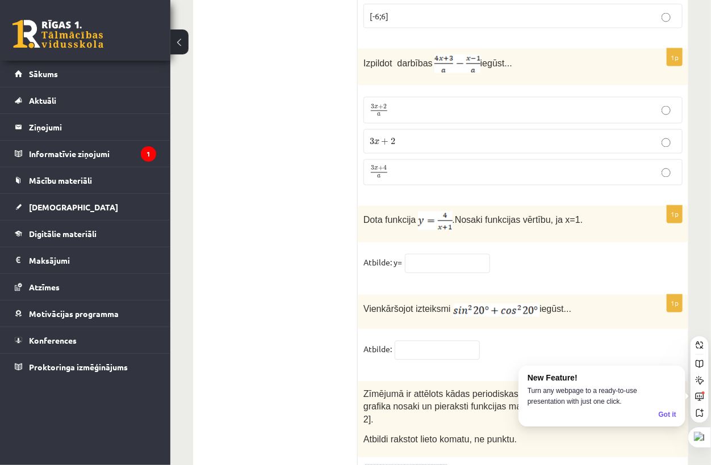
click at [416, 166] on p "3 x + 4 a 3 x + 4 a" at bounding box center [522, 173] width 306 height 14
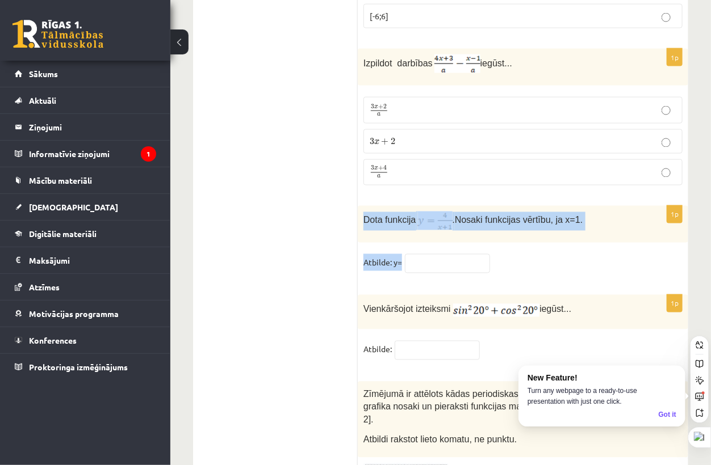
drag, startPoint x: 362, startPoint y: 192, endPoint x: 572, endPoint y: 227, distance: 212.3
click at [572, 227] on div "1p Dota funkcija . Nosaki funkcijas vērtību, ja x=1. Atbilde: y=" at bounding box center [523, 245] width 330 height 78
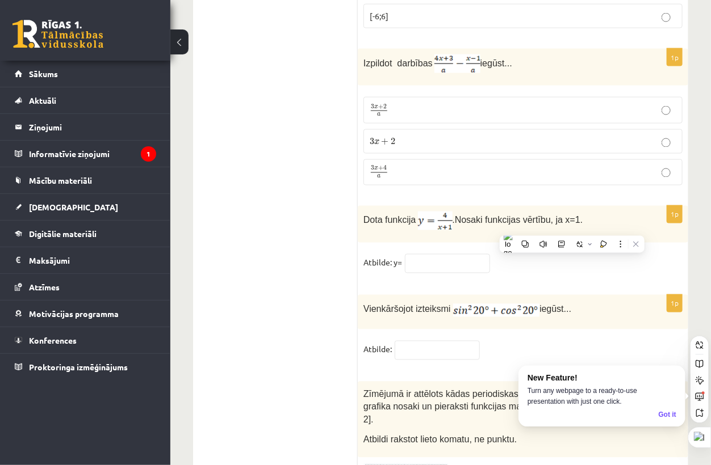
click at [440, 254] on input "text" at bounding box center [447, 263] width 85 height 19
type input "*"
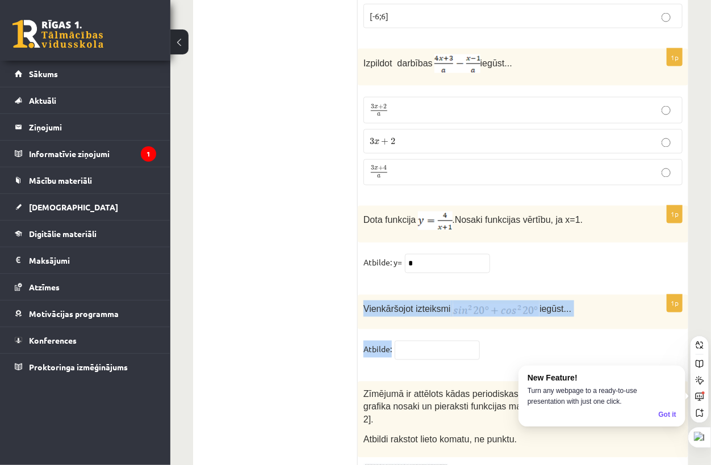
drag, startPoint x: 363, startPoint y: 276, endPoint x: 434, endPoint y: 325, distance: 86.1
click at [434, 327] on div "1p Vienkāršojot izteiksmi iegūst... Atbilde:" at bounding box center [523, 332] width 330 height 75
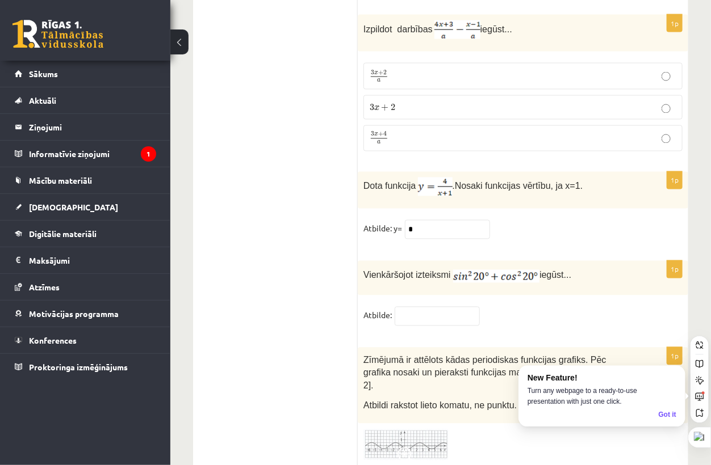
scroll to position [5541, 0]
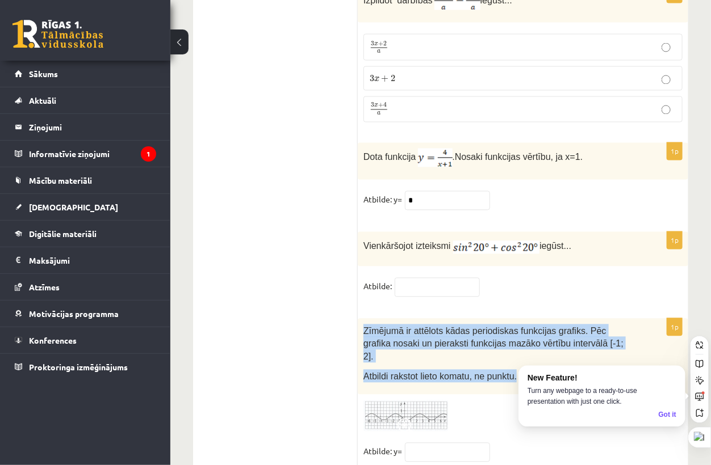
drag, startPoint x: 359, startPoint y: 303, endPoint x: 522, endPoint y: 337, distance: 166.5
click at [526, 339] on div "Zīmējumā ir attēlots kādas periodiskas funkcijas grafiks. Pēc grafika nosaki un…" at bounding box center [523, 357] width 330 height 76
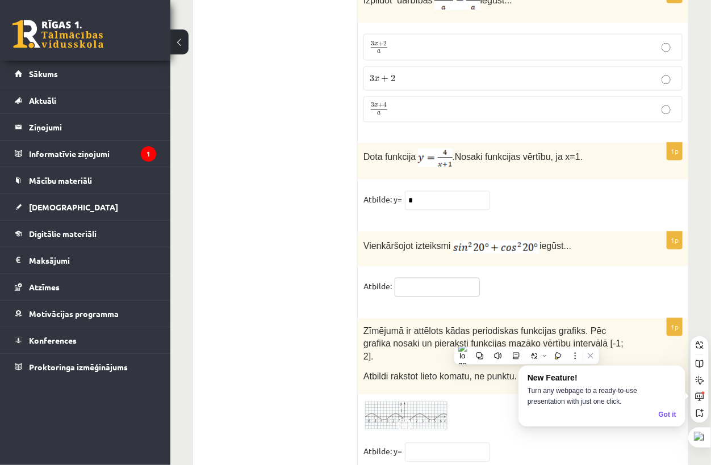
click at [451, 278] on input "text" at bounding box center [436, 287] width 85 height 19
click at [440, 278] on input "text" at bounding box center [436, 287] width 85 height 19
click at [594, 243] on div "1p Vienkāršojot izteiksmi iegūst... Atbilde:" at bounding box center [523, 269] width 330 height 75
click at [448, 401] on div at bounding box center [522, 416] width 319 height 31
click at [438, 401] on img at bounding box center [405, 416] width 85 height 31
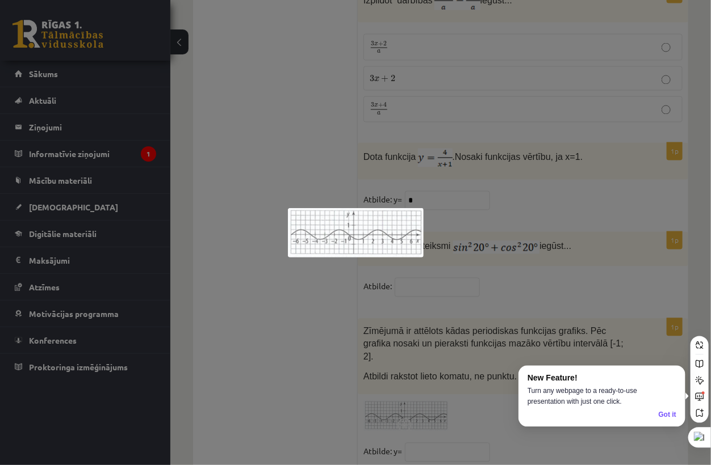
click at [304, 322] on div at bounding box center [355, 232] width 711 height 465
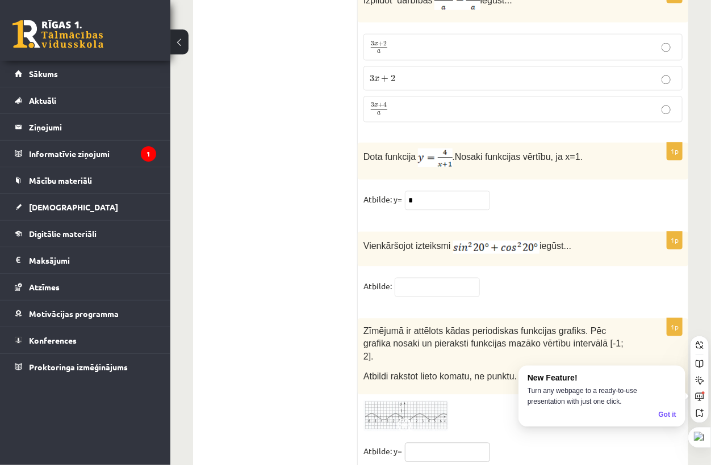
click at [451, 443] on input "text" at bounding box center [447, 452] width 85 height 19
type input "****"
click at [519, 243] on div "1p Vienkāršojot izteiksmi iegūst... Atbilde:" at bounding box center [523, 269] width 330 height 75
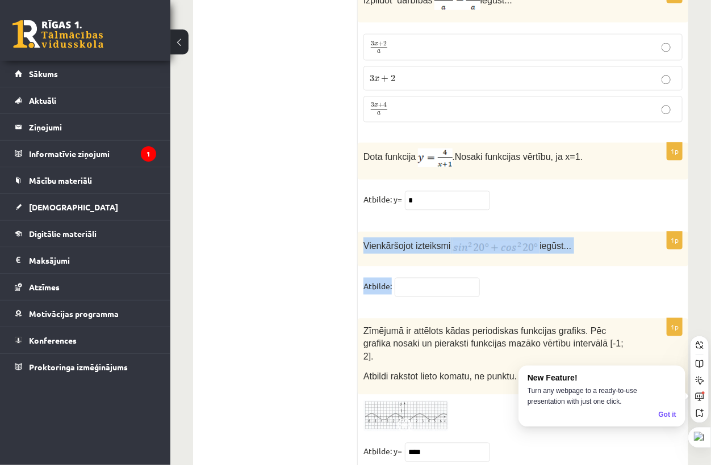
drag, startPoint x: 362, startPoint y: 216, endPoint x: 486, endPoint y: 268, distance: 134.3
click at [486, 268] on div "1p Vienkāršojot izteiksmi iegūst... Atbilde:" at bounding box center [523, 269] width 330 height 75
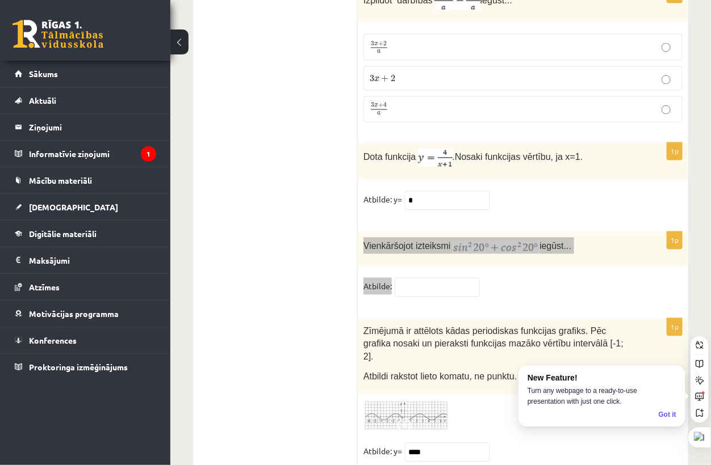
scroll to position [5490, 0]
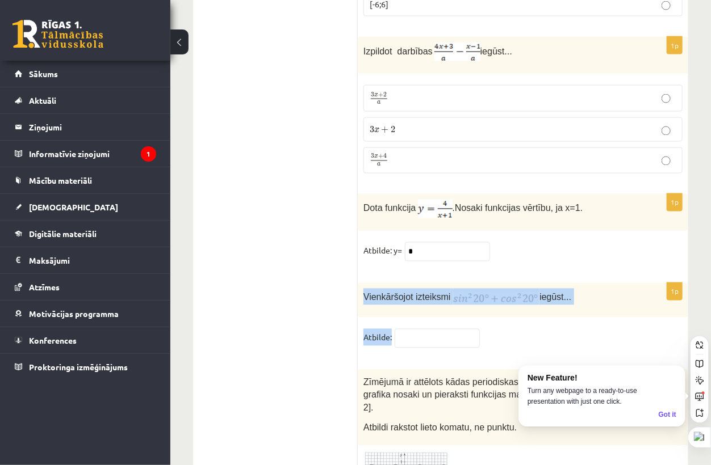
click at [585, 289] on p "Vienkāršojot izteiksmi iegūst..." at bounding box center [494, 297] width 262 height 16
drag, startPoint x: 495, startPoint y: 261, endPoint x: 837, endPoint y: 247, distance: 342.5
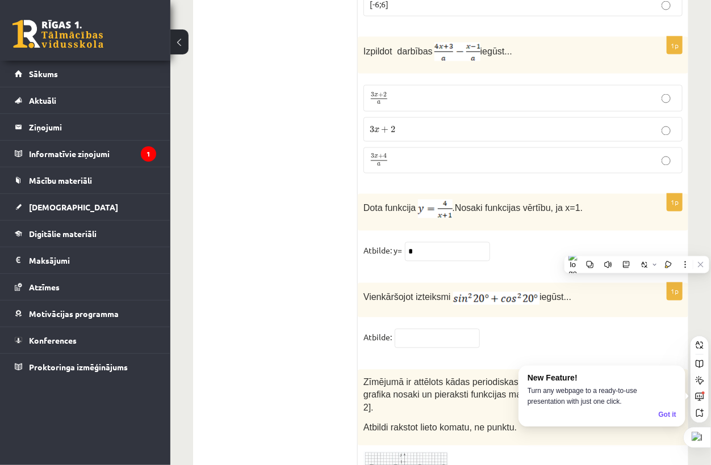
click at [603, 242] on fieldset "Atbilde: y= *" at bounding box center [522, 254] width 319 height 24
click at [447, 329] on input "text" at bounding box center [436, 338] width 85 height 19
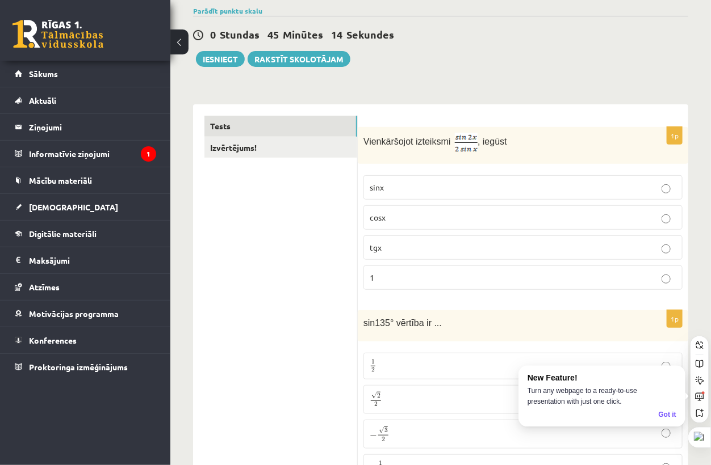
scroll to position [0, 0]
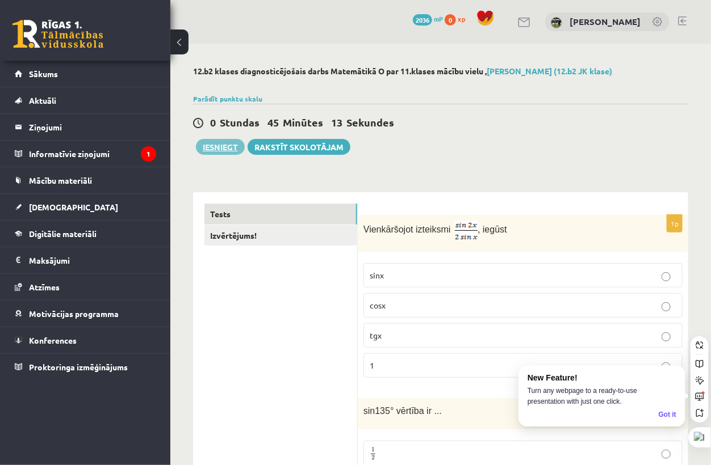
type input "*"
click at [204, 145] on button "Iesniegt" at bounding box center [220, 147] width 49 height 16
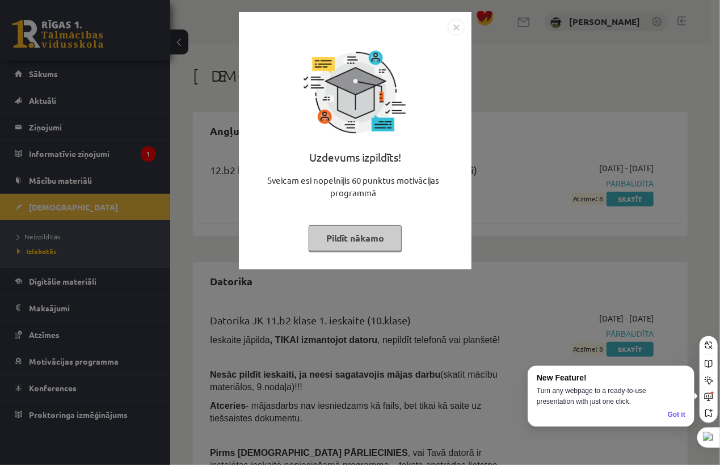
click at [339, 241] on button "Pildīt nākamo" at bounding box center [355, 238] width 93 height 26
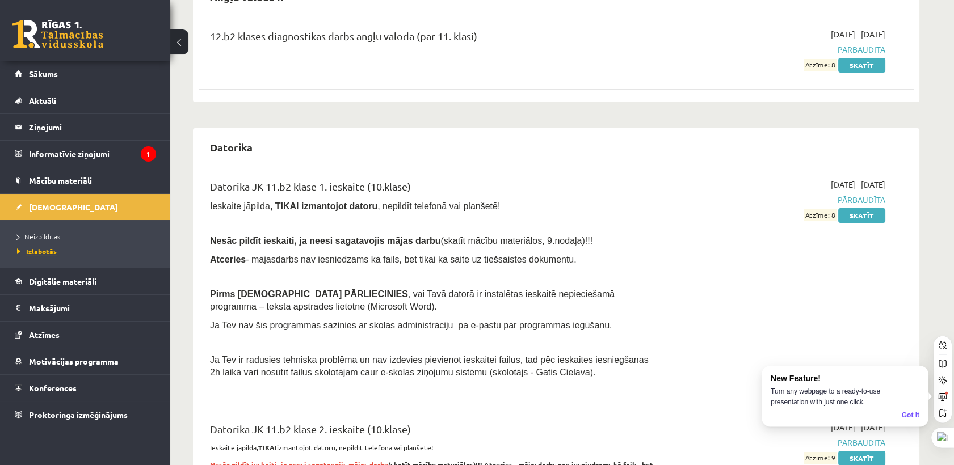
scroll to position [63, 0]
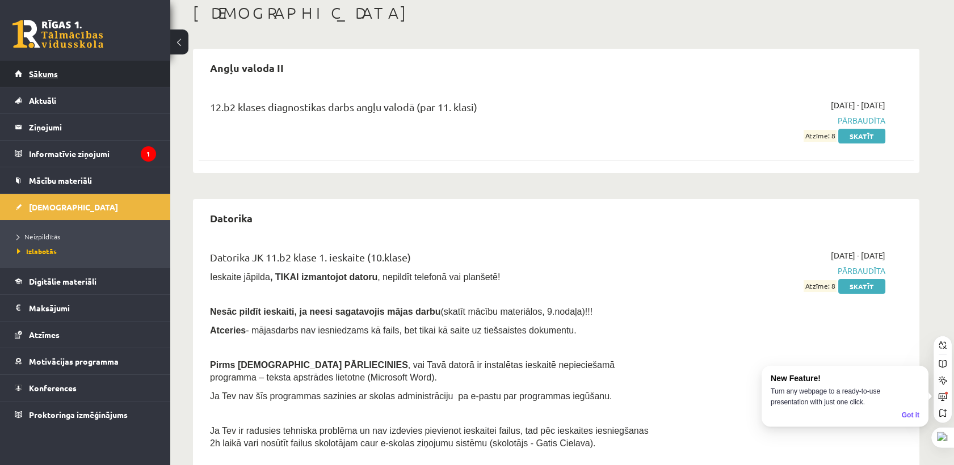
click at [86, 84] on link "Sākums" at bounding box center [85, 74] width 141 height 26
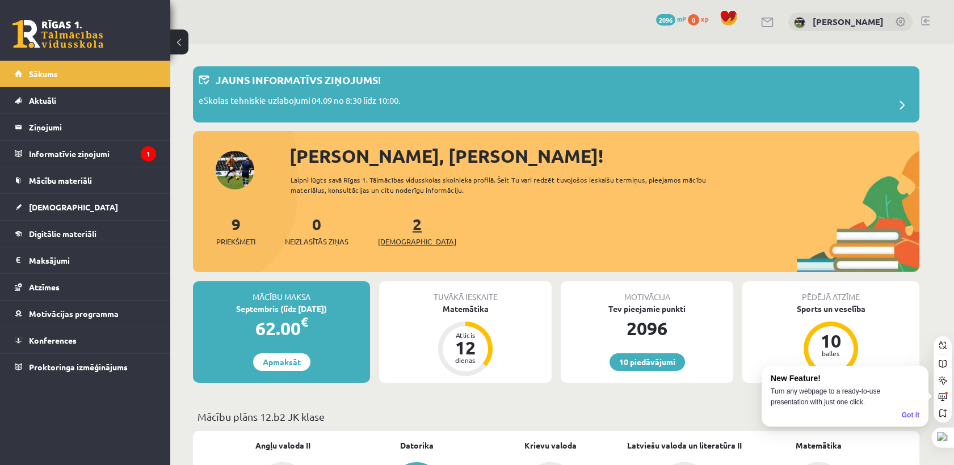
click at [402, 221] on link "2 Ieskaites" at bounding box center [417, 230] width 78 height 33
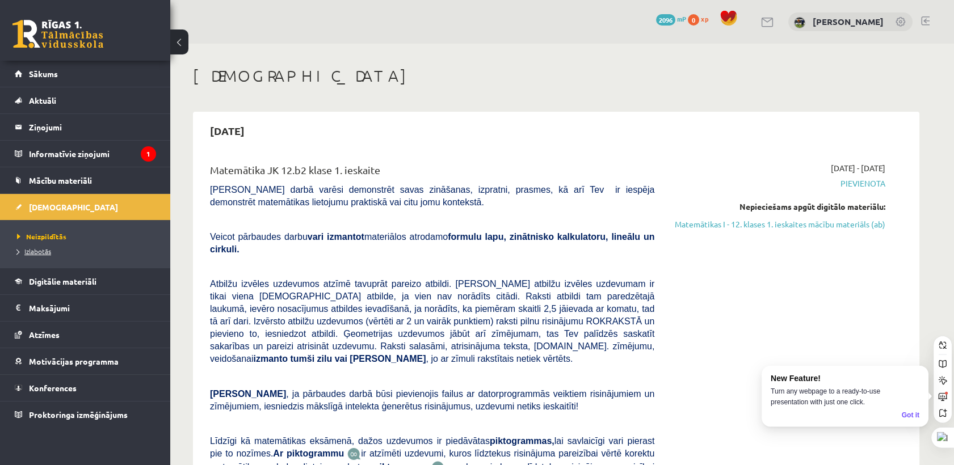
click at [39, 250] on span "Izlabotās" at bounding box center [34, 251] width 34 height 9
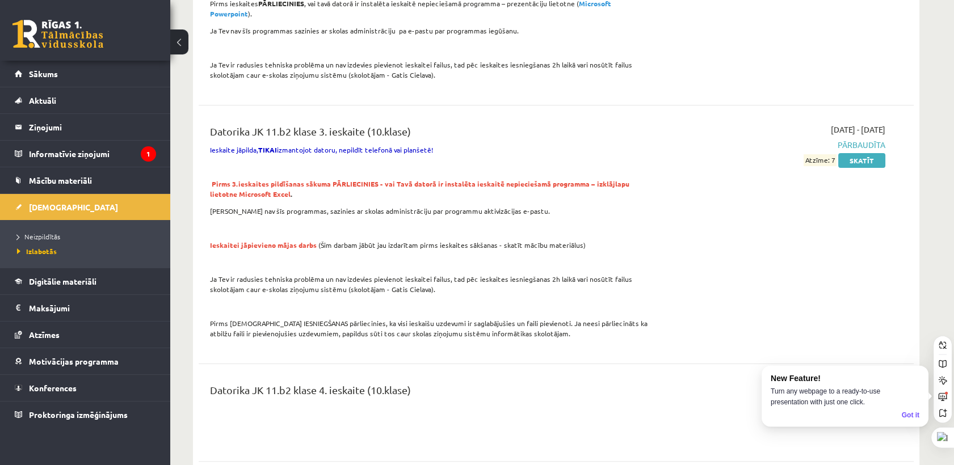
scroll to position [757, 0]
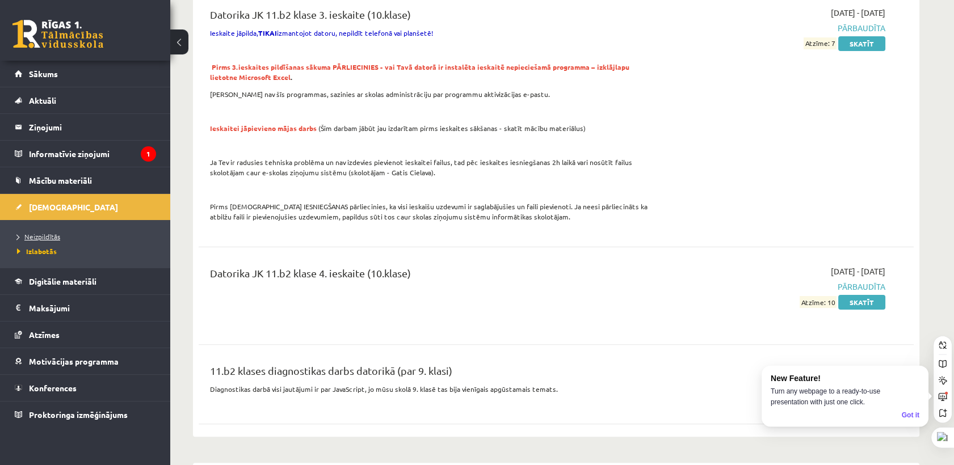
click at [54, 236] on span "Neizpildītās" at bounding box center [38, 236] width 43 height 9
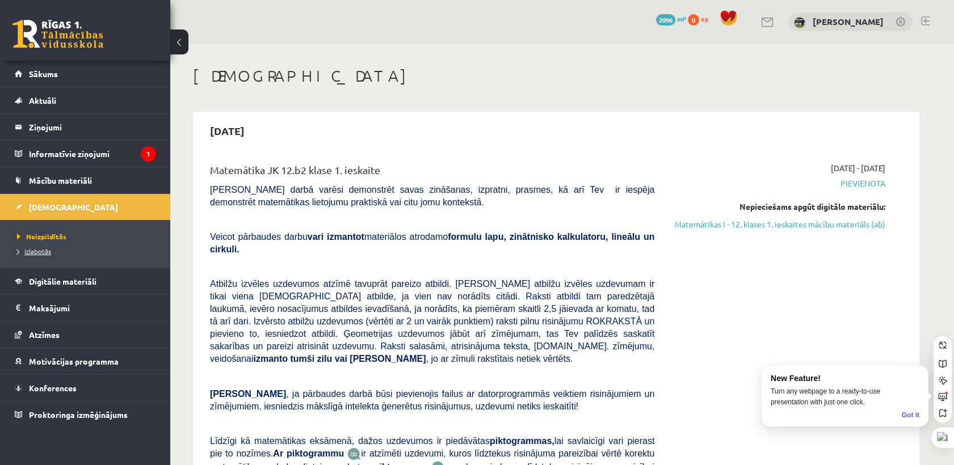
click at [41, 253] on span "Izlabotās" at bounding box center [34, 251] width 34 height 9
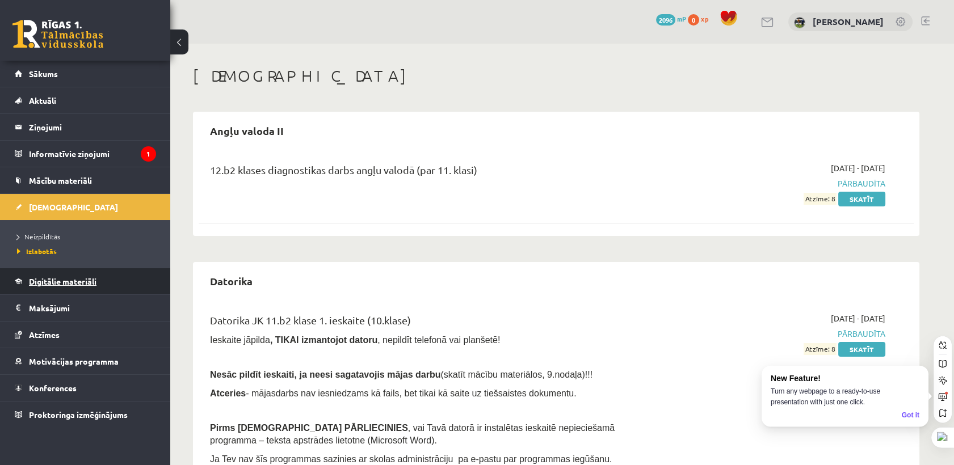
click at [60, 287] on link "Digitālie materiāli" at bounding box center [85, 281] width 141 height 26
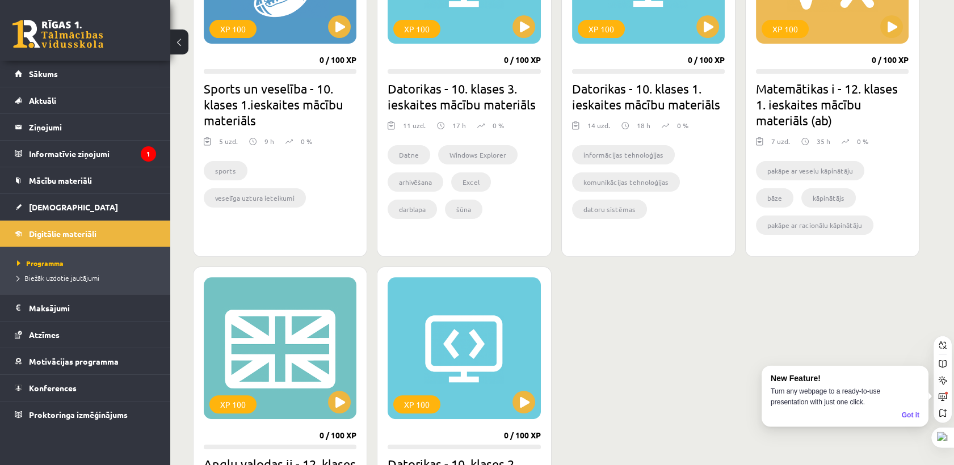
scroll to position [730, 0]
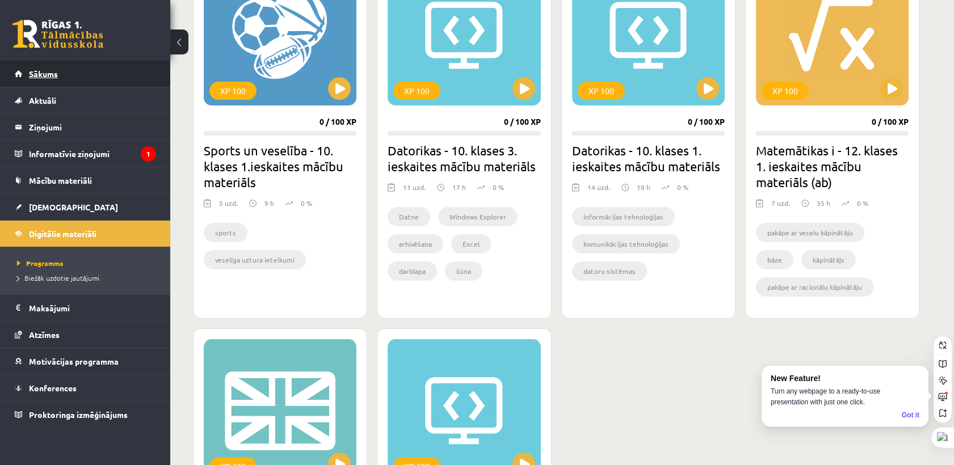
click at [98, 77] on link "Sākums" at bounding box center [85, 74] width 141 height 26
